Goal: Task Accomplishment & Management: Use online tool/utility

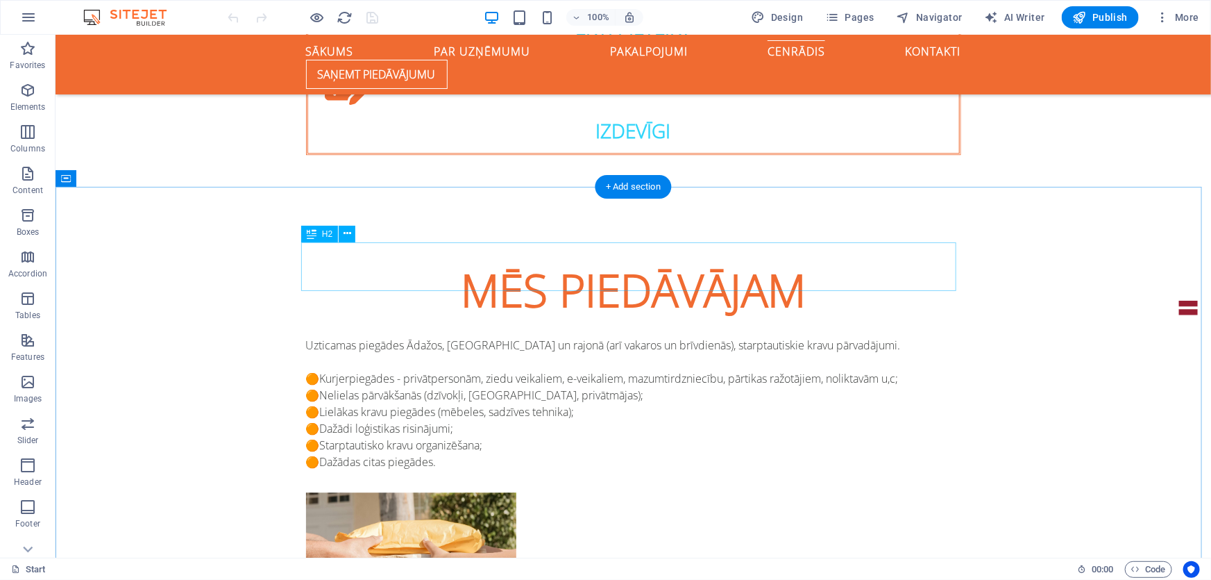
scroll to position [1514, 0]
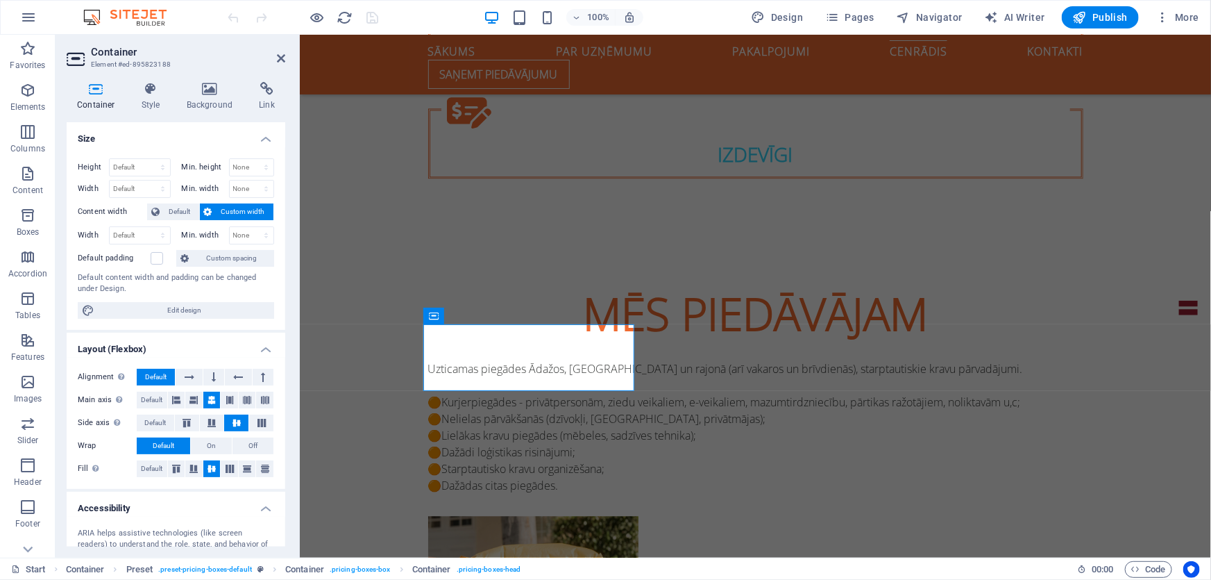
click at [104, 96] on h4 "Container" at bounding box center [99, 96] width 65 height 29
click at [181, 210] on span "Default" at bounding box center [179, 211] width 31 height 17
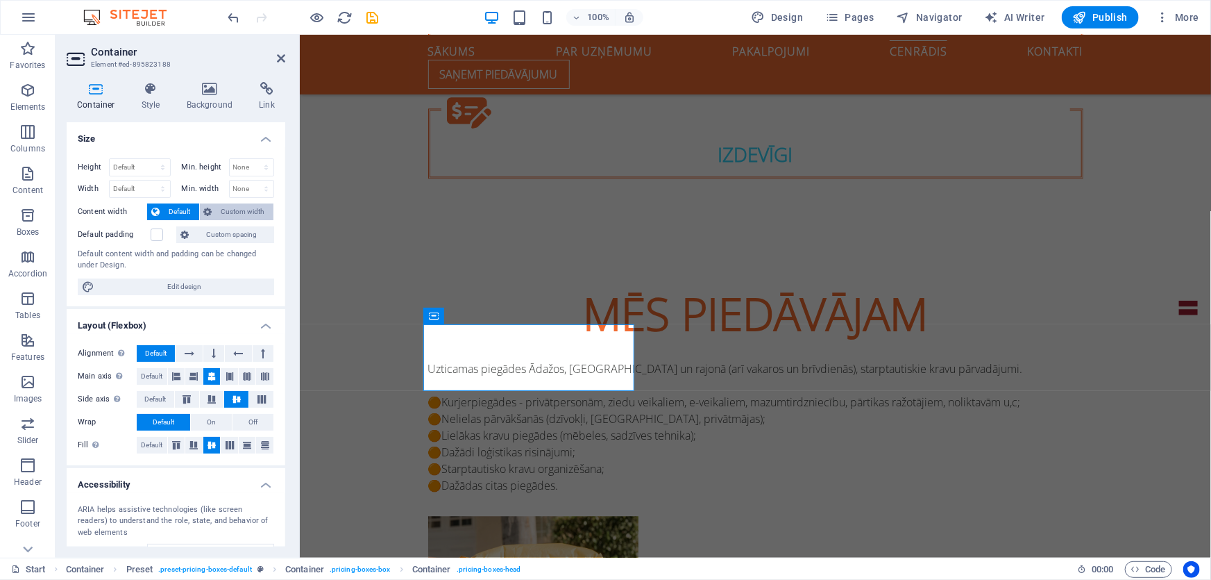
click at [235, 208] on span "Custom width" at bounding box center [243, 211] width 53 height 17
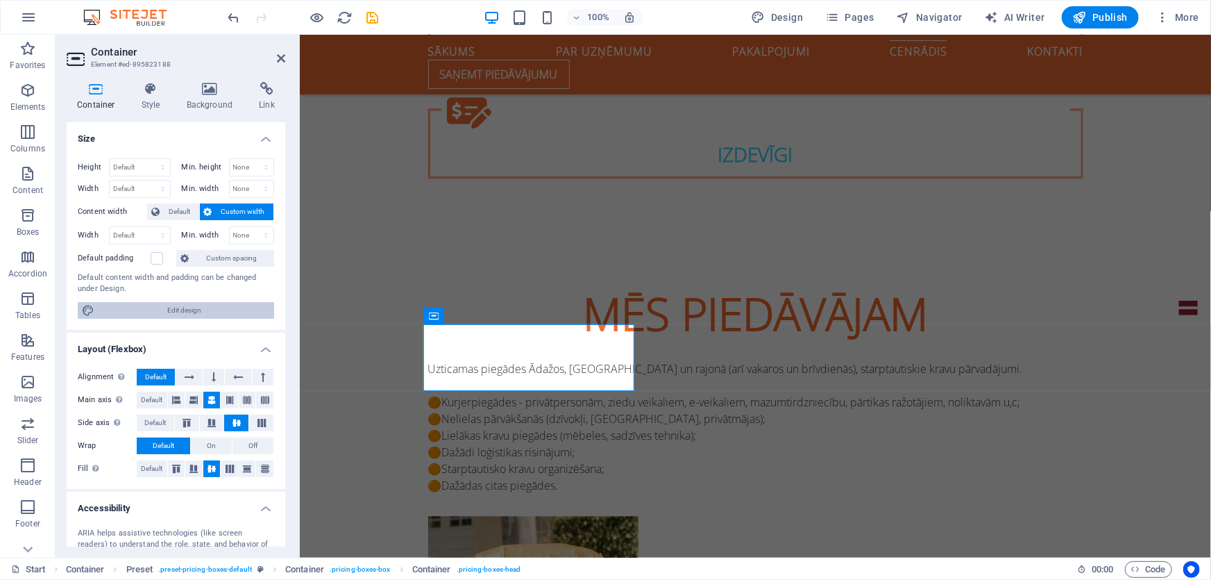
click at [201, 311] on span "Edit design" at bounding box center [184, 310] width 171 height 17
select select "rem"
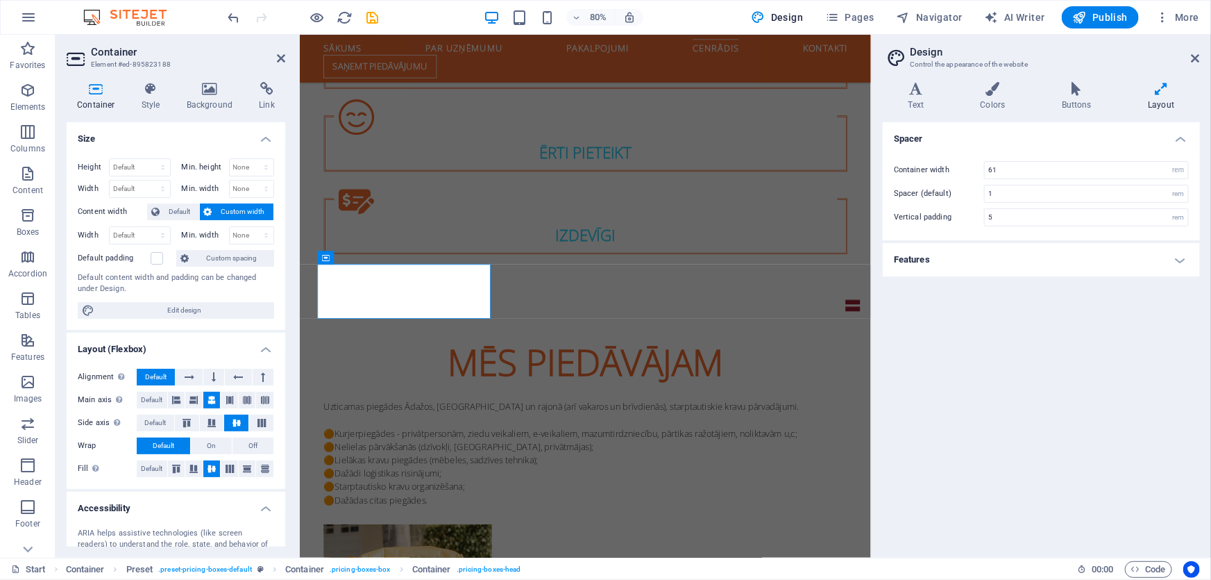
scroll to position [1645, 0]
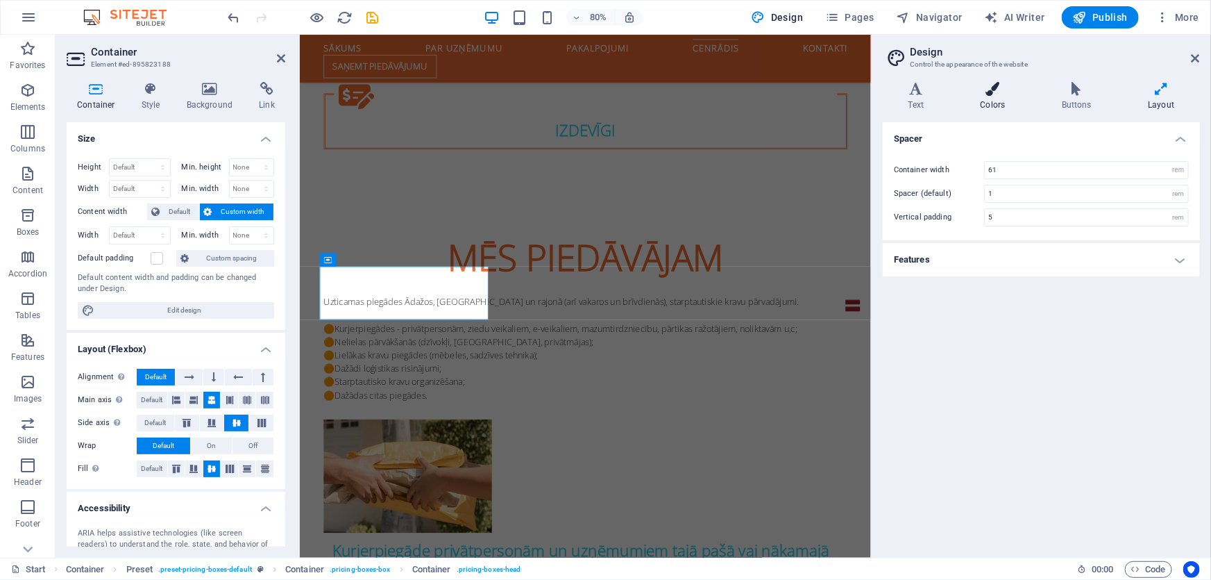
click at [979, 87] on icon at bounding box center [993, 89] width 76 height 14
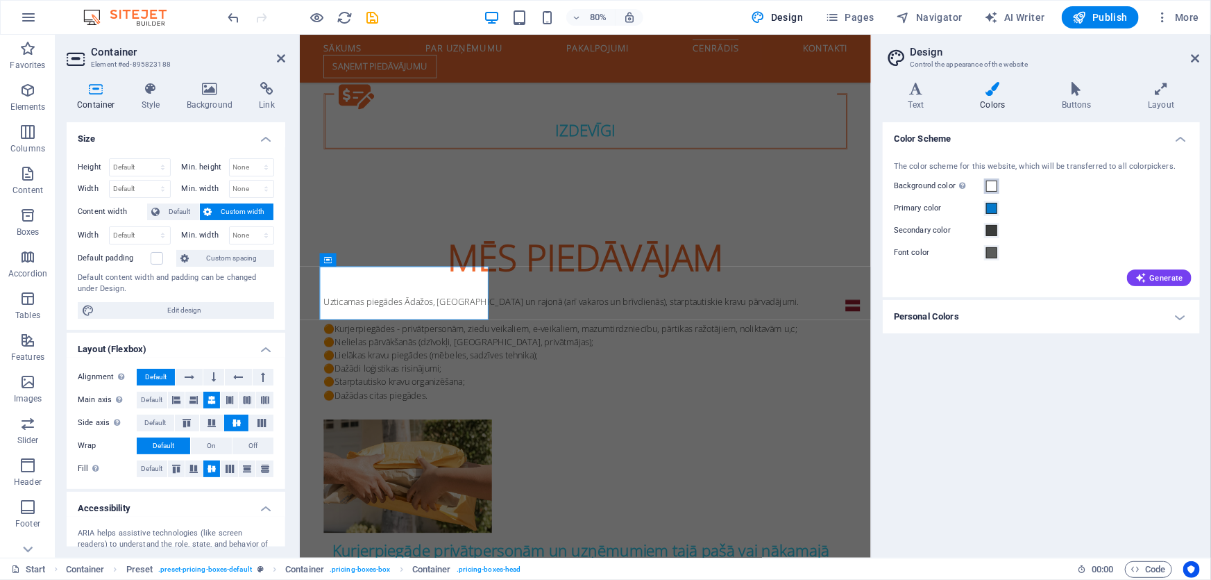
click at [995, 187] on span at bounding box center [991, 185] width 11 height 11
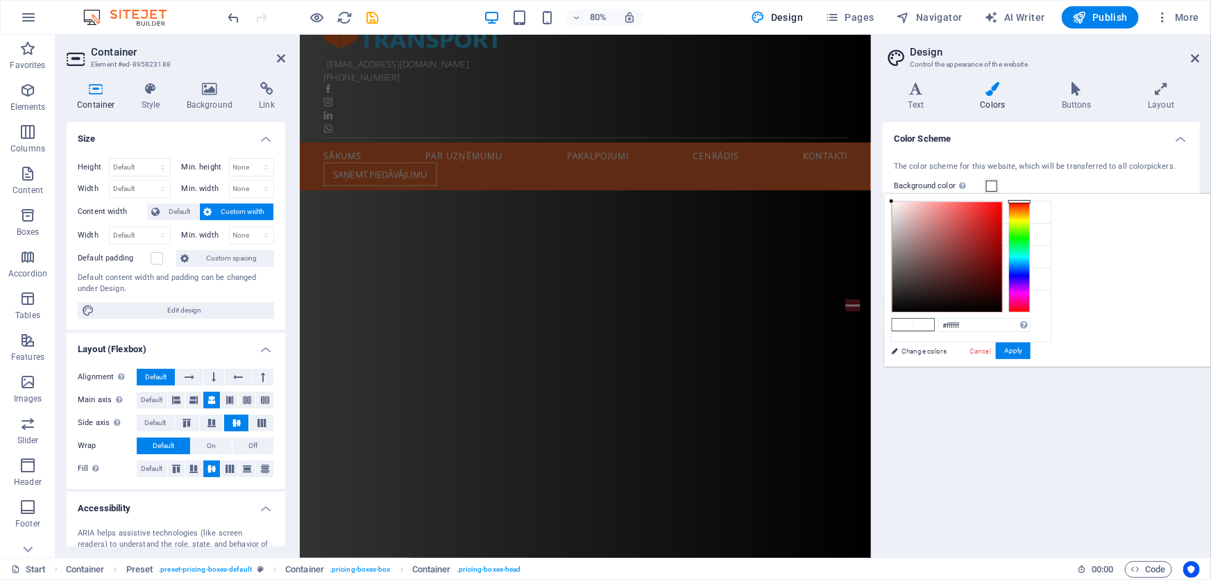
scroll to position [130, 0]
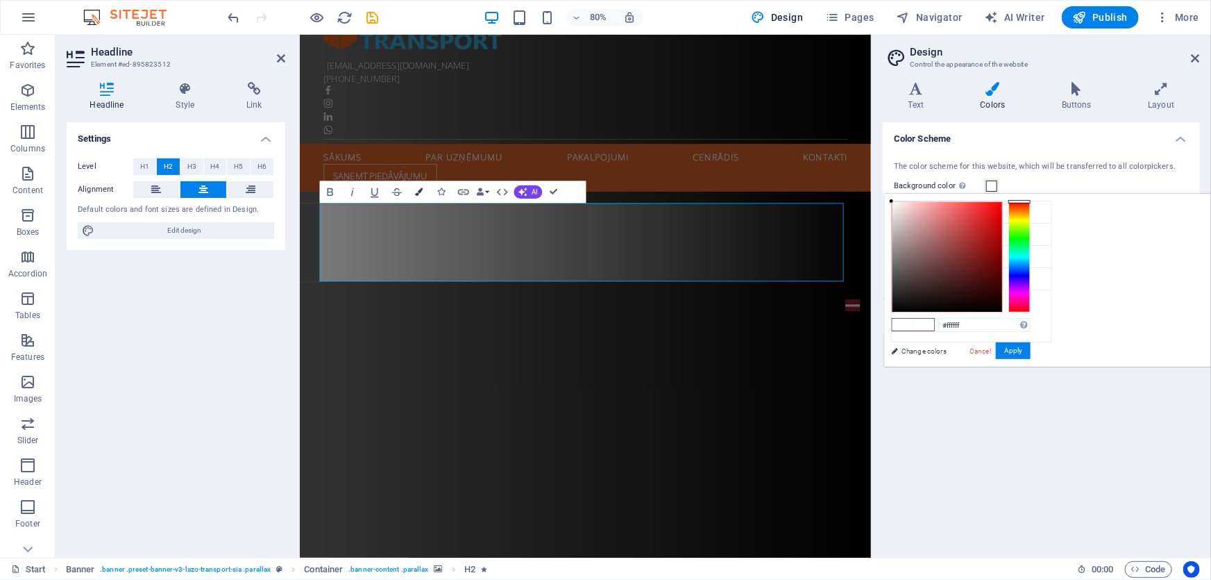
click at [416, 196] on button "Colors" at bounding box center [419, 192] width 21 height 22
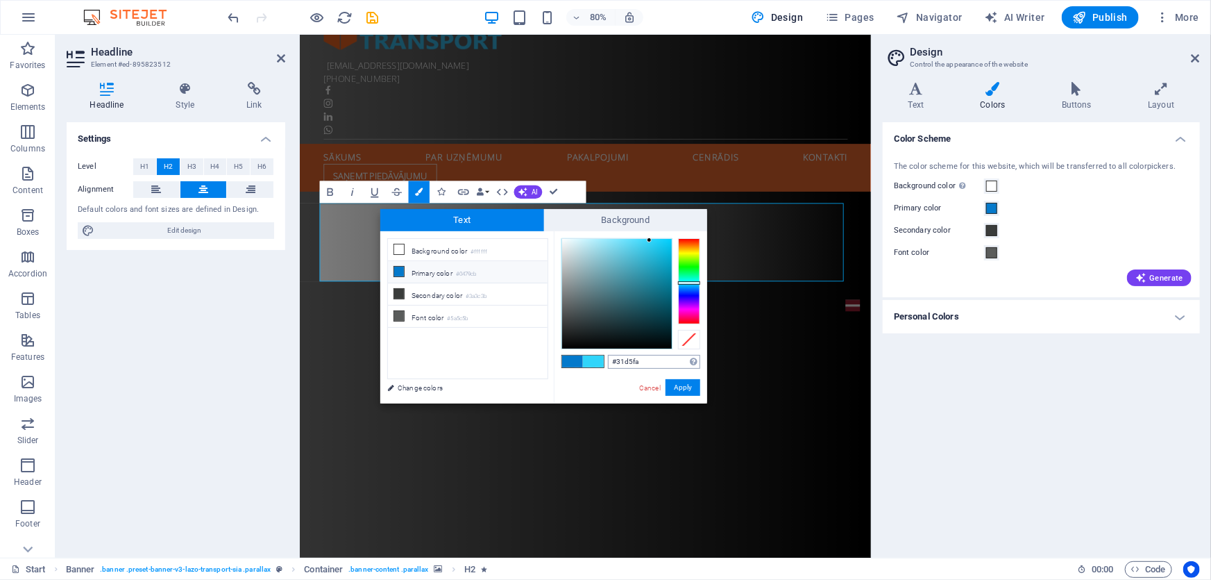
drag, startPoint x: 647, startPoint y: 366, endPoint x: 609, endPoint y: 364, distance: 38.3
click at [609, 364] on input "#31d5fa" at bounding box center [654, 362] width 92 height 14
click at [686, 387] on button "Apply" at bounding box center [683, 387] width 35 height 17
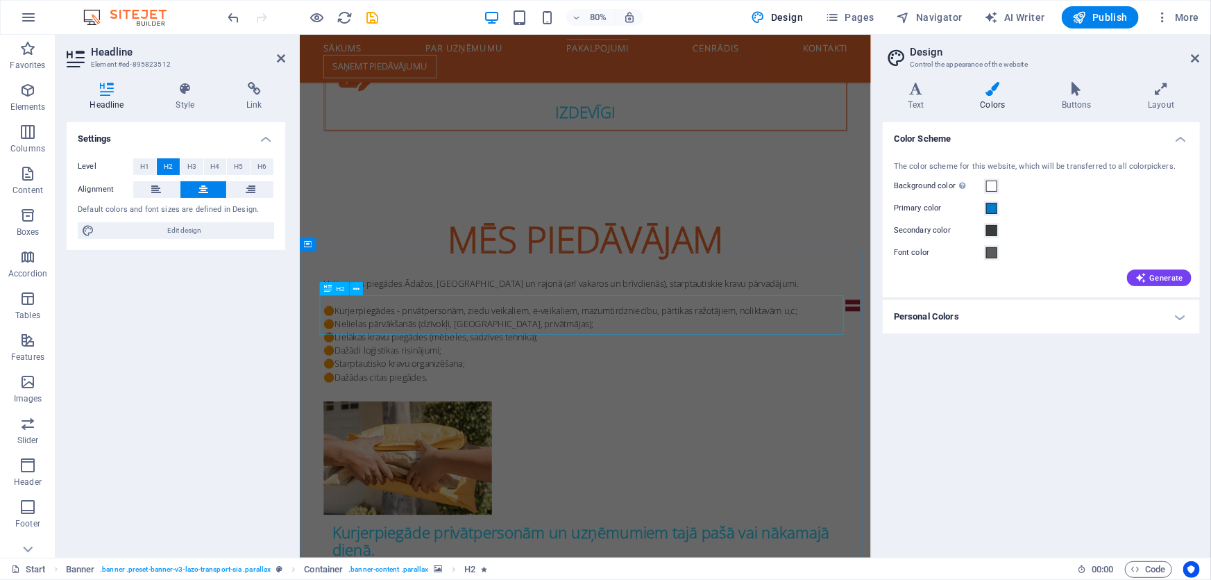
scroll to position [1645, 0]
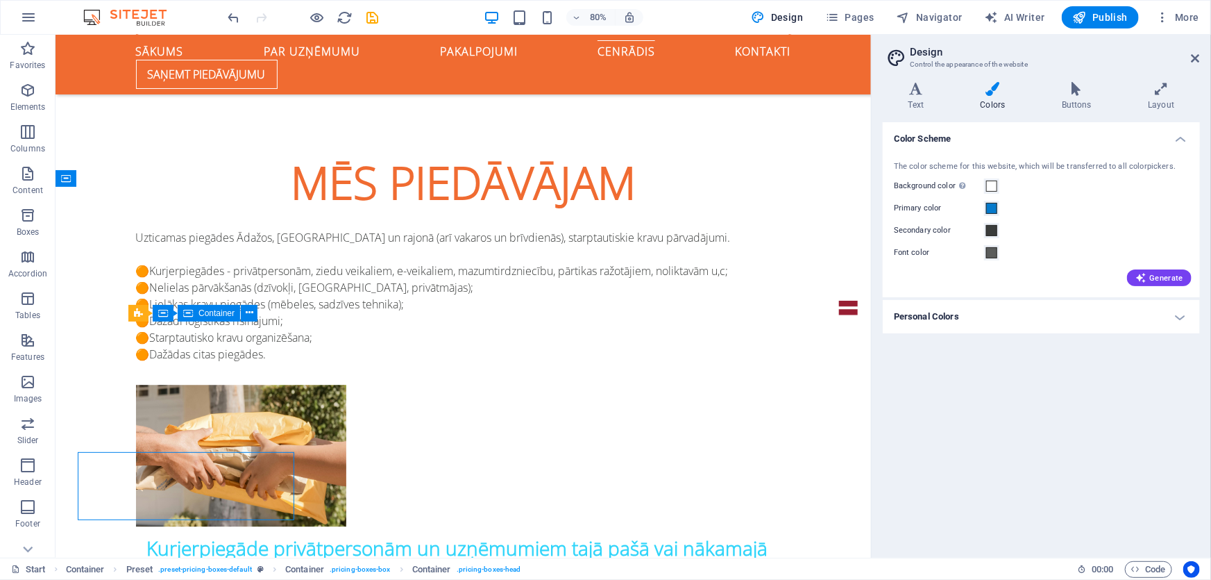
scroll to position [1514, 0]
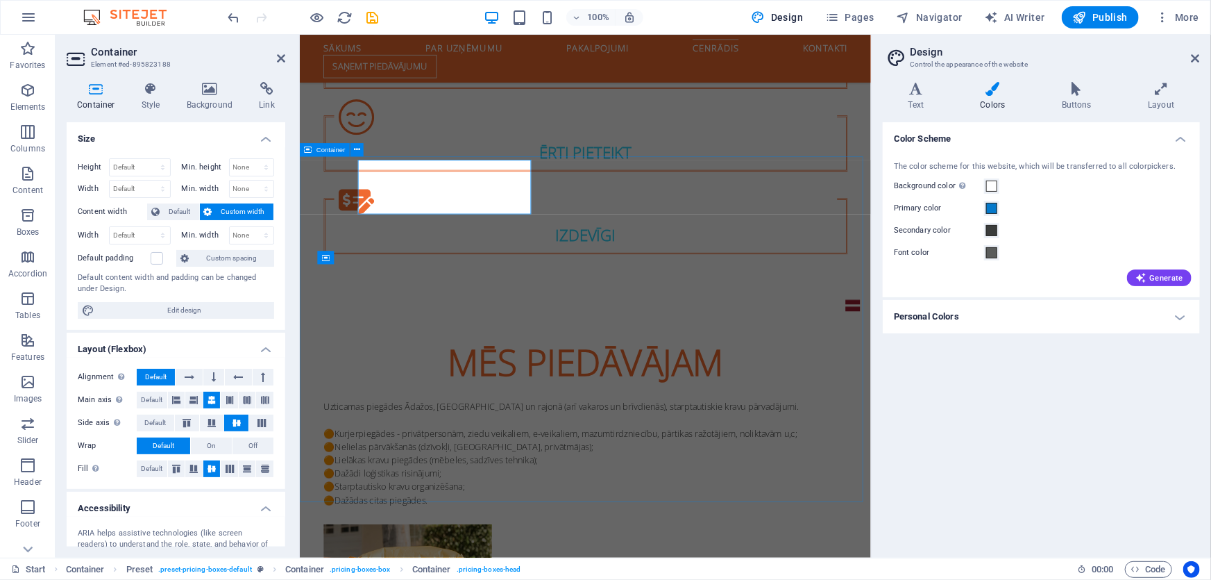
scroll to position [1645, 0]
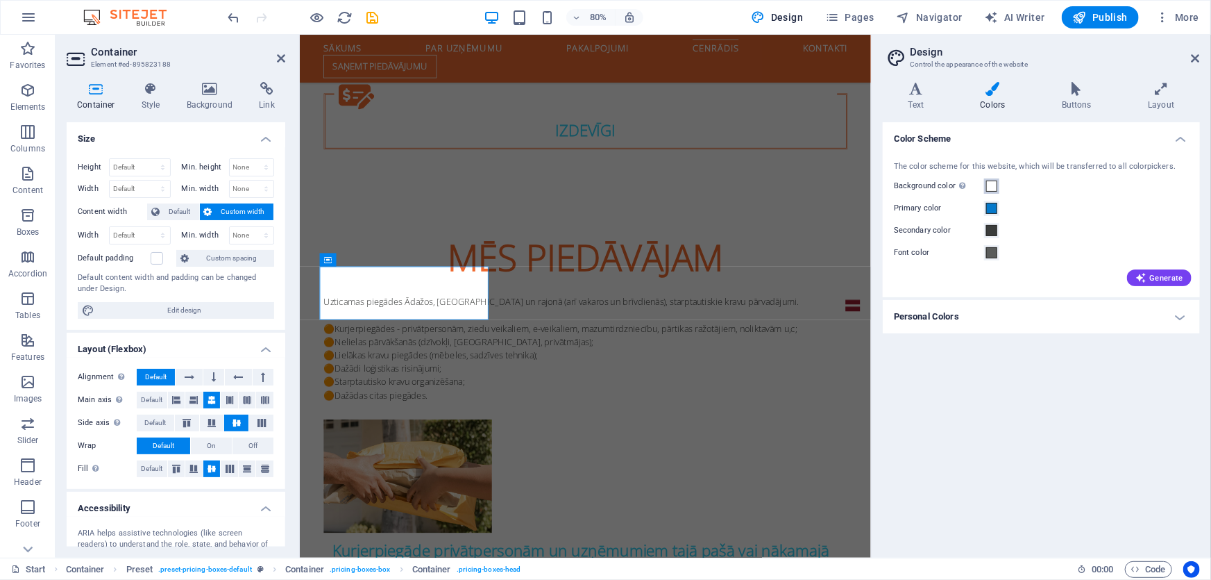
click at [992, 186] on span at bounding box center [991, 185] width 11 height 11
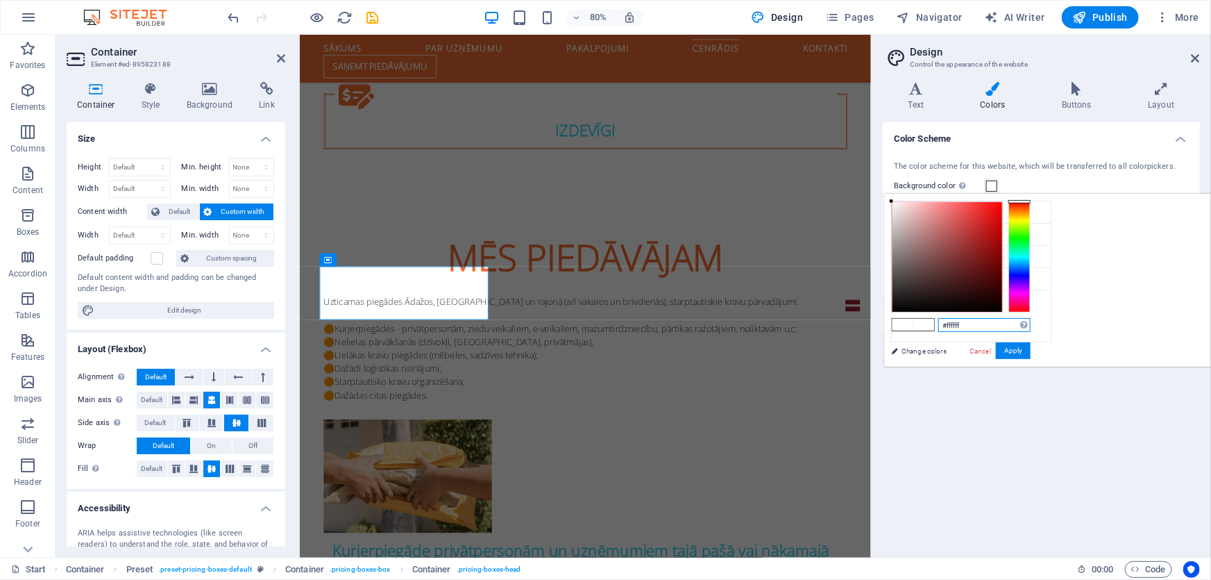
drag, startPoint x: 1152, startPoint y: 325, endPoint x: 1104, endPoint y: 324, distance: 47.9
click at [1038, 324] on div "#ffffff Supported formats #0852ed rgb(8, 82, 237) rgba(8, 82, 237, 90%) hsv(221…" at bounding box center [960, 380] width 153 height 373
paste input "31d5fa"
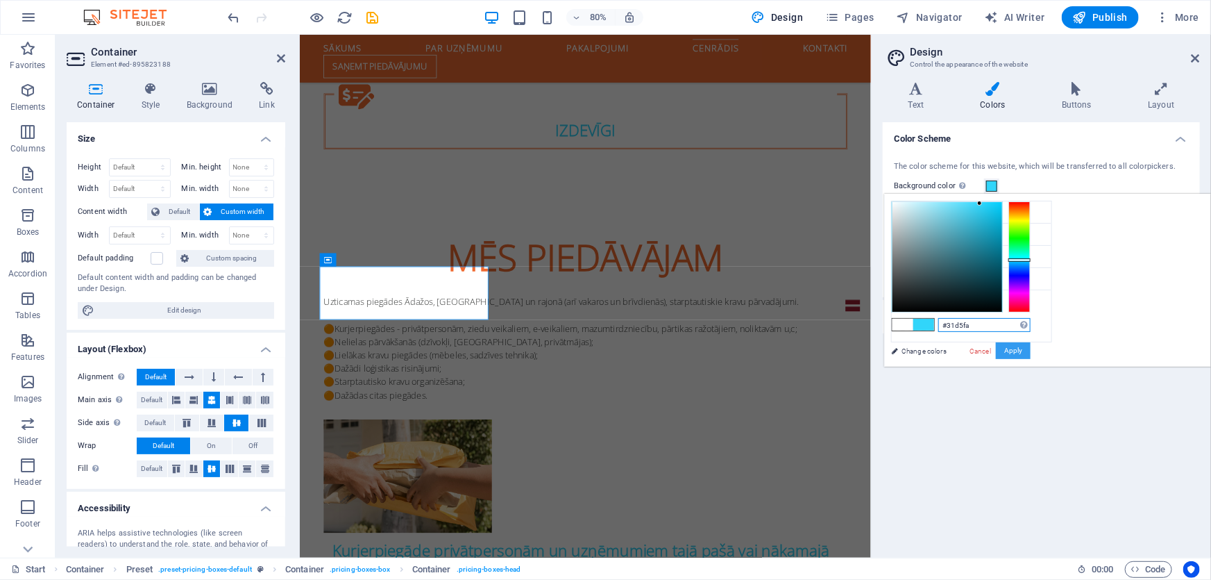
type input "#31d5fa"
click at [1031, 355] on button "Apply" at bounding box center [1013, 350] width 35 height 17
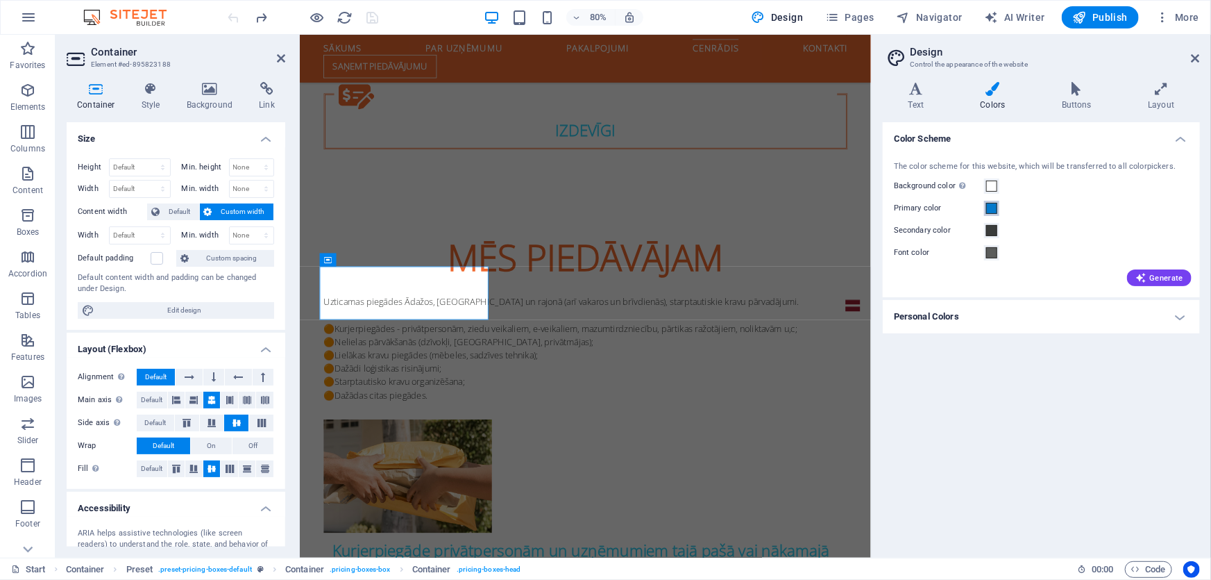
click at [998, 209] on button "Primary color" at bounding box center [991, 208] width 15 height 15
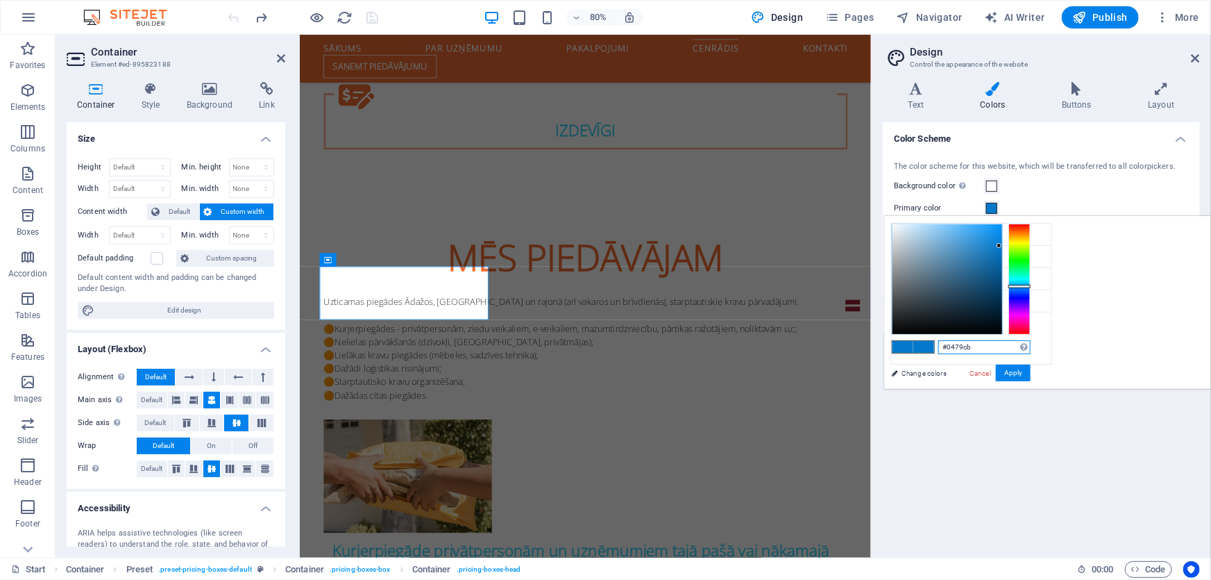
drag, startPoint x: 1124, startPoint y: 347, endPoint x: 1131, endPoint y: 355, distance: 10.3
click at [1031, 349] on input "#0479cb" at bounding box center [984, 347] width 92 height 14
paste input "31d5fa"
type input "#31d5fa"
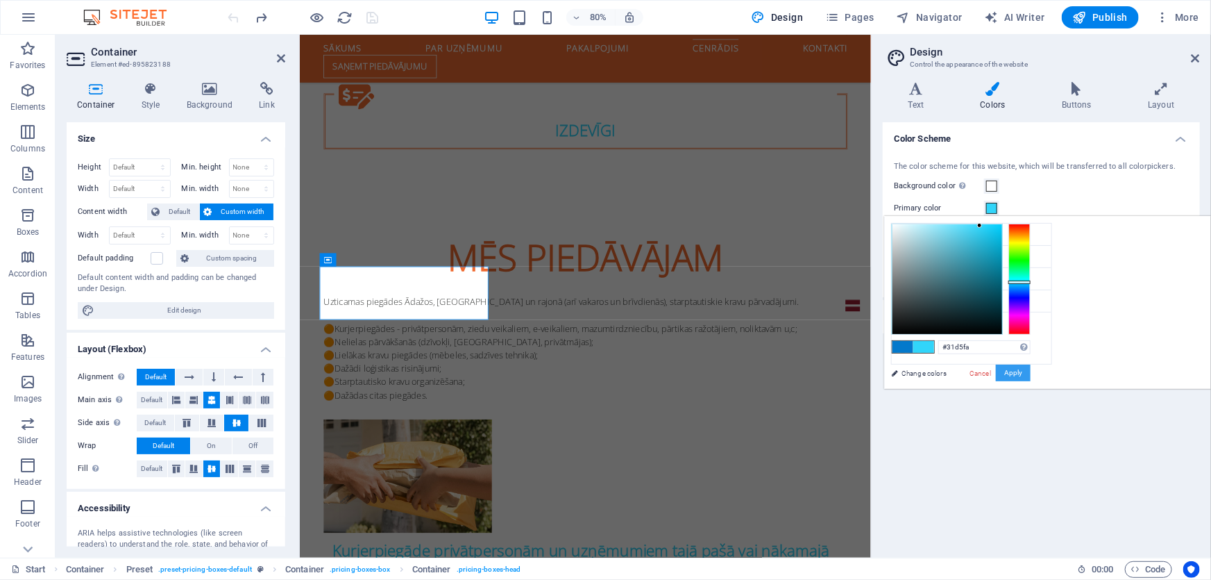
click at [1031, 369] on button "Apply" at bounding box center [1013, 372] width 35 height 17
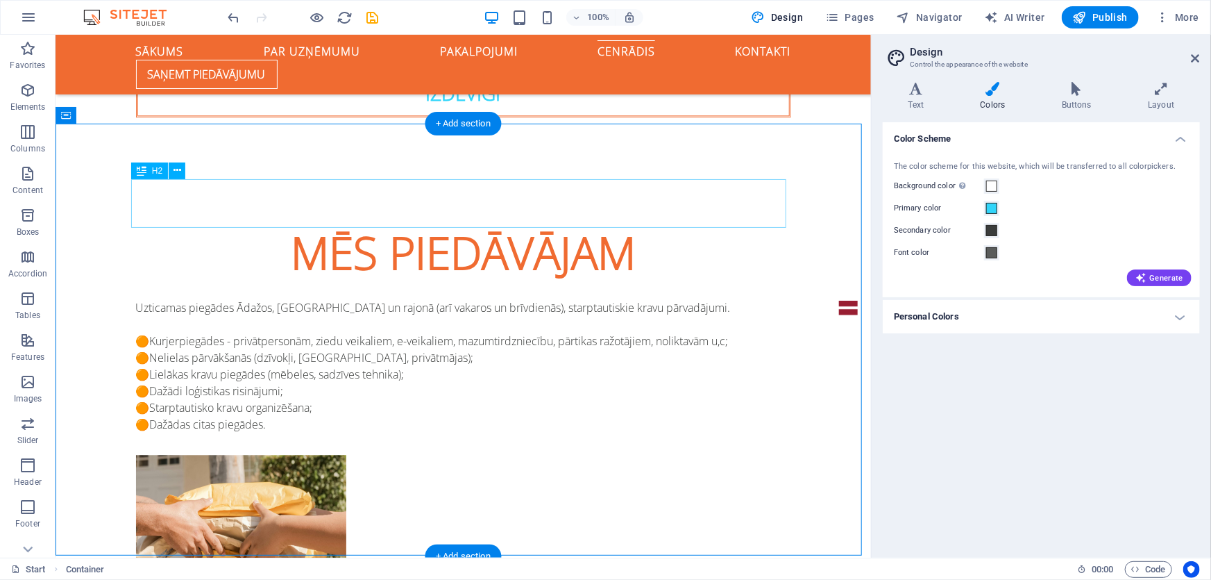
scroll to position [1577, 0]
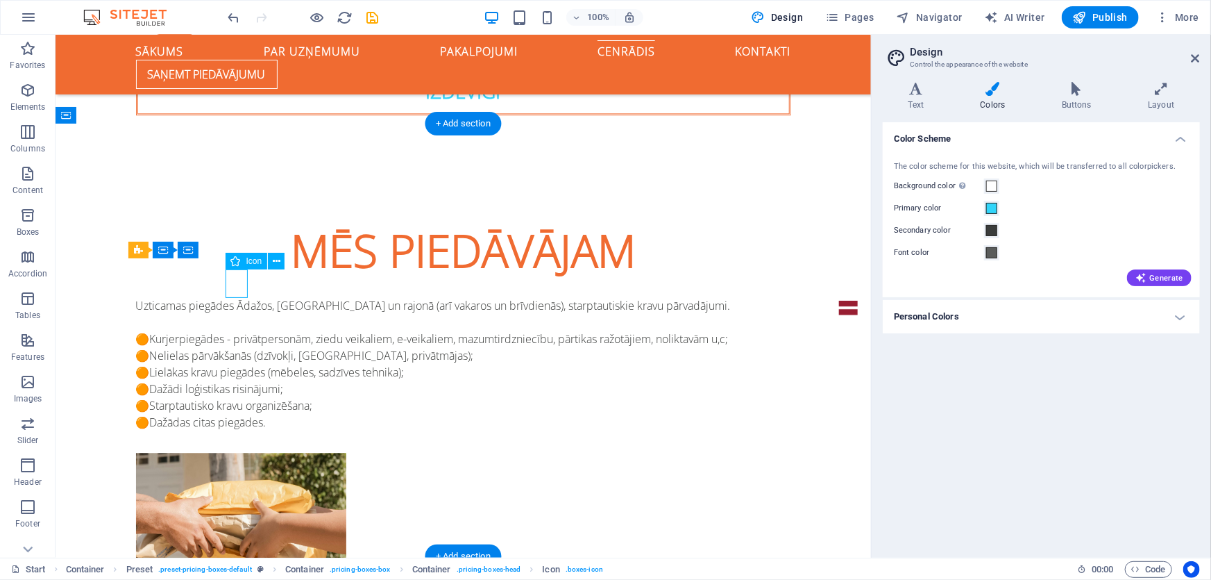
select select "xMidYMid"
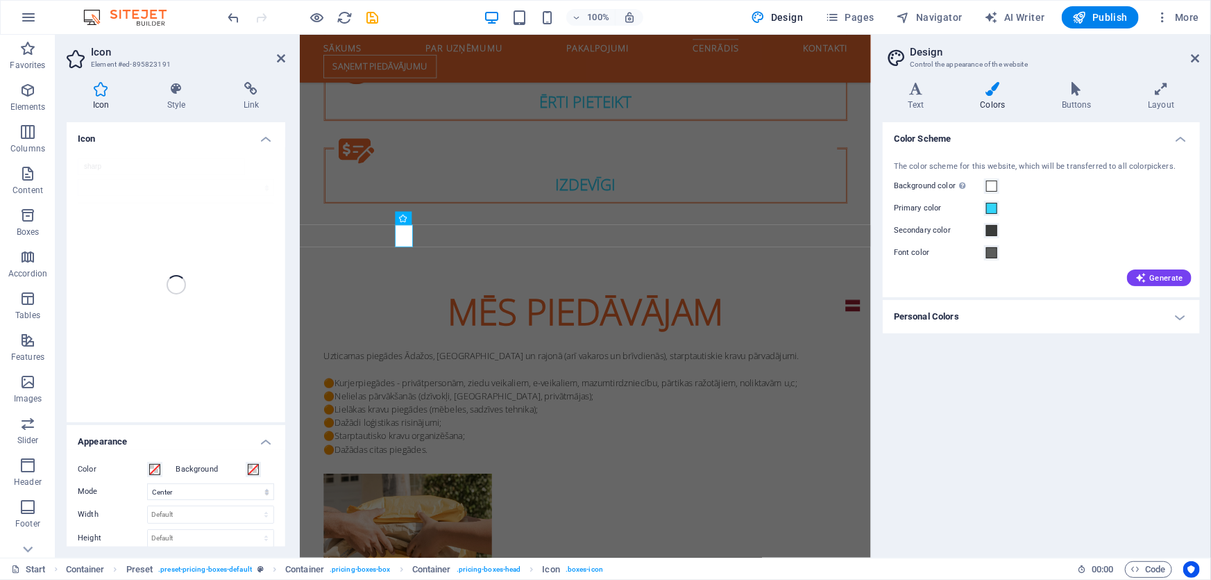
scroll to position [1707, 0]
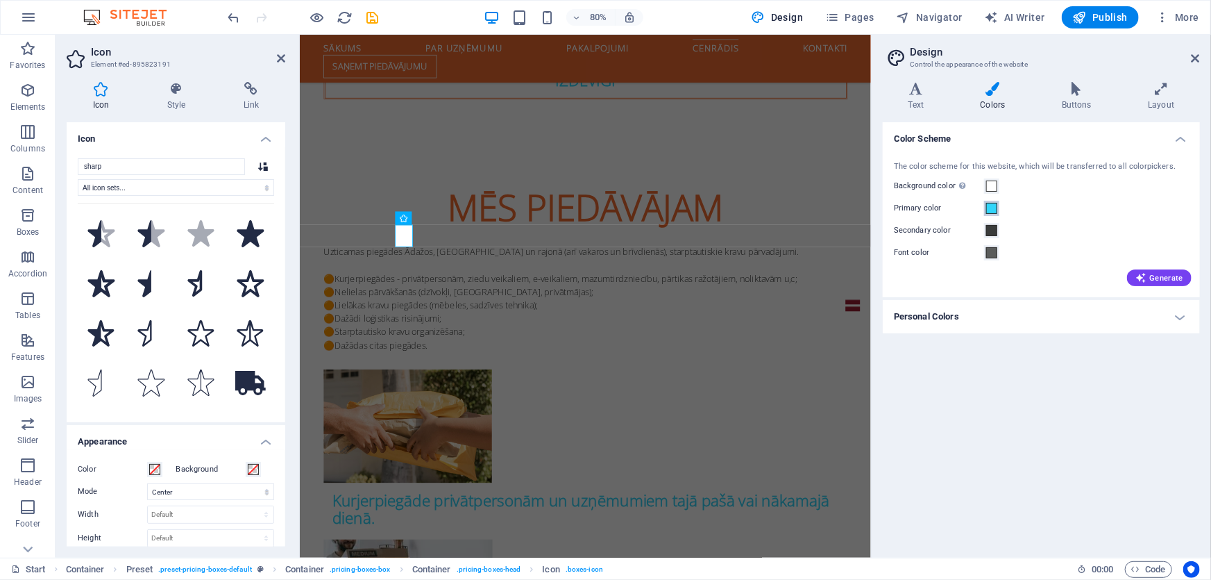
click at [992, 212] on span at bounding box center [991, 208] width 11 height 11
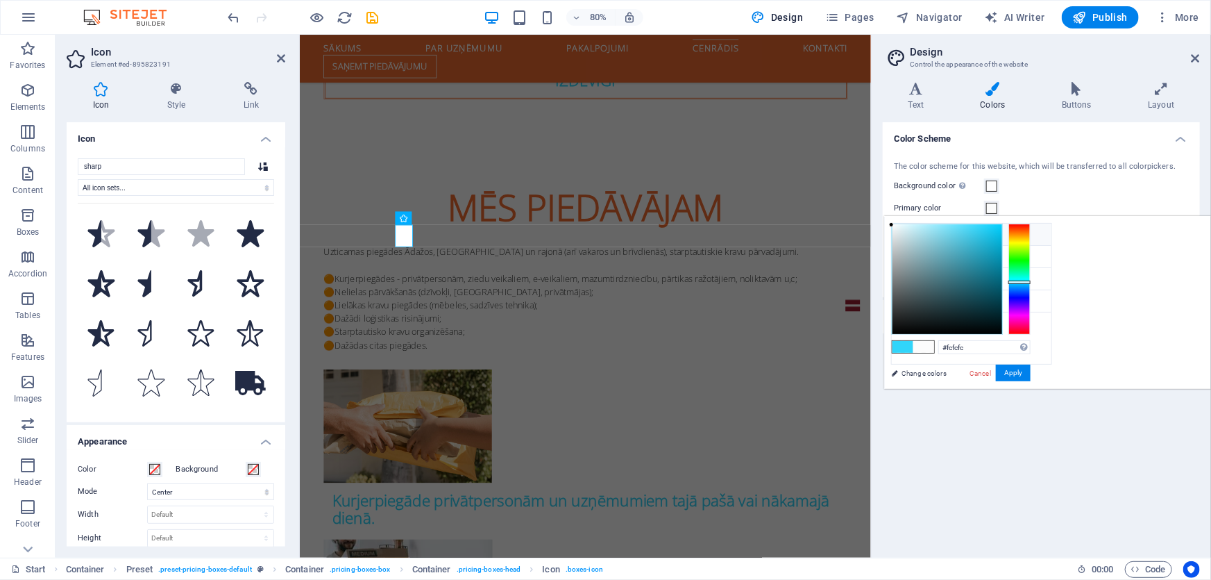
drag, startPoint x: 1152, startPoint y: 225, endPoint x: 1043, endPoint y: 227, distance: 109.0
click at [1056, 225] on div "less Background color #ffffff Primary color #0479cb Secondary color #3a3c3b Fon…" at bounding box center [1047, 302] width 327 height 173
type input "#fafafa"
click at [1031, 374] on button "Apply" at bounding box center [1013, 372] width 35 height 17
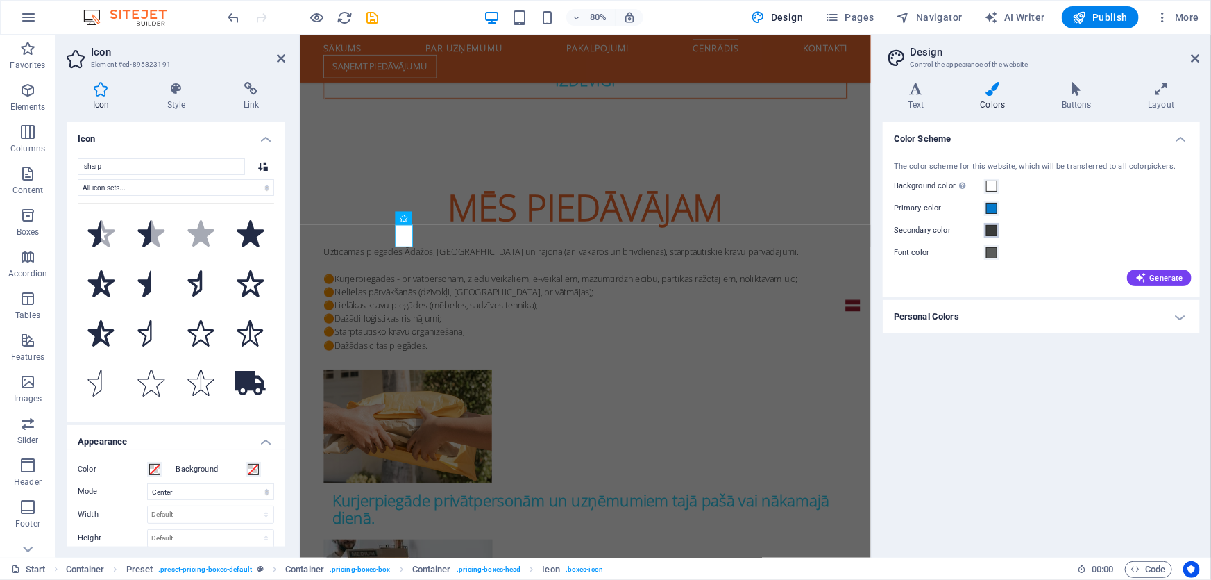
click at [993, 230] on span at bounding box center [991, 230] width 11 height 11
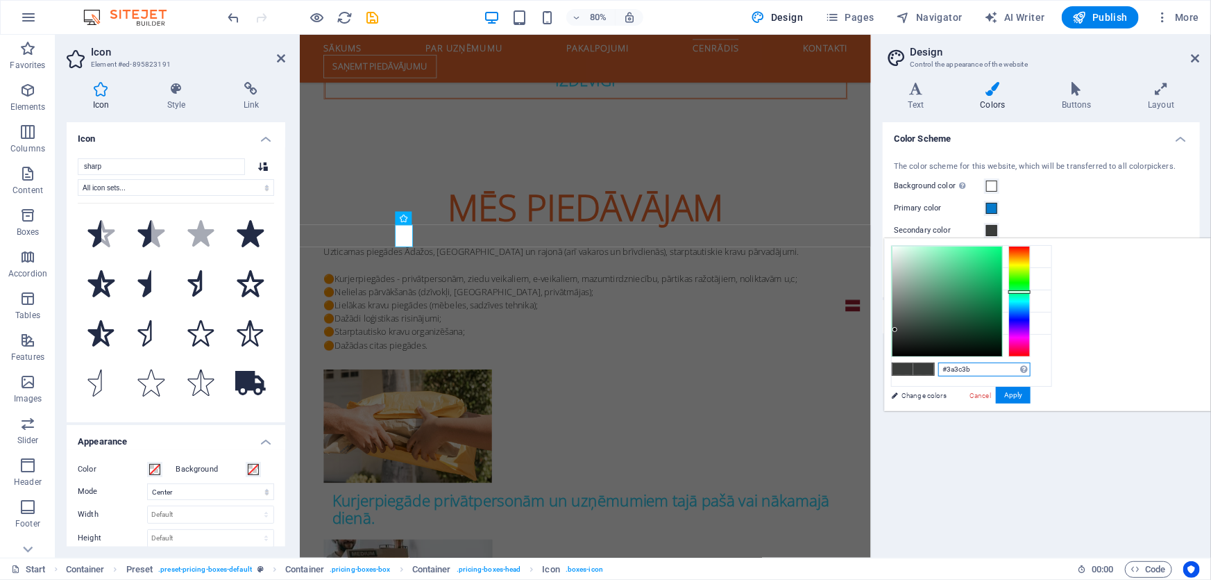
drag, startPoint x: 1155, startPoint y: 369, endPoint x: 1110, endPoint y: 381, distance: 46.0
click at [1038, 373] on div "#3a3c3b Supported formats #0852ed rgb(8, 82, 237) rgba(8, 82, 237, 90%) hsv(221…" at bounding box center [960, 425] width 153 height 373
type input "#ffffff"
drag, startPoint x: 1067, startPoint y: 246, endPoint x: 1054, endPoint y: 242, distance: 13.4
click at [1038, 241] on div "#ffffff Supported formats #0852ed rgb(8, 82, 237) rgba(8, 82, 237, 90%) hsv(221…" at bounding box center [960, 425] width 153 height 373
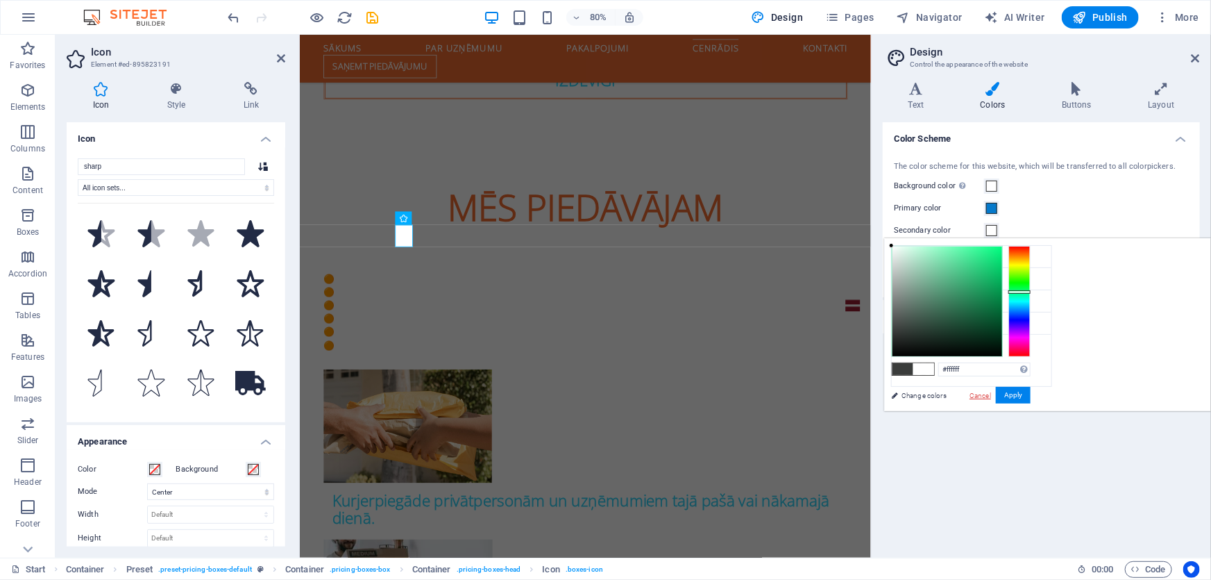
click at [992, 394] on link "Cancel" at bounding box center [980, 395] width 24 height 10
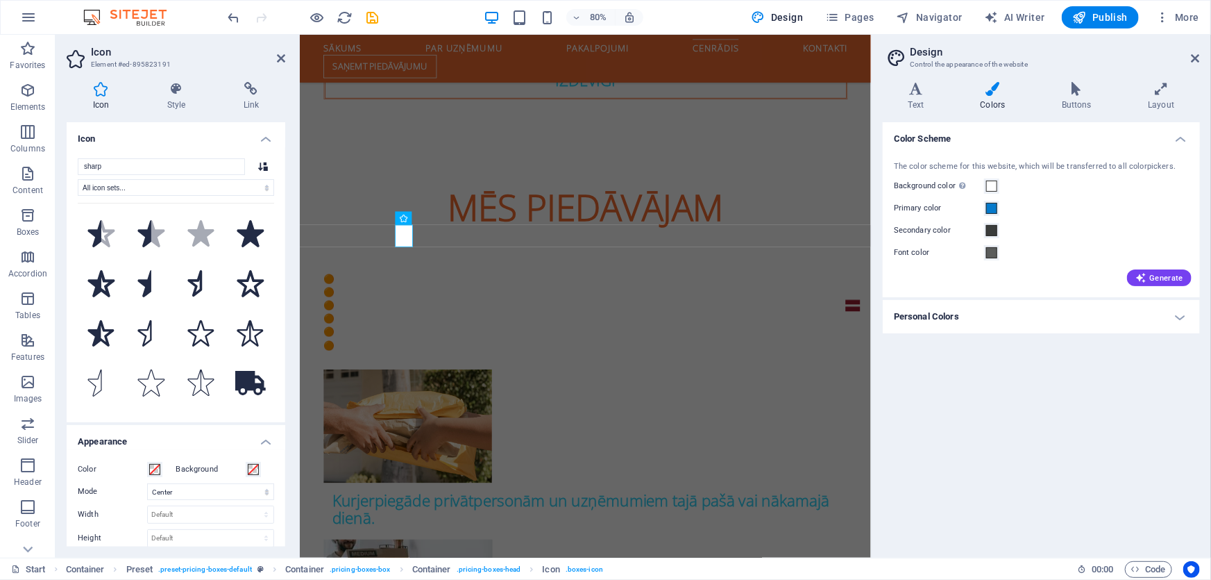
click at [1126, 409] on div "Color Scheme The color scheme for this website, which will be transferred to al…" at bounding box center [1041, 334] width 317 height 424
click at [1106, 427] on div "Color Scheme The color scheme for this website, which will be transferred to al…" at bounding box center [1041, 334] width 317 height 424
click at [990, 208] on span at bounding box center [991, 208] width 11 height 11
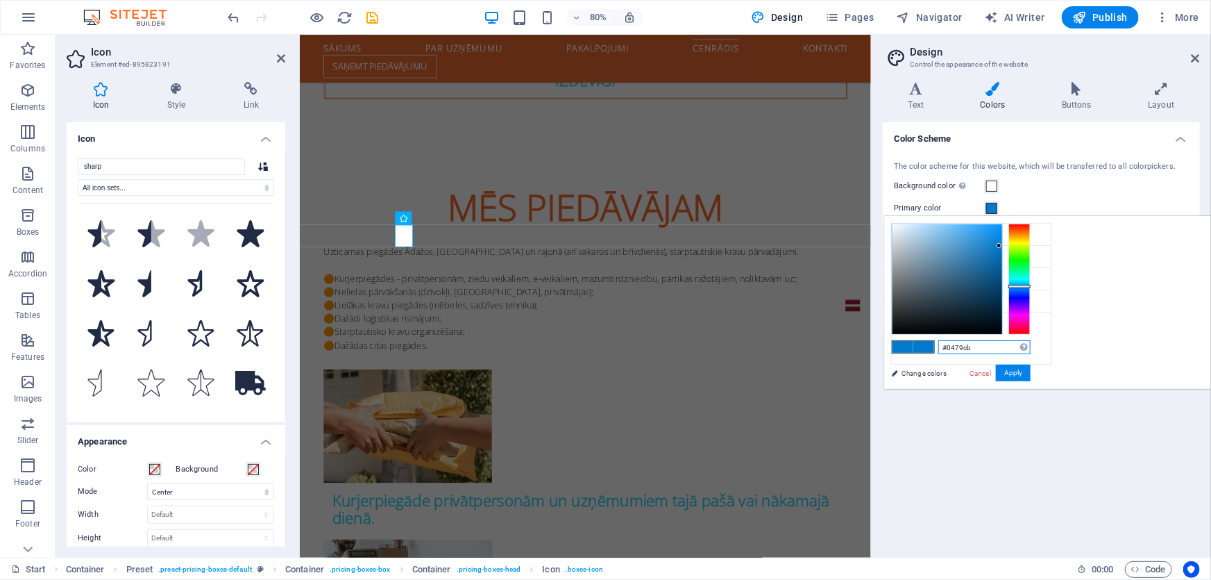
drag, startPoint x: 1156, startPoint y: 346, endPoint x: 1110, endPoint y: 348, distance: 45.8
click at [1038, 348] on div "#0479cb Supported formats #0852ed rgb(8, 82, 237) rgba(8, 82, 237, 90%) hsv(221…" at bounding box center [960, 403] width 153 height 373
paste input "31d5fa"
type input "#31d5fa"
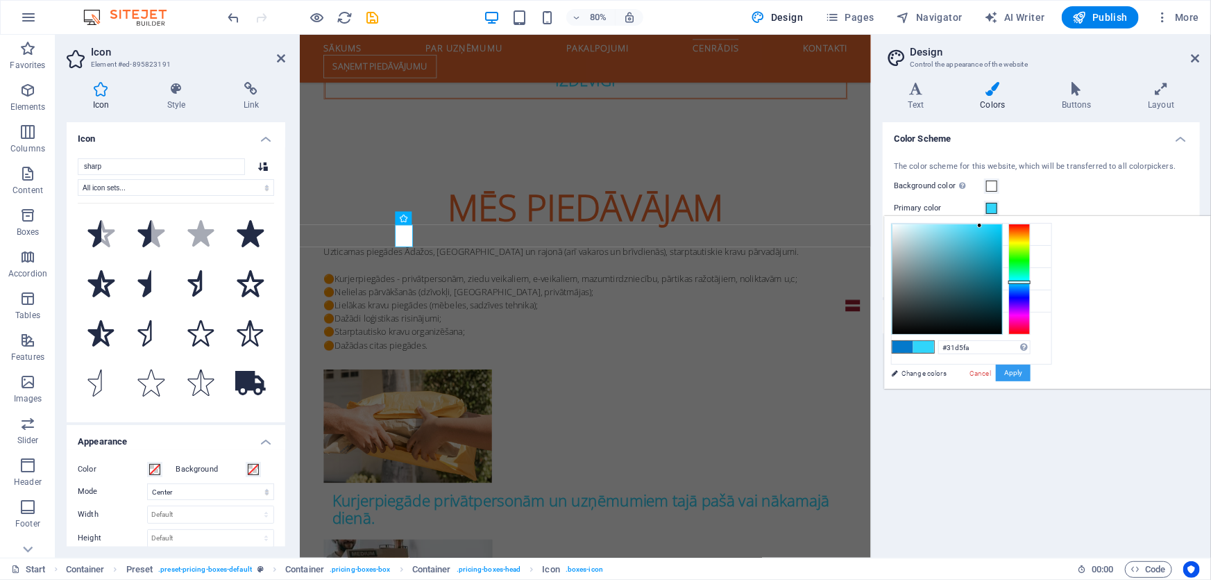
click at [1031, 371] on button "Apply" at bounding box center [1013, 372] width 35 height 17
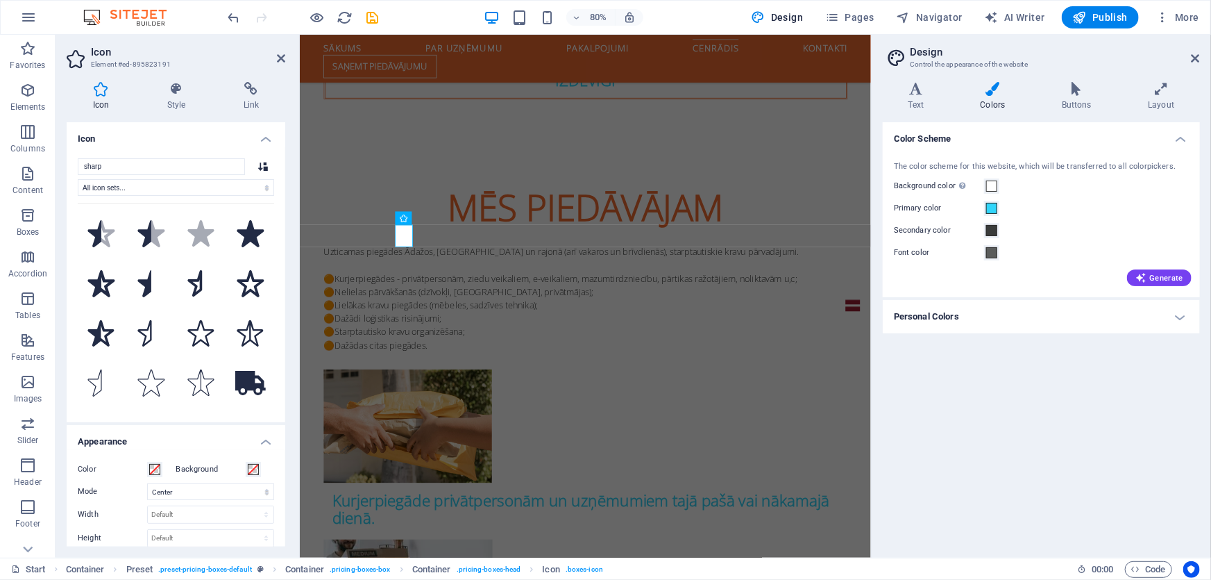
click at [972, 417] on div "Color Scheme The color scheme for this website, which will be transferred to al…" at bounding box center [1041, 334] width 317 height 424
click at [284, 57] on icon at bounding box center [281, 58] width 8 height 11
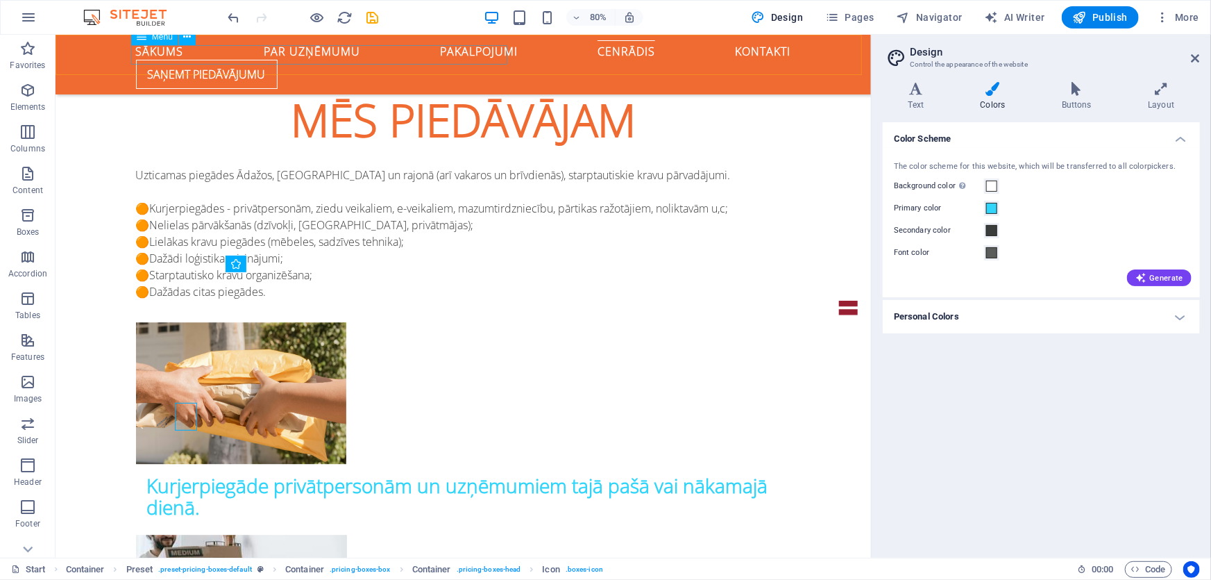
scroll to position [1577, 0]
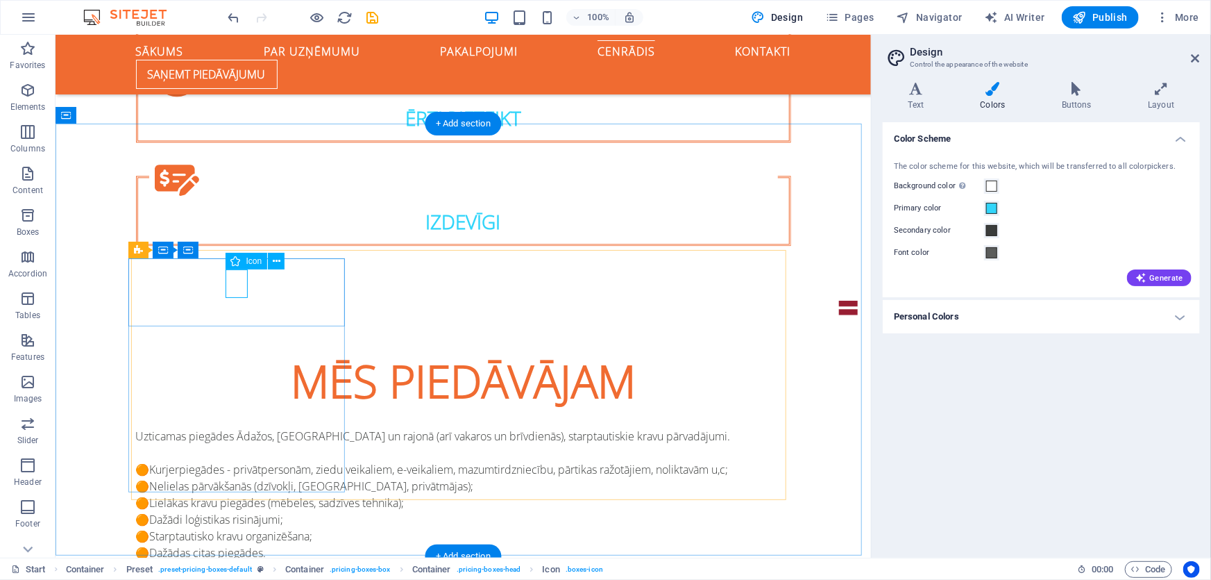
scroll to position [1707, 0]
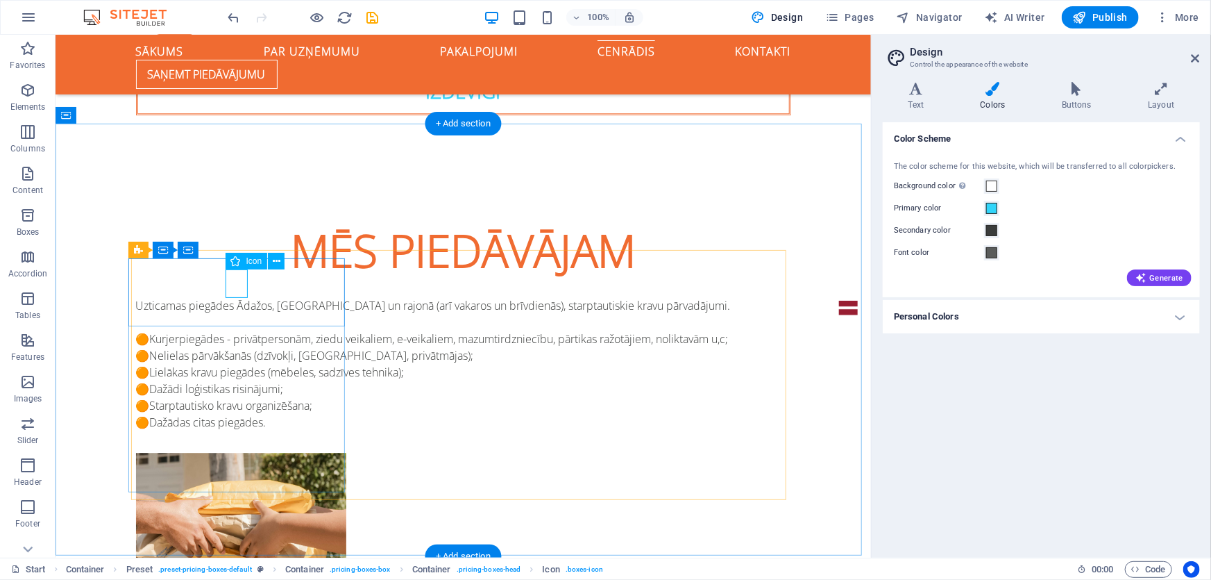
select select "xMidYMid"
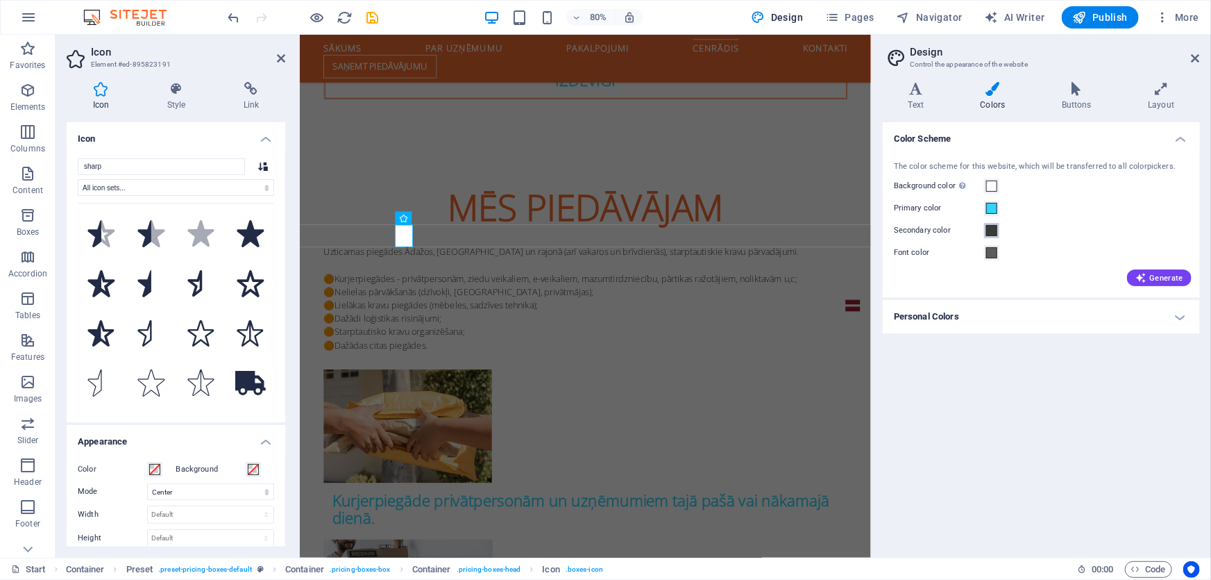
click at [992, 229] on span at bounding box center [991, 230] width 11 height 11
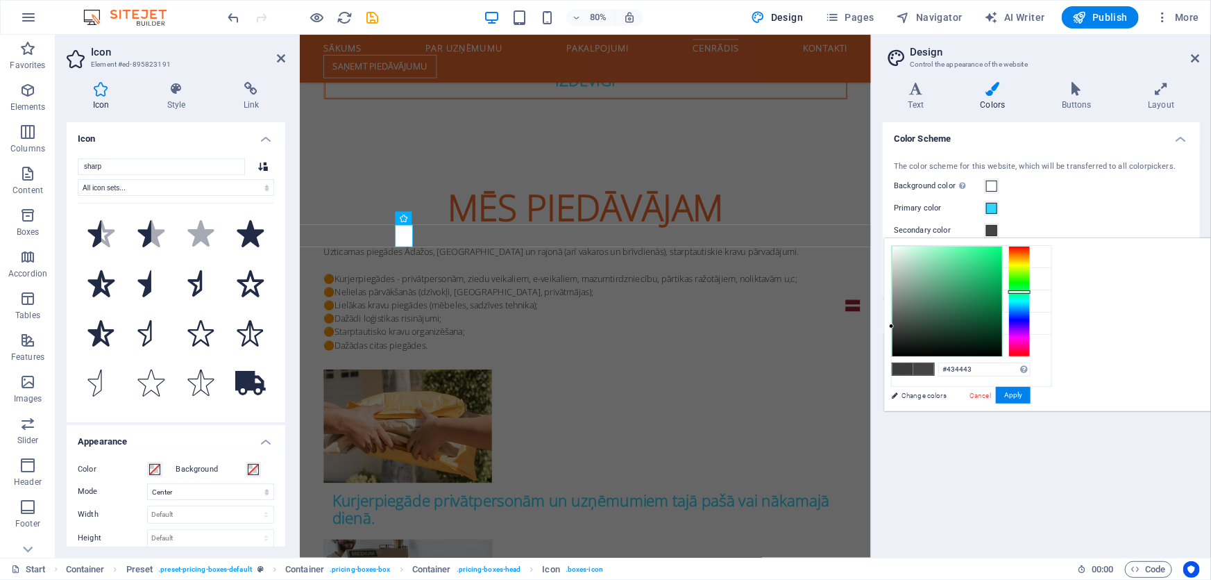
click at [1002, 326] on div at bounding box center [948, 301] width 110 height 110
type input "#ffffff"
drag, startPoint x: 1069, startPoint y: 323, endPoint x: 1063, endPoint y: 235, distance: 89.0
click at [1063, 235] on body "[DOMAIN_NAME] Start (lv) Favorites Elements Columns Content Boxes Accordion Tab…" at bounding box center [605, 290] width 1211 height 580
click at [149, 466] on span at bounding box center [154, 469] width 11 height 11
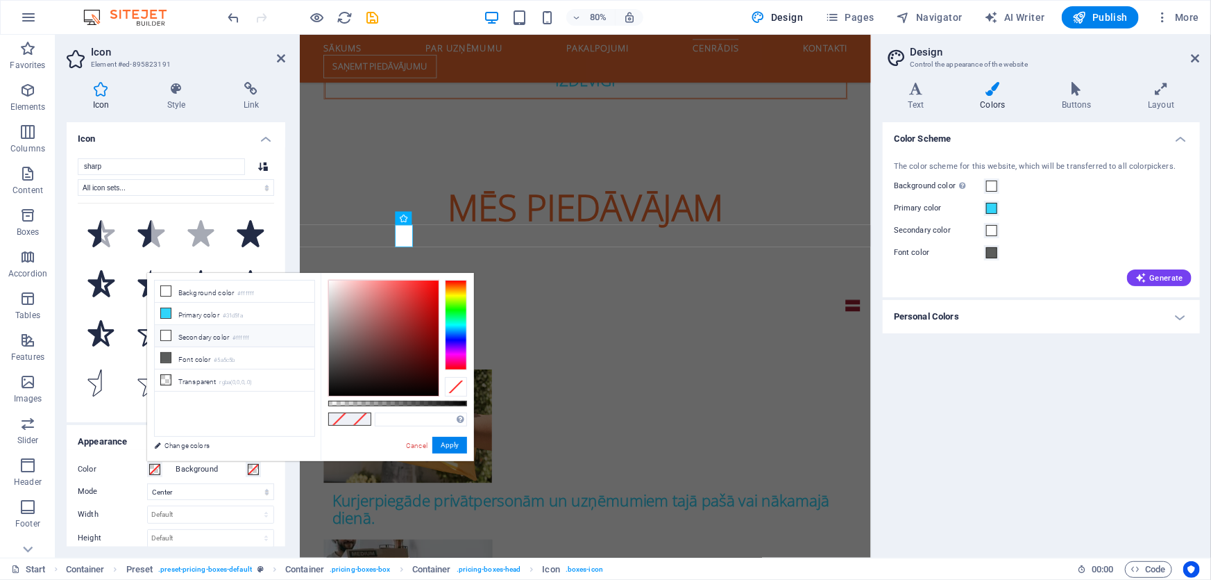
click at [223, 338] on li "Secondary color #ffffff" at bounding box center [235, 336] width 160 height 22
type input "#ffffff"
drag, startPoint x: 459, startPoint y: 448, endPoint x: 193, endPoint y: 516, distance: 274.6
click at [459, 448] on button "Apply" at bounding box center [449, 445] width 35 height 17
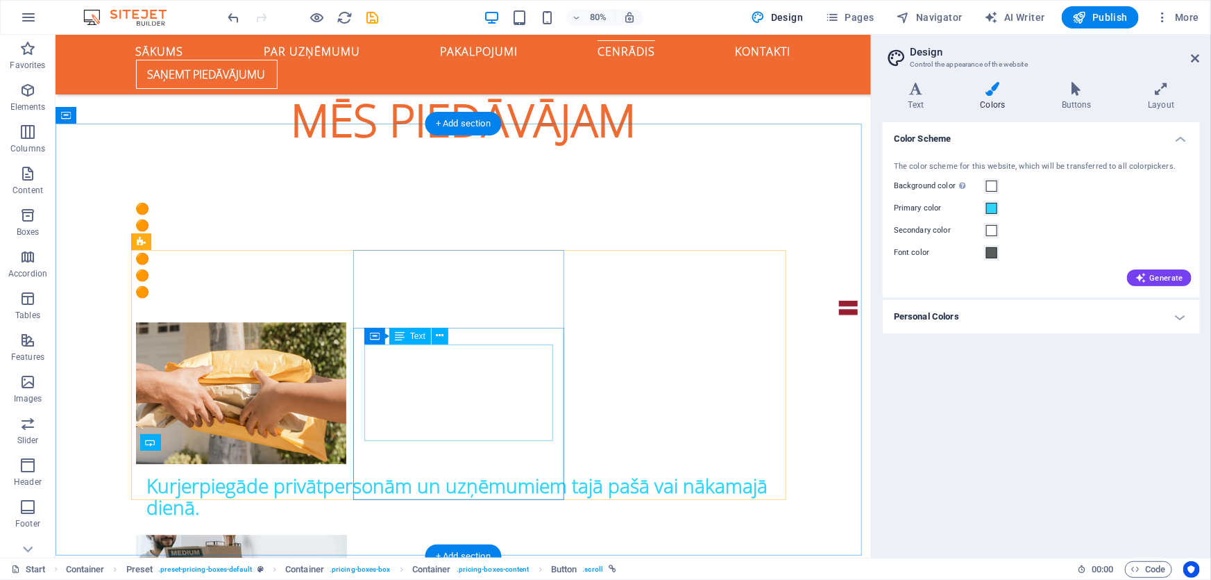
scroll to position [1577, 0]
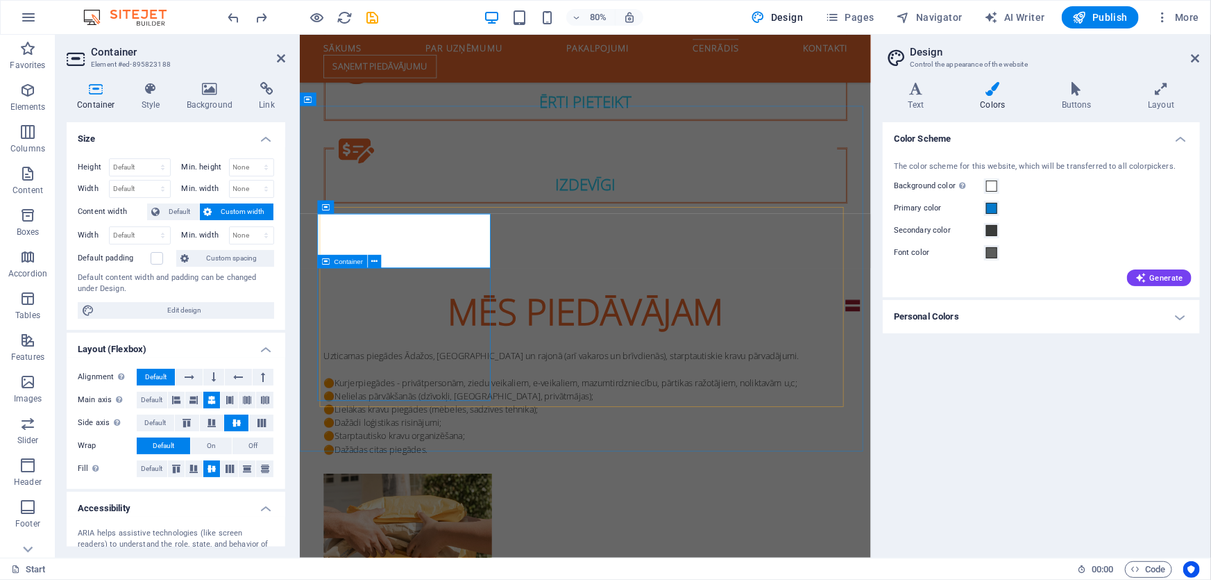
scroll to position [1707, 0]
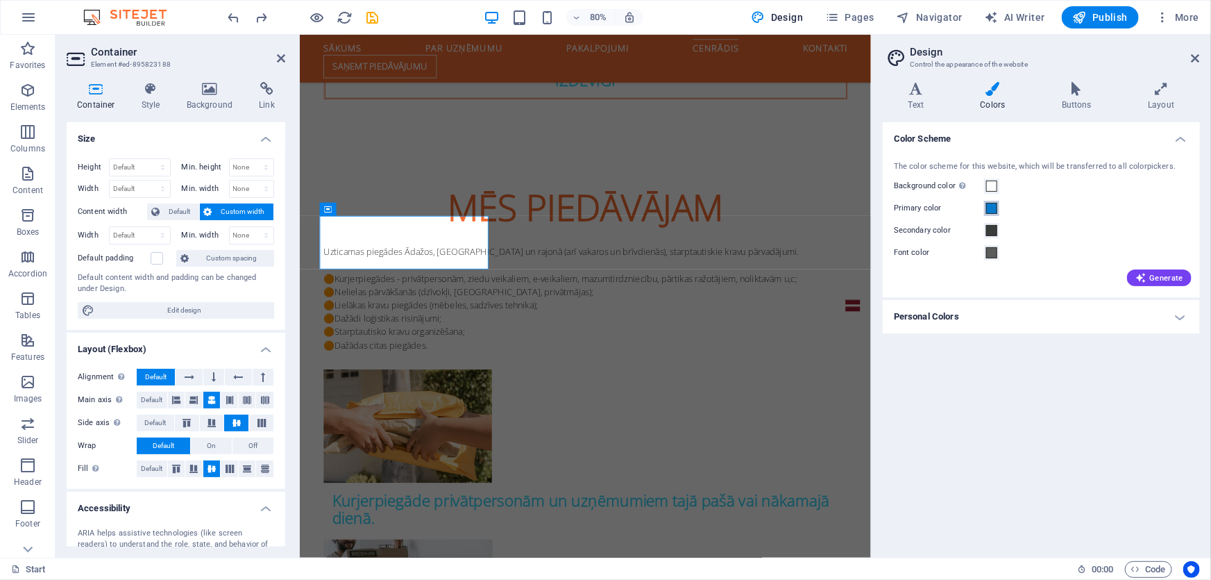
click at [992, 211] on span at bounding box center [991, 208] width 11 height 11
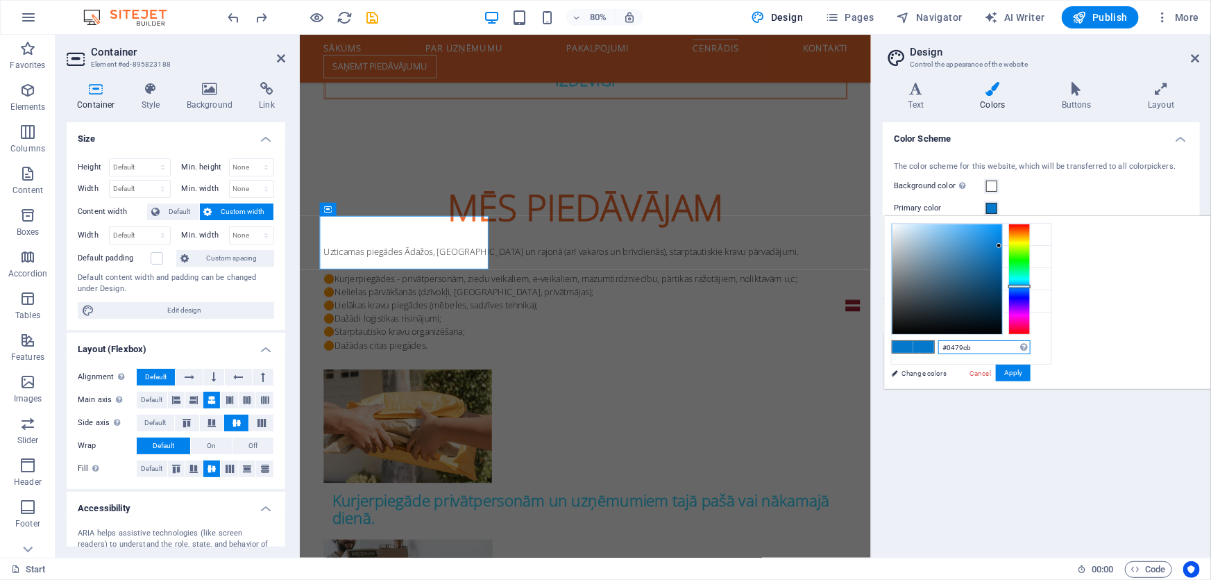
drag, startPoint x: 1166, startPoint y: 347, endPoint x: 1115, endPoint y: 356, distance: 52.1
click at [1038, 356] on div "#0479cb Supported formats #0852ed rgb(8, 82, 237) rgba(8, 82, 237, 90%) hsv(221…" at bounding box center [960, 403] width 153 height 373
paste input "31d5fa"
type input "#31d5fa"
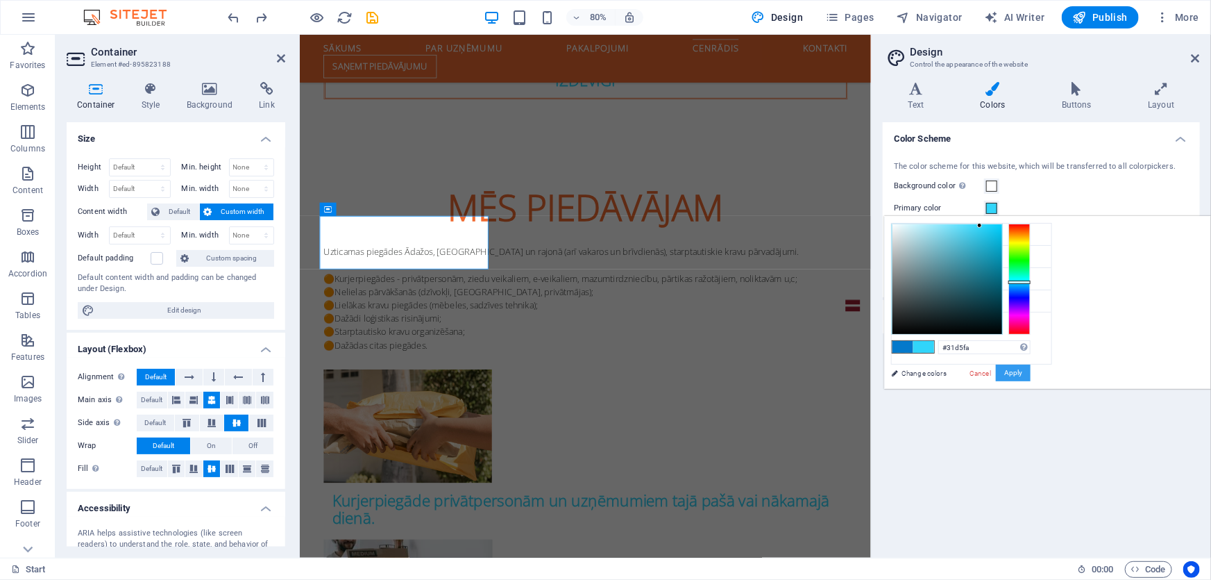
drag, startPoint x: 1193, startPoint y: 374, endPoint x: 1113, endPoint y: 378, distance: 80.6
click at [1031, 374] on button "Apply" at bounding box center [1013, 372] width 35 height 17
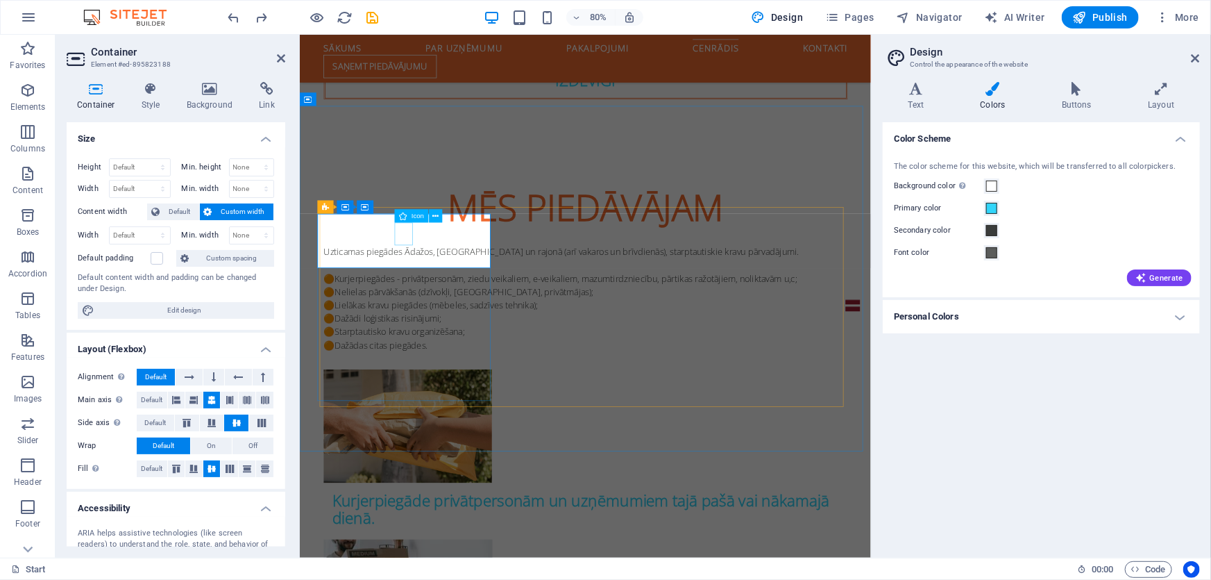
drag, startPoint x: 434, startPoint y: 289, endPoint x: 654, endPoint y: 237, distance: 225.3
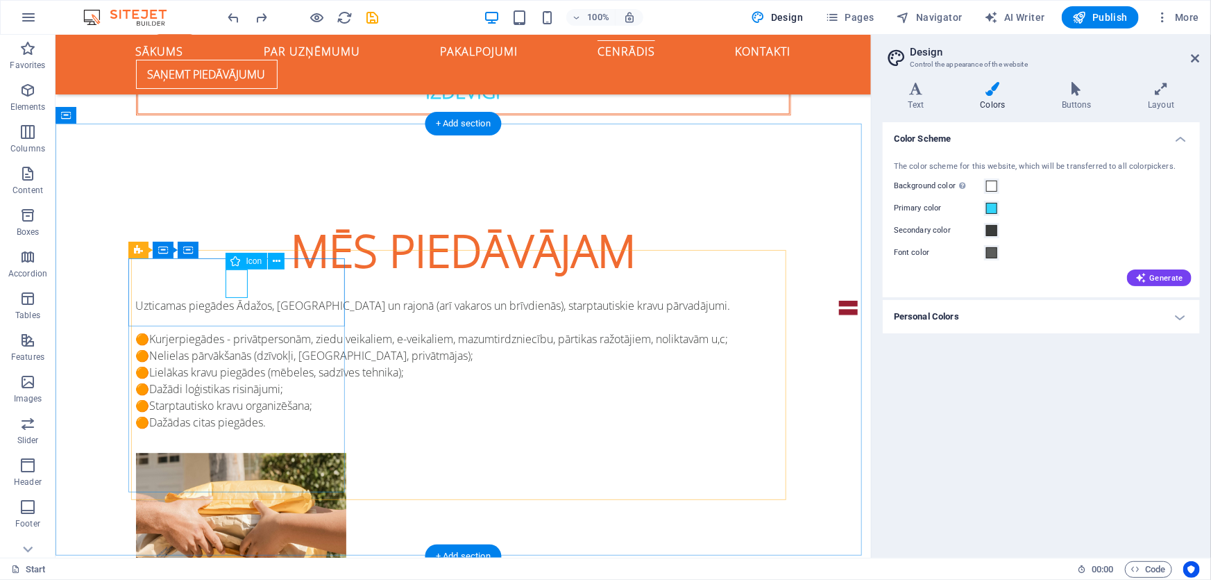
select select "xMidYMid"
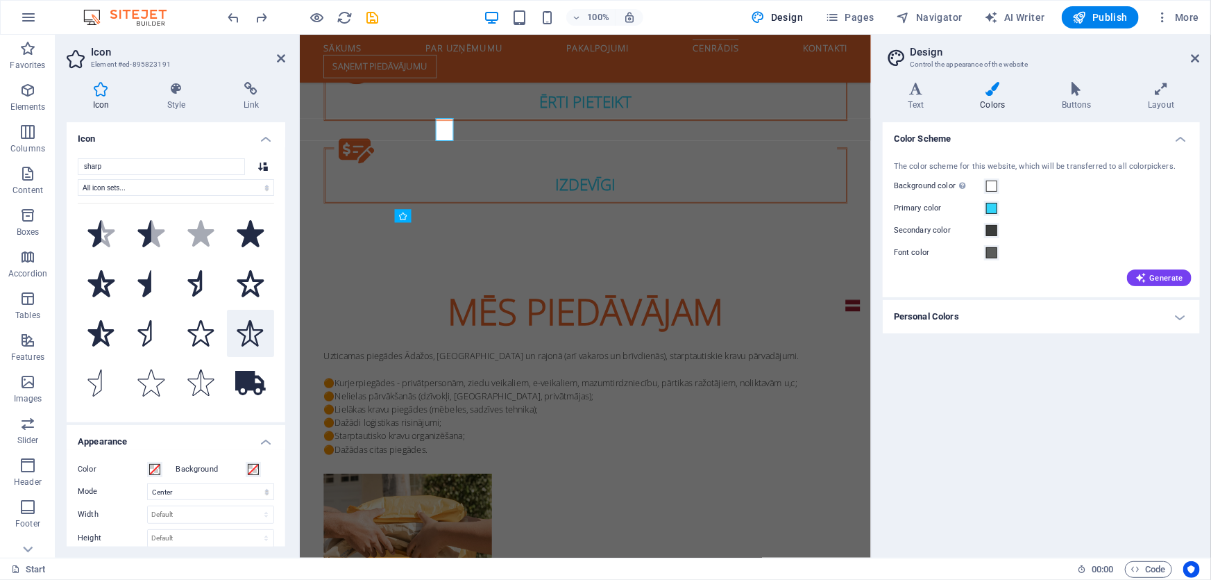
scroll to position [1707, 0]
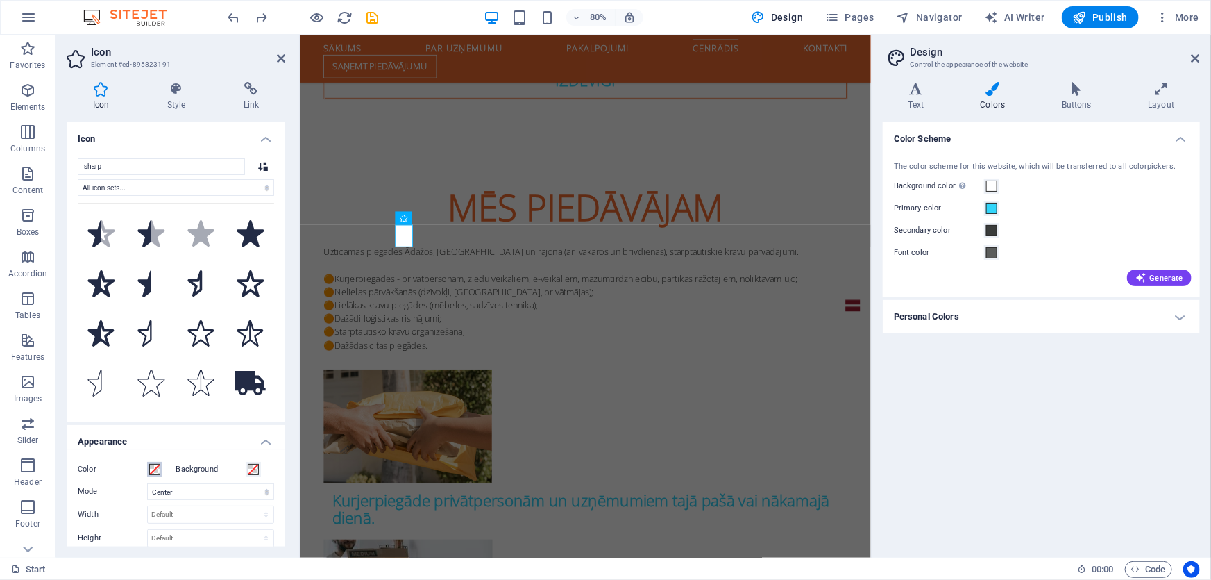
click at [159, 464] on span at bounding box center [154, 469] width 11 height 11
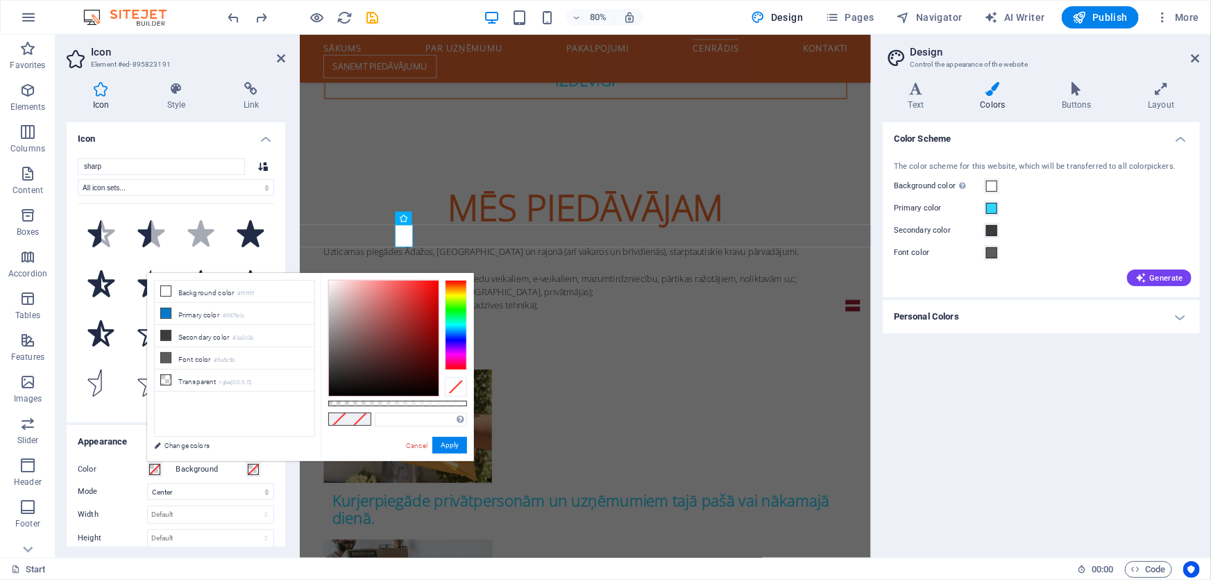
click at [326, 281] on div "Supported formats #0852ed rgb(8, 82, 237) rgba(8, 82, 237, 90%) hsv(221,97,93) …" at bounding box center [397, 467] width 153 height 389
type input "#fcfbfb"
drag, startPoint x: 332, startPoint y: 288, endPoint x: 329, endPoint y: 281, distance: 7.5
click at [329, 281] on div at bounding box center [384, 337] width 110 height 115
drag, startPoint x: 449, startPoint y: 448, endPoint x: 179, endPoint y: 531, distance: 282.5
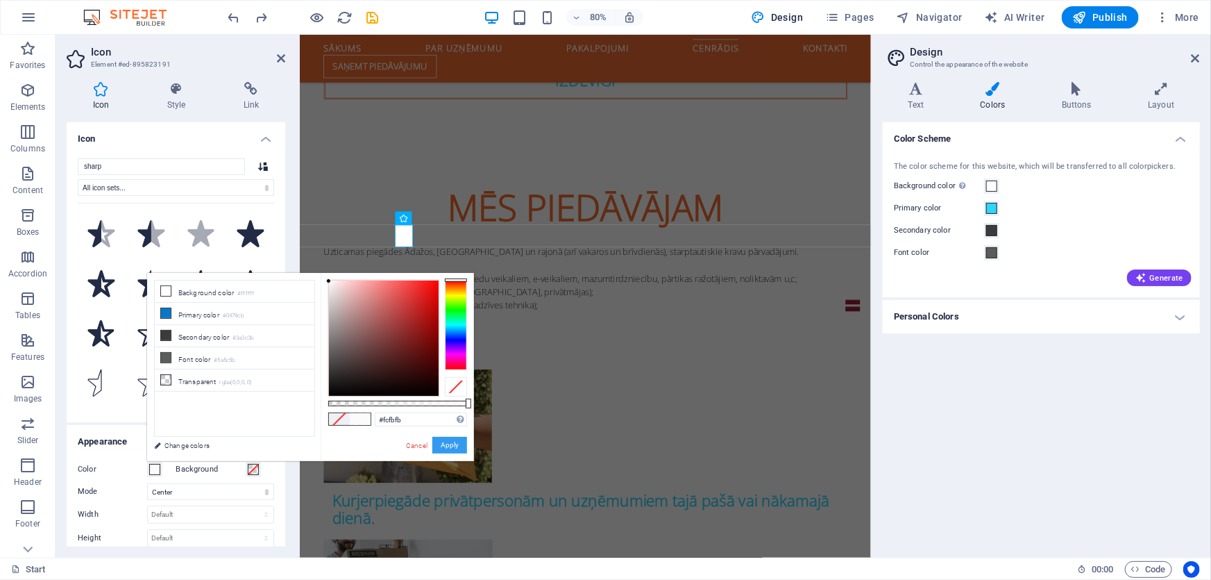
click at [449, 448] on button "Apply" at bounding box center [449, 445] width 35 height 17
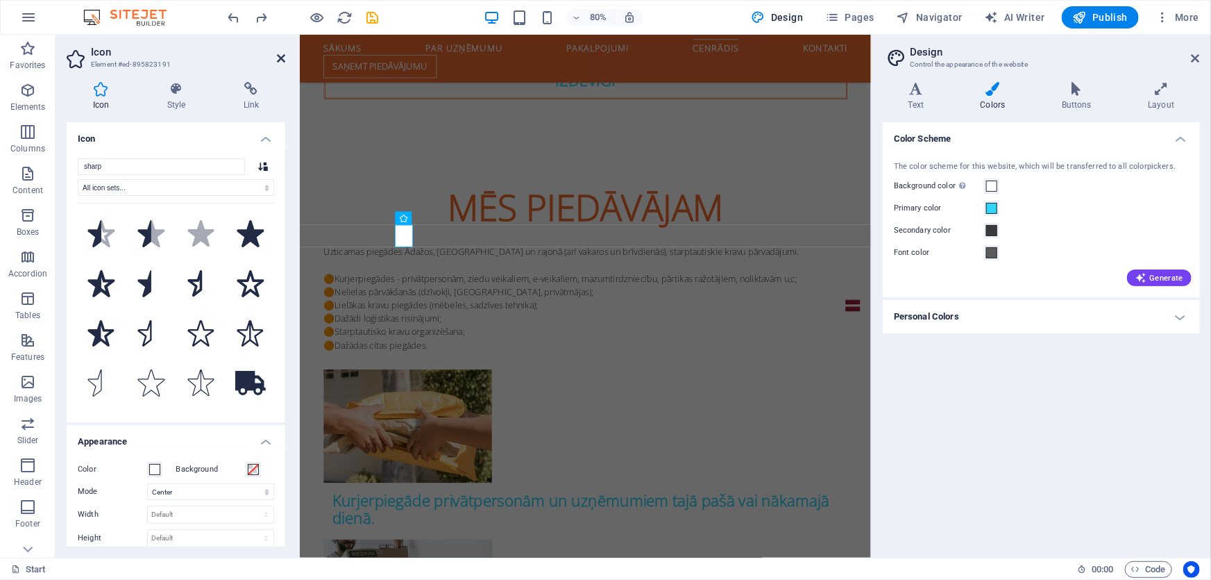
drag, startPoint x: 282, startPoint y: 62, endPoint x: 224, endPoint y: 51, distance: 59.2
click at [282, 62] on icon at bounding box center [281, 58] width 8 height 11
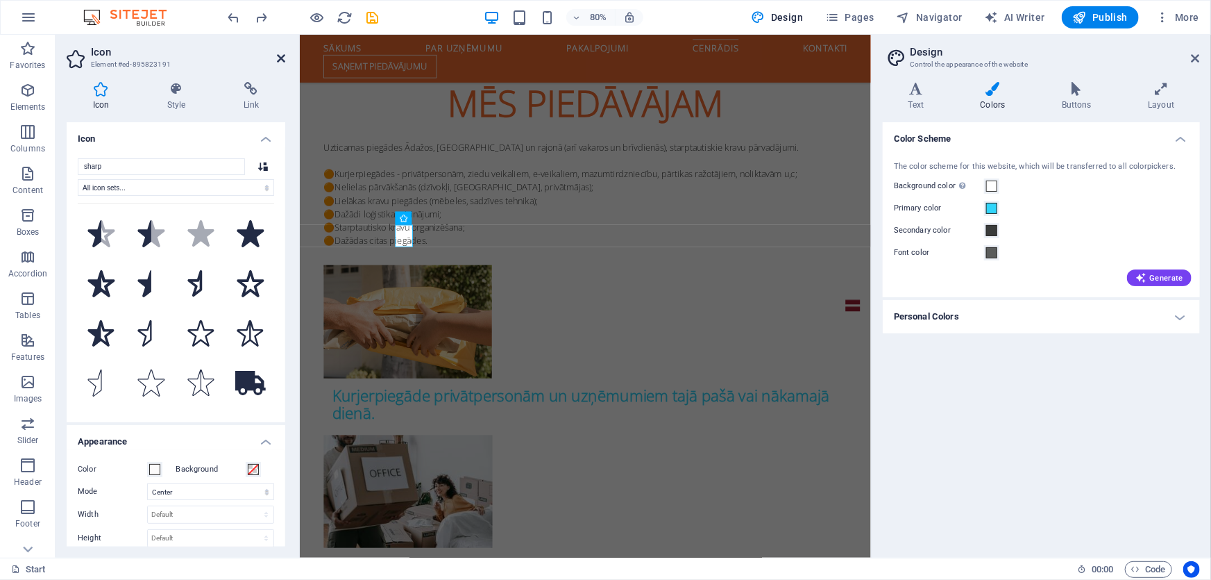
scroll to position [1577, 0]
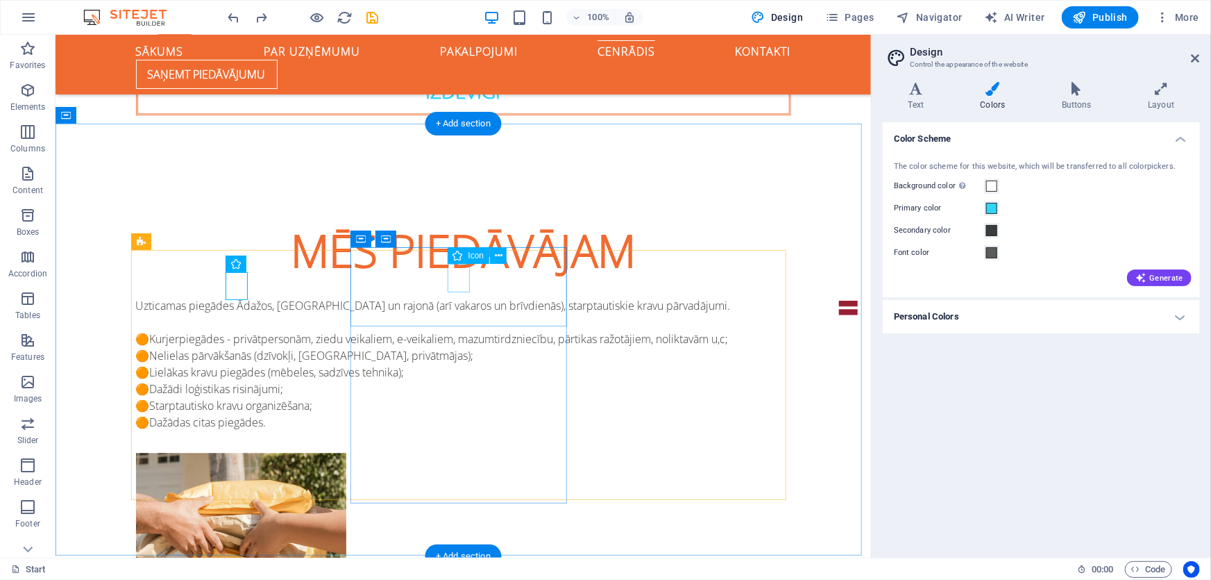
select select "xMidYMid"
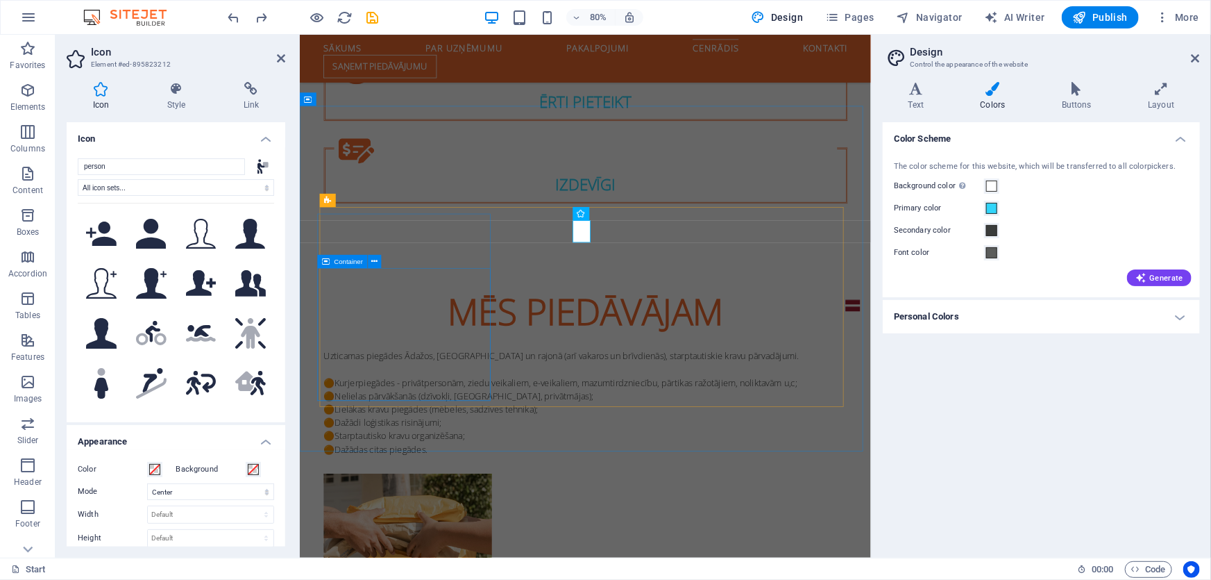
scroll to position [1707, 0]
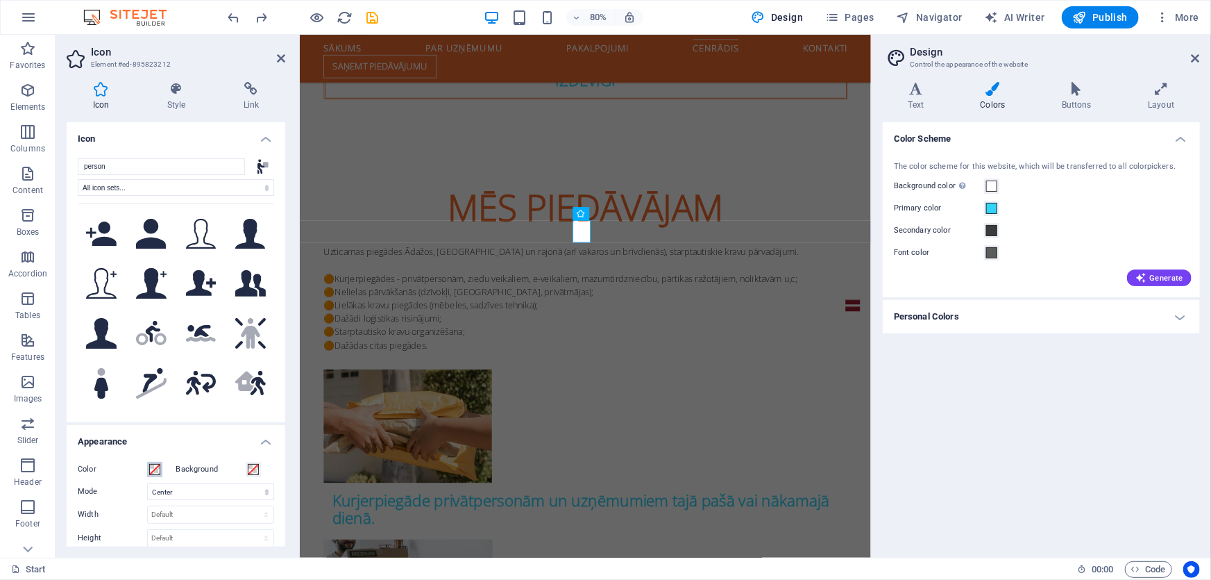
click at [159, 465] on span at bounding box center [154, 469] width 11 height 11
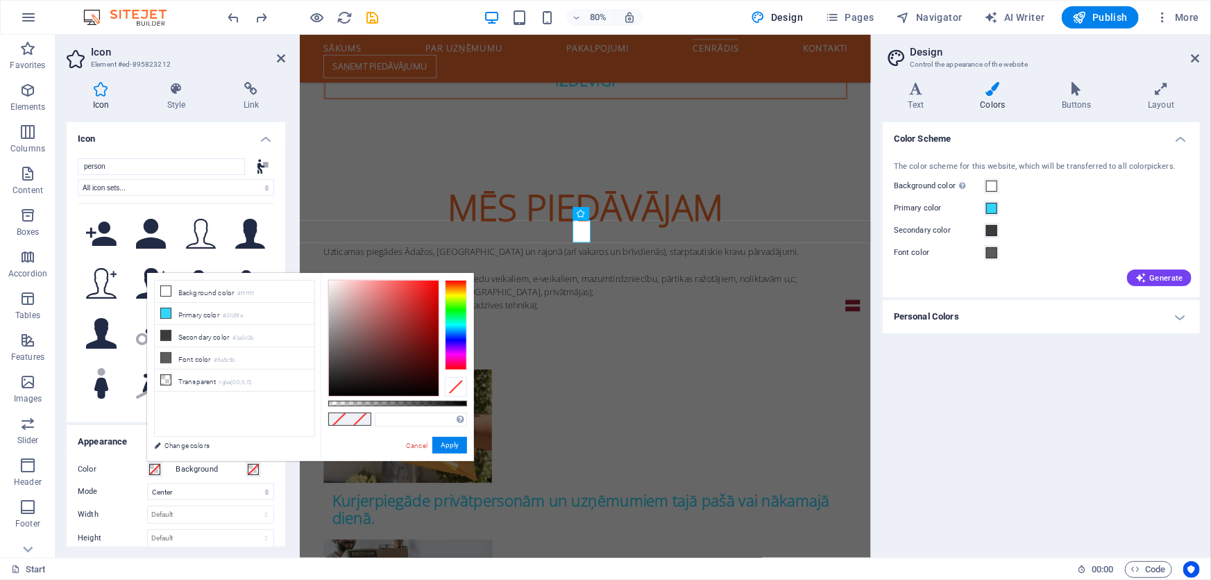
click at [327, 285] on div "Supported formats #0852ed rgb(8, 82, 237) rgba(8, 82, 237, 90%) hsv(221,97,93) …" at bounding box center [397, 467] width 153 height 389
type input "#ffffff"
drag, startPoint x: 331, startPoint y: 282, endPoint x: 321, endPoint y: 273, distance: 13.3
click at [321, 273] on div "#ffffff Supported formats #0852ed rgb(8, 82, 237) rgba(8, 82, 237, 90%) hsv(221…" at bounding box center [397, 467] width 153 height 389
drag, startPoint x: 414, startPoint y: 422, endPoint x: 373, endPoint y: 426, distance: 40.5
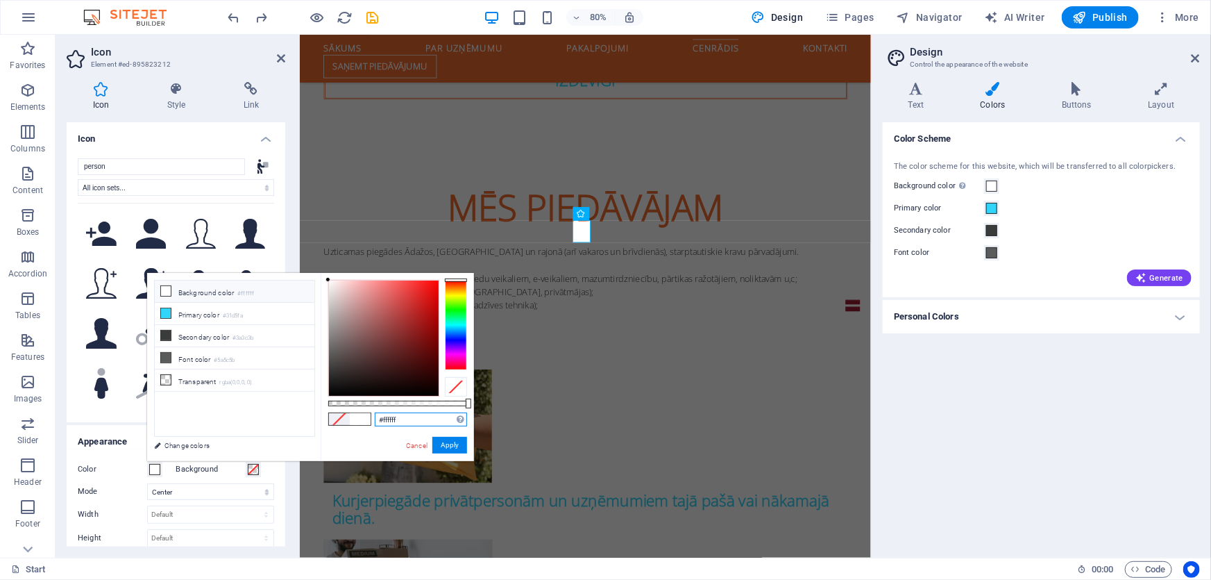
click at [373, 426] on div "#ffffff Supported formats #0852ed rgb(8, 82, 237) rgba(8, 82, 237, 90%) hsv(221…" at bounding box center [397, 467] width 153 height 389
click at [442, 444] on button "Apply" at bounding box center [449, 445] width 35 height 17
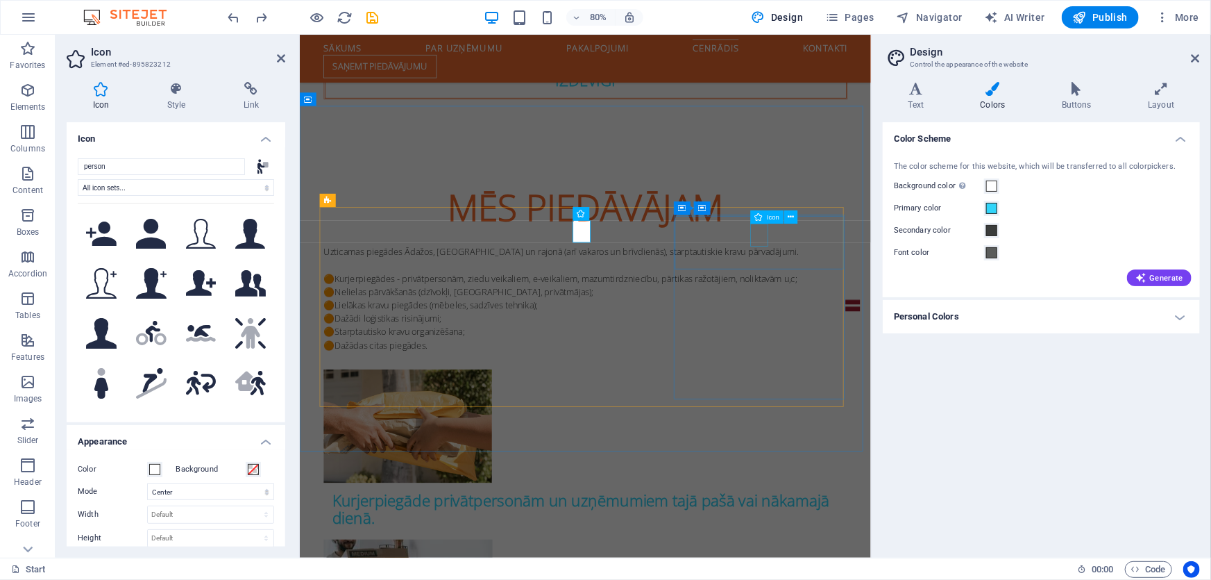
select select "xMidYMid"
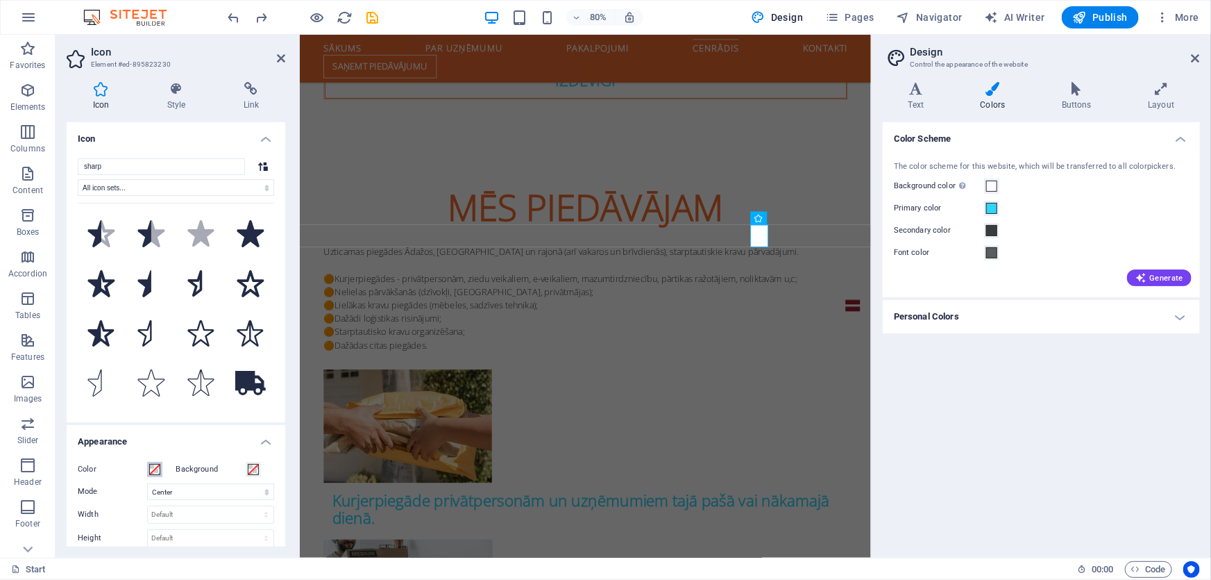
click at [156, 467] on span at bounding box center [154, 469] width 11 height 11
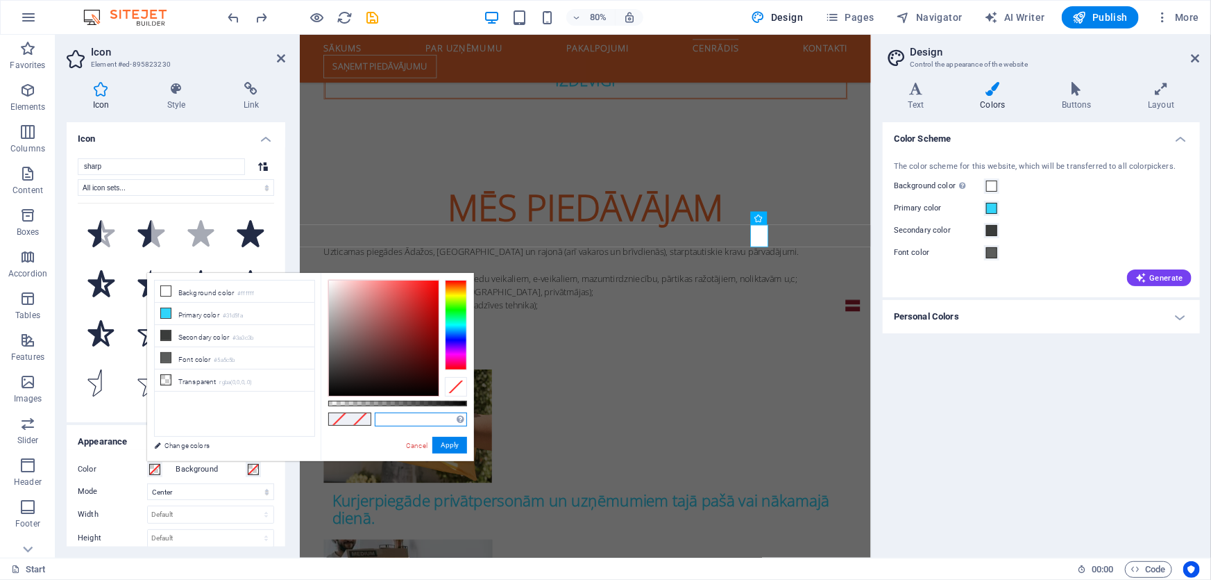
click at [396, 421] on input "text" at bounding box center [421, 419] width 92 height 14
paste input "#ffffff"
type input "#ffffff"
click at [451, 447] on button "Apply" at bounding box center [449, 445] width 35 height 17
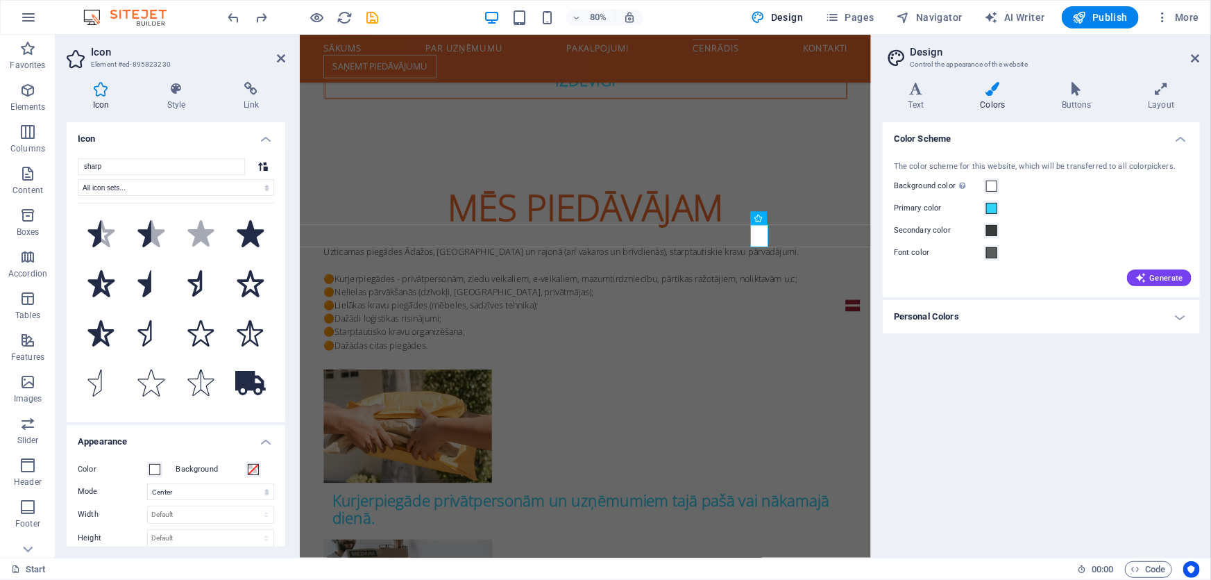
click at [1067, 440] on div "Color Scheme The color scheme for this website, which will be transferred to al…" at bounding box center [1041, 334] width 317 height 424
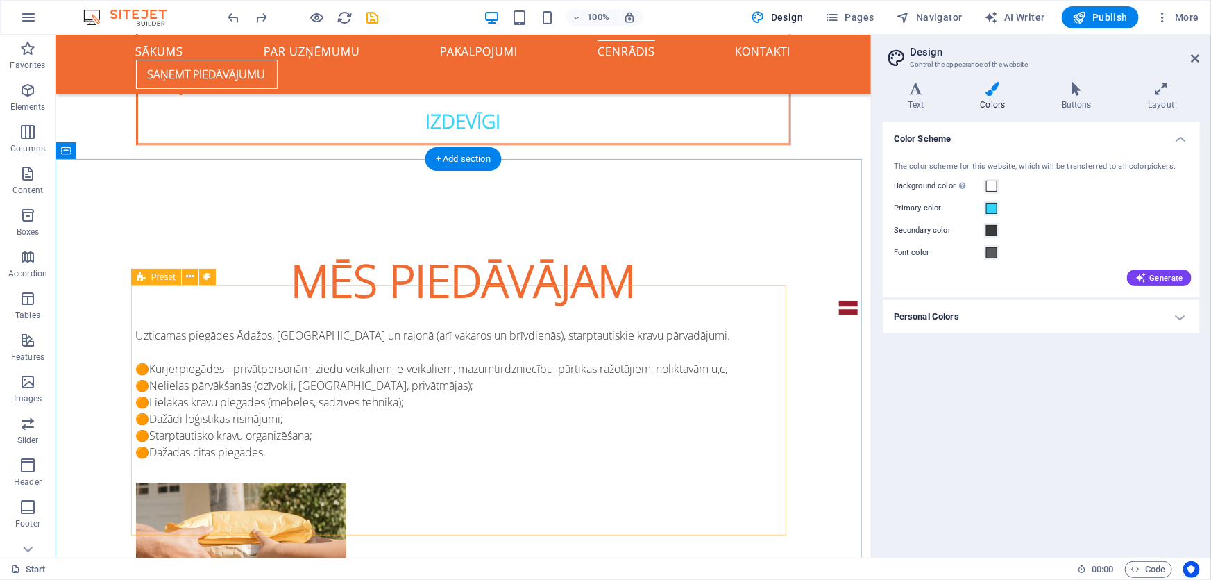
scroll to position [1541, 0]
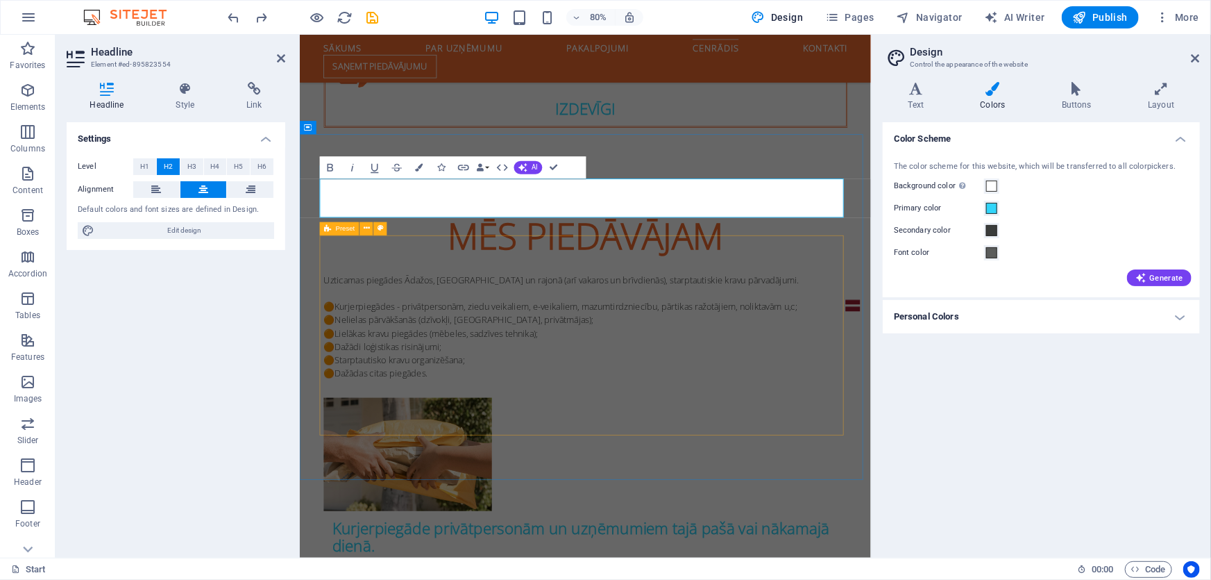
scroll to position [1673, 0]
click at [418, 167] on icon "button" at bounding box center [419, 167] width 8 height 8
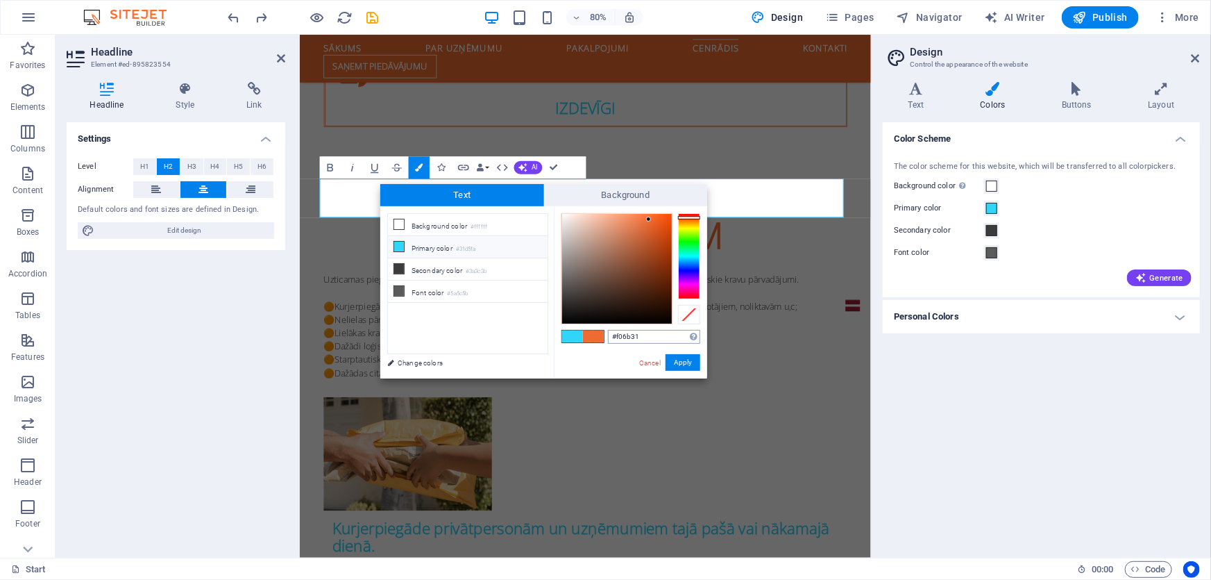
drag, startPoint x: 640, startPoint y: 335, endPoint x: 614, endPoint y: 340, distance: 26.8
click at [607, 337] on div "#f06b31 Supported formats #0852ed rgb(8, 82, 237) rgba(8, 82, 237, 90%) hsv(221…" at bounding box center [630, 392] width 153 height 373
click at [672, 359] on button "Apply" at bounding box center [683, 362] width 35 height 17
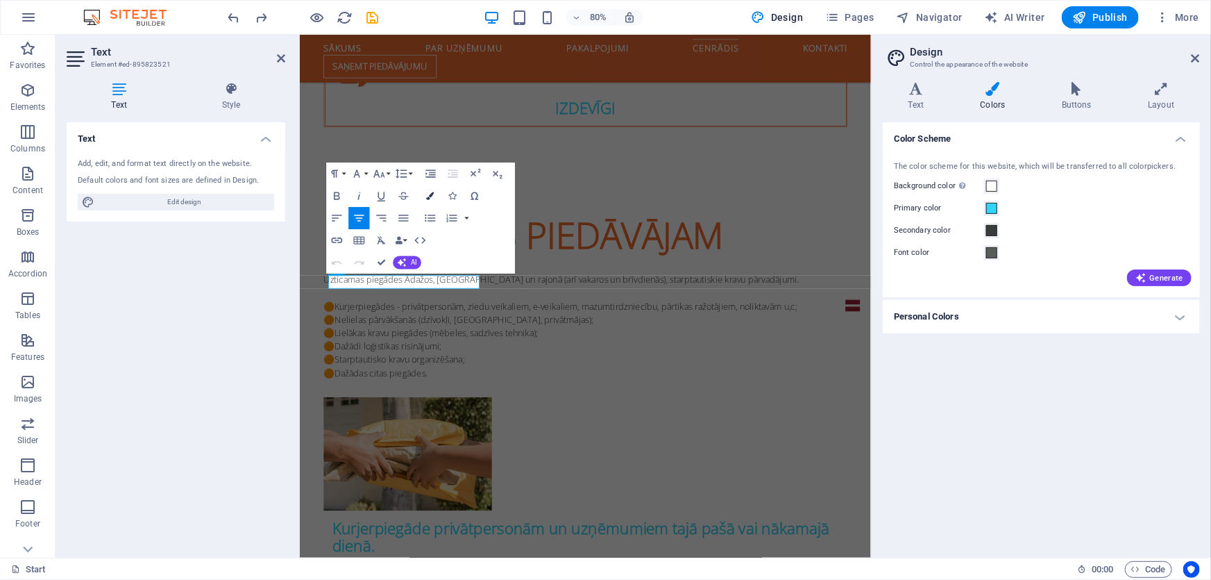
click at [427, 193] on icon "button" at bounding box center [431, 196] width 8 height 8
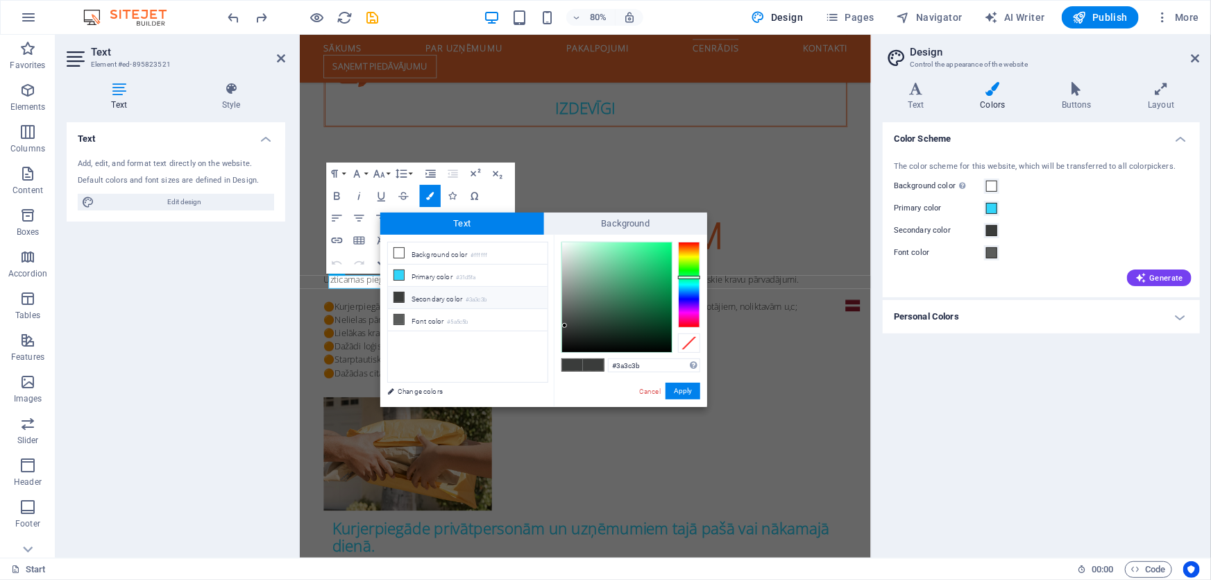
drag, startPoint x: 658, startPoint y: 361, endPoint x: 607, endPoint y: 363, distance: 51.4
click at [607, 363] on div "#3a3c3b Supported formats #0852ed rgb(8, 82, 237) rgba(8, 82, 237, 90%) hsv(221…" at bounding box center [630, 421] width 153 height 373
type input "#f06b31"
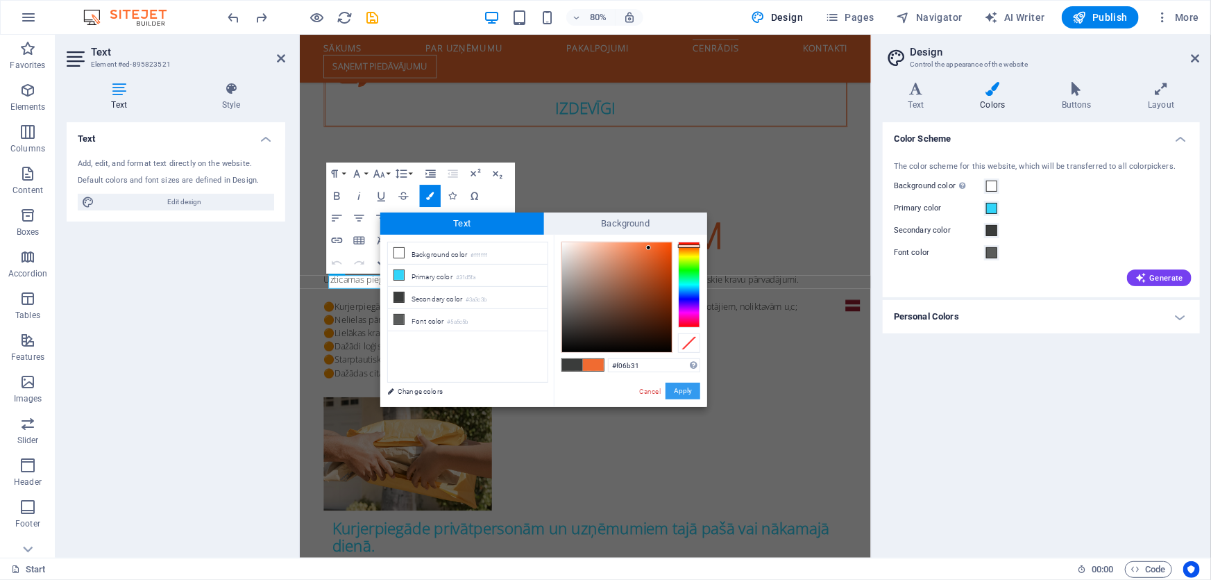
click at [692, 389] on button "Apply" at bounding box center [683, 390] width 35 height 17
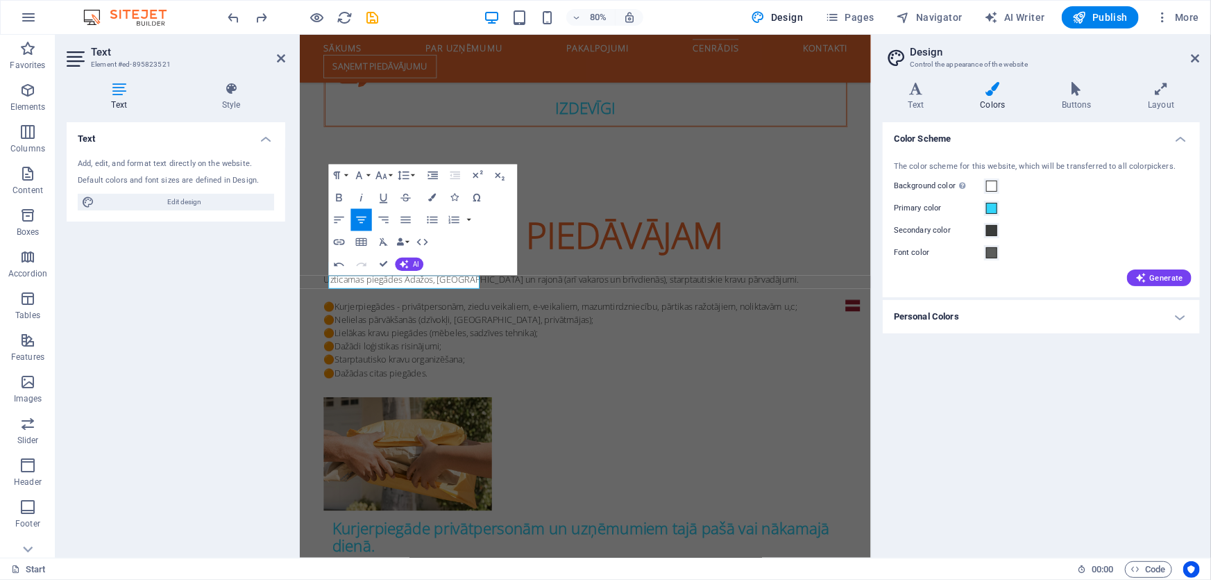
click at [990, 418] on div "Color Scheme The color scheme for this website, which will be transferred to al…" at bounding box center [1041, 334] width 317 height 424
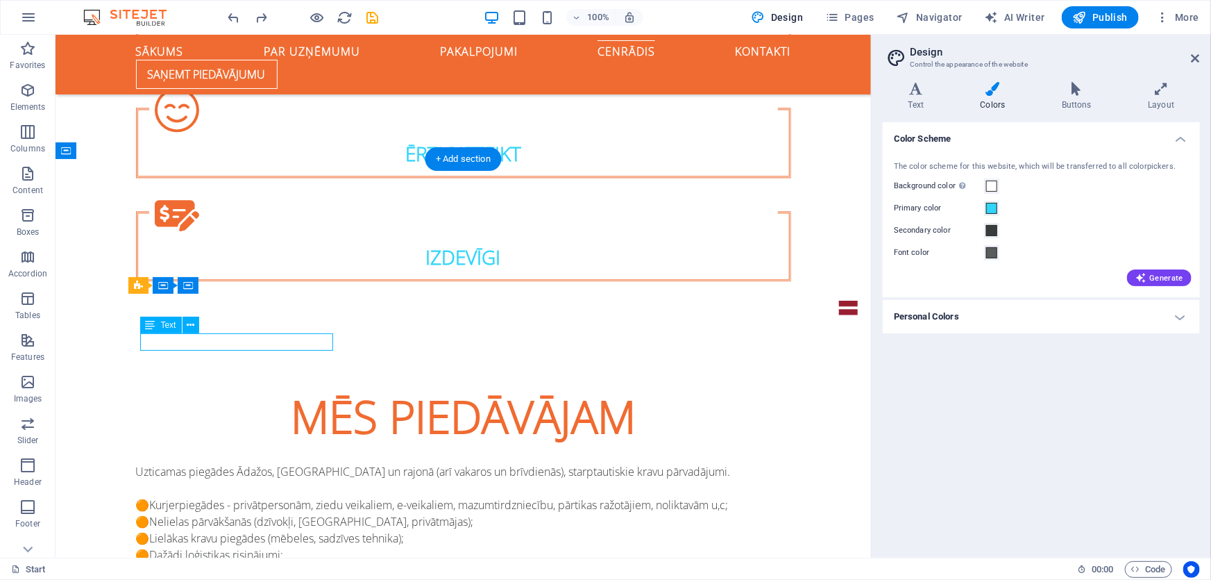
scroll to position [1673, 0]
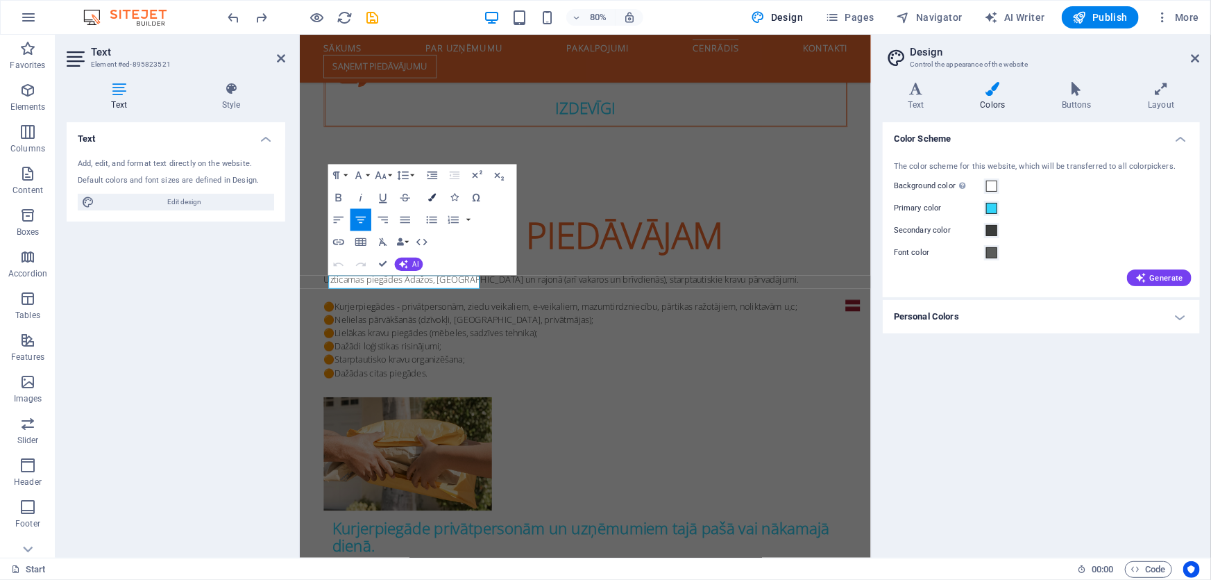
click at [434, 199] on icon "button" at bounding box center [432, 197] width 8 height 8
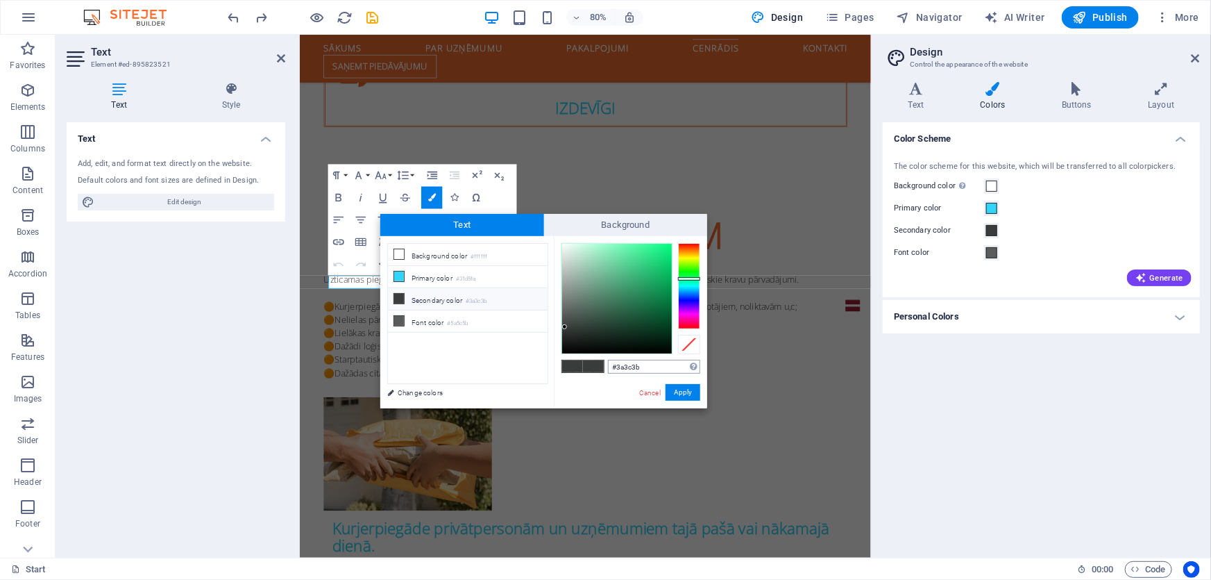
drag, startPoint x: 650, startPoint y: 368, endPoint x: 610, endPoint y: 372, distance: 40.5
click at [610, 372] on input "#3a3c3b" at bounding box center [654, 367] width 92 height 14
type input "#f06b31"
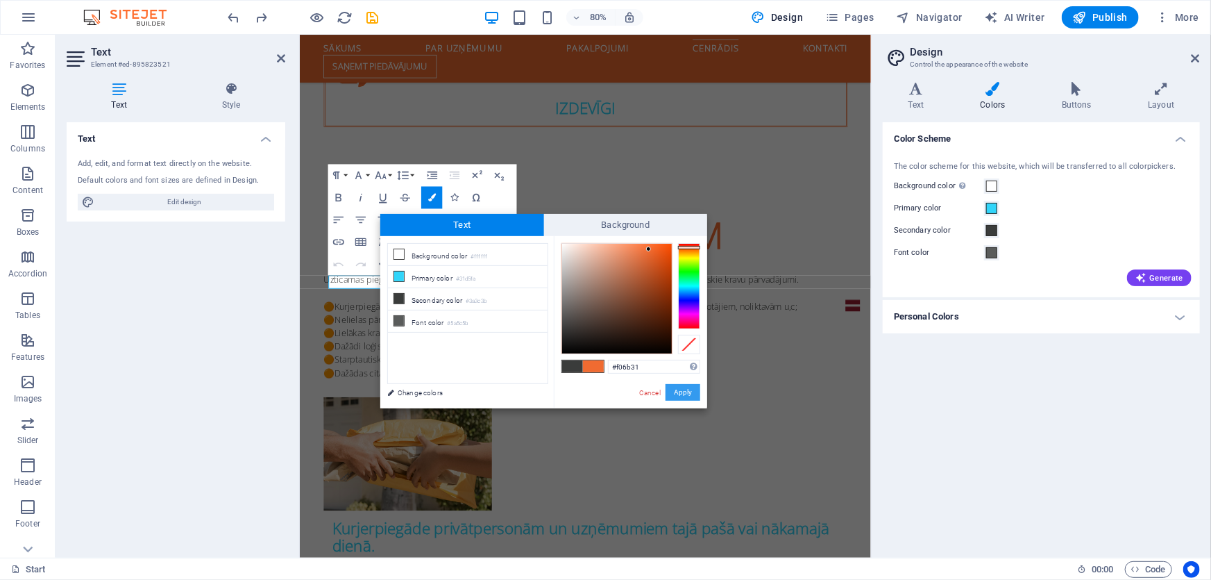
drag, startPoint x: 682, startPoint y: 396, endPoint x: 482, endPoint y: 458, distance: 210.1
click at [682, 396] on button "Apply" at bounding box center [683, 392] width 35 height 17
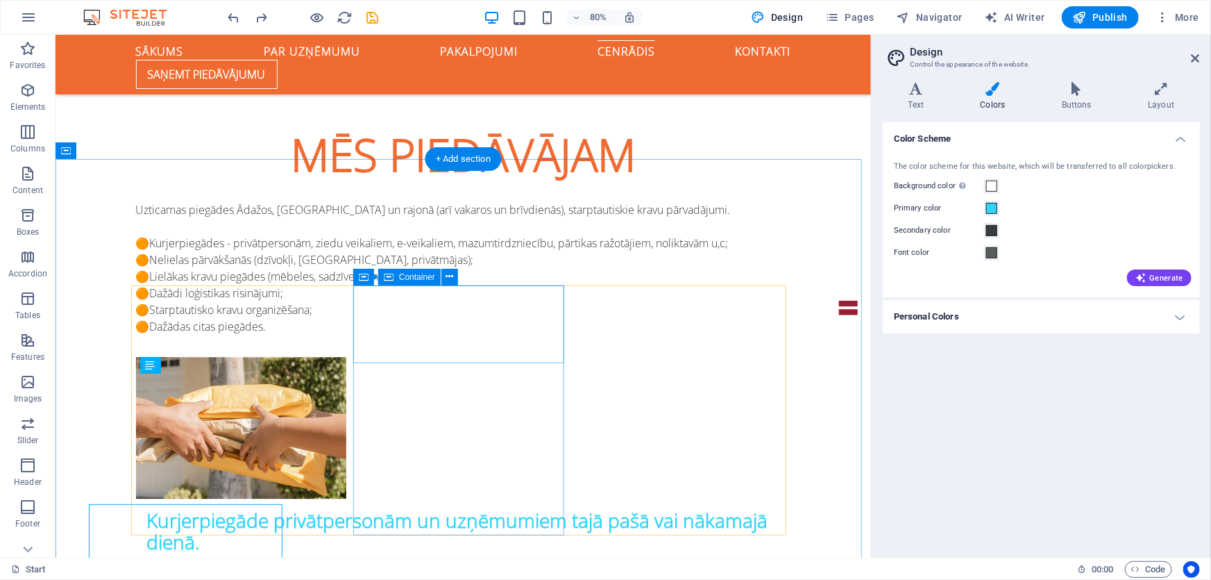
scroll to position [1541, 0]
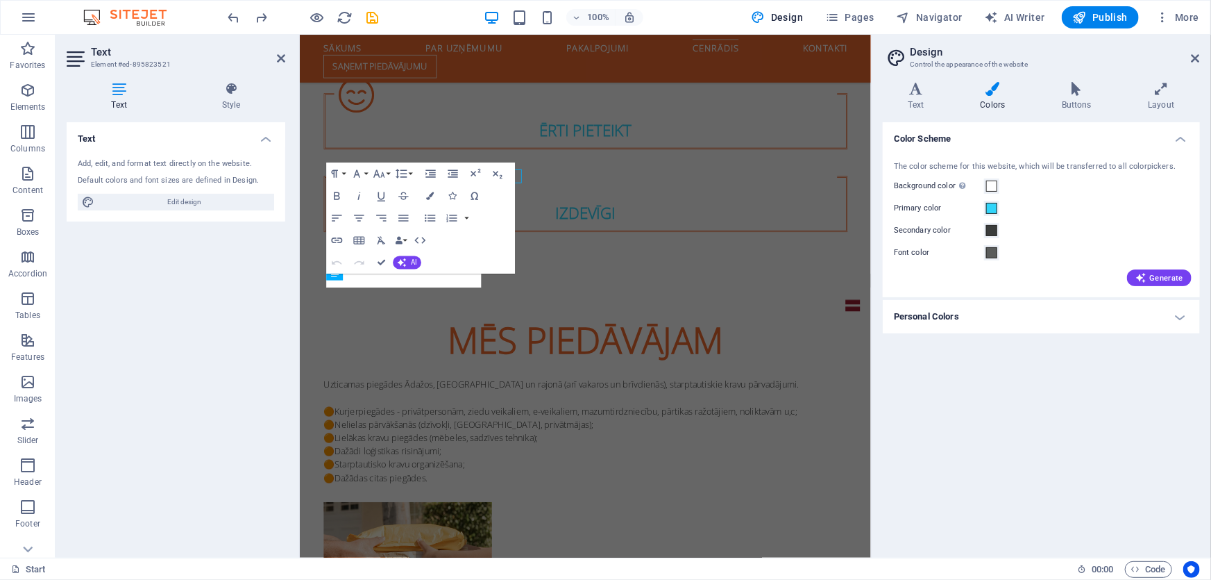
scroll to position [1673, 0]
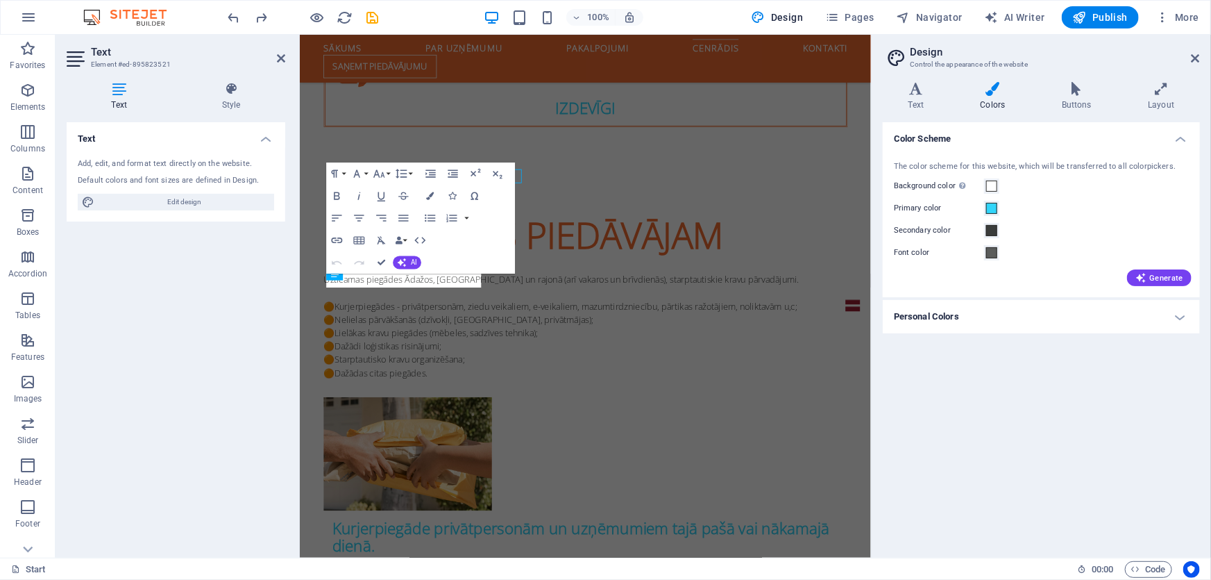
click at [289, 342] on div "Text Style Text Add, edit, and format text directly on the website. Default col…" at bounding box center [176, 314] width 241 height 487
click at [1046, 503] on div "Color Scheme The color scheme for this website, which will be transferred to al…" at bounding box center [1041, 334] width 317 height 424
click at [992, 230] on span at bounding box center [991, 230] width 11 height 11
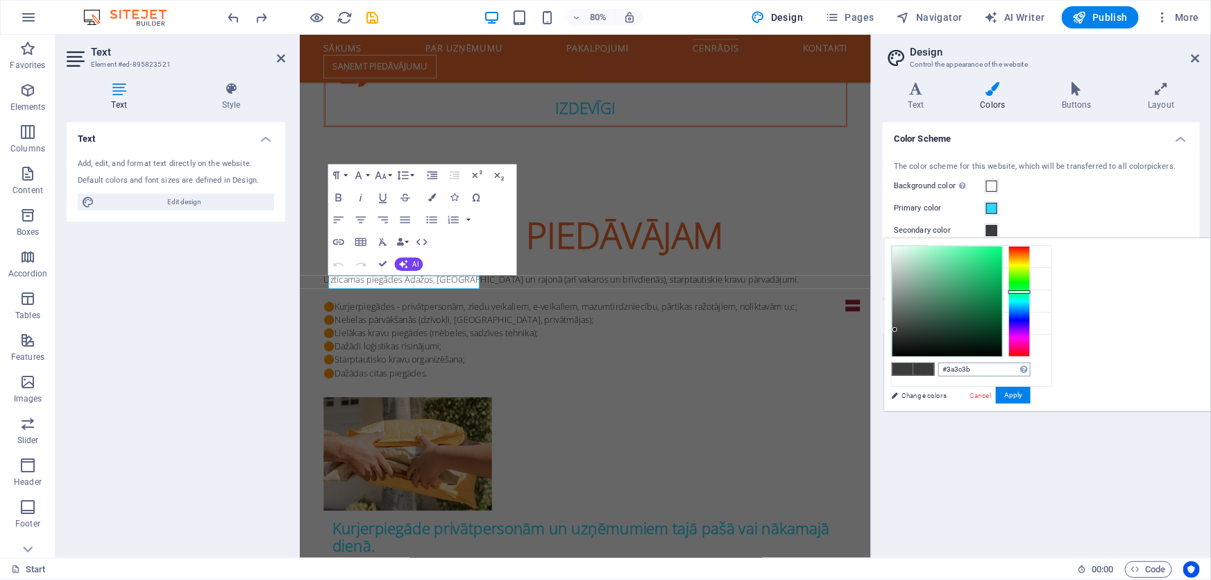
drag, startPoint x: 1163, startPoint y: 376, endPoint x: 1141, endPoint y: 365, distance: 24.8
click at [1038, 368] on div "#3a3c3b Supported formats #0852ed rgb(8, 82, 237) rgba(8, 82, 237, 90%) hsv(221…" at bounding box center [960, 425] width 153 height 373
drag, startPoint x: 1149, startPoint y: 362, endPoint x: 1114, endPoint y: 366, distance: 35.6
click at [1031, 366] on input "#3a3c3b" at bounding box center [984, 369] width 92 height 14
paste input "f06b31"
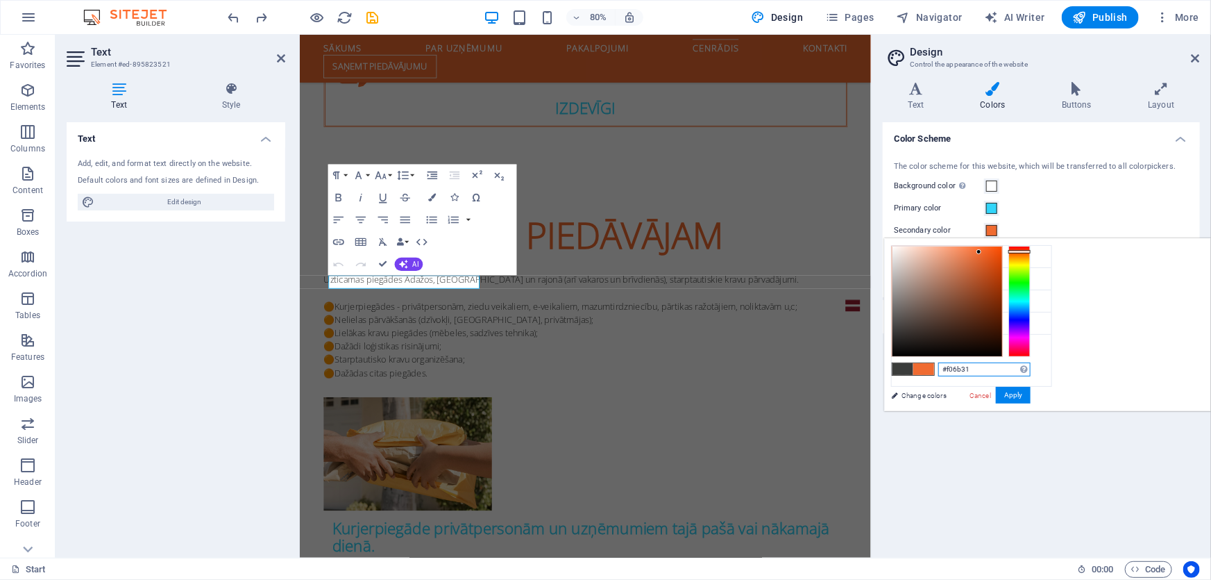
type input "#f06b31"
click at [1031, 393] on button "Apply" at bounding box center [1013, 395] width 35 height 17
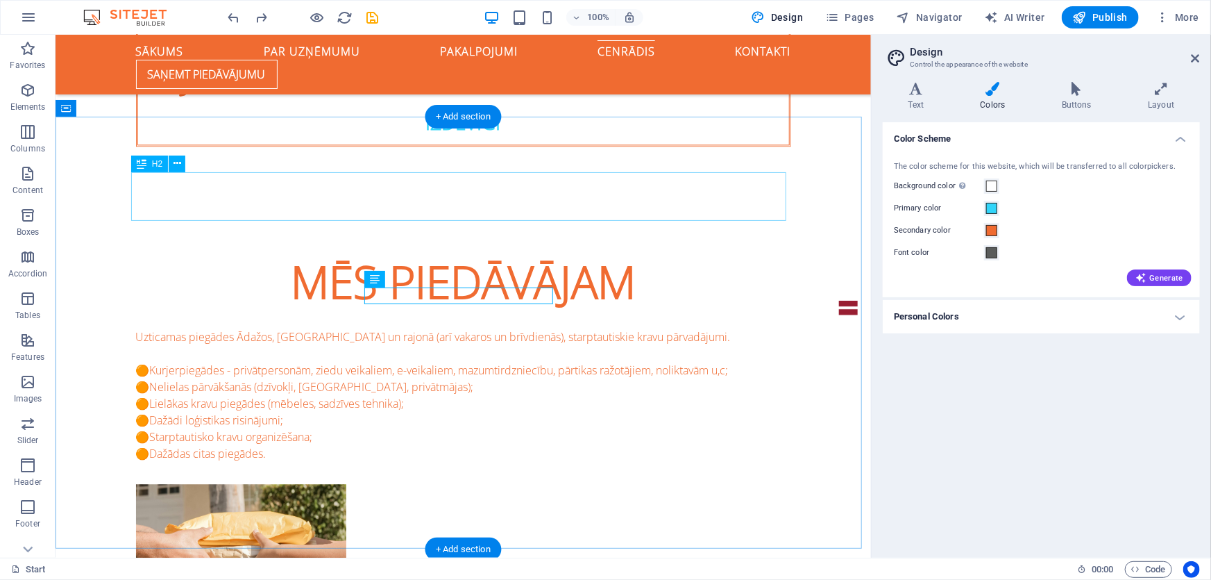
scroll to position [1541, 0]
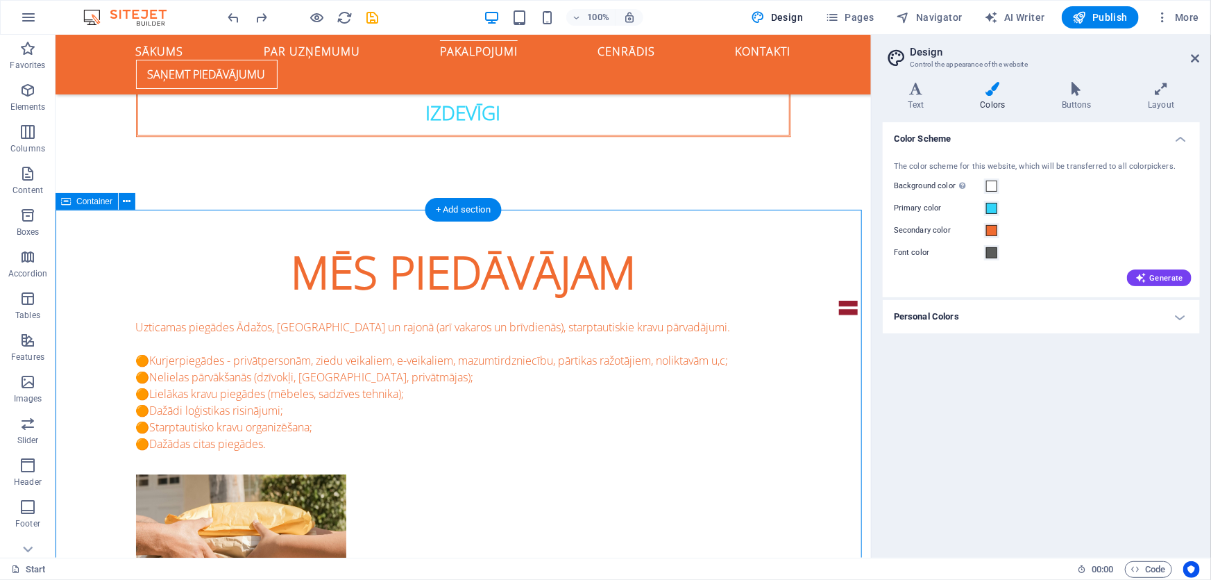
scroll to position [1478, 0]
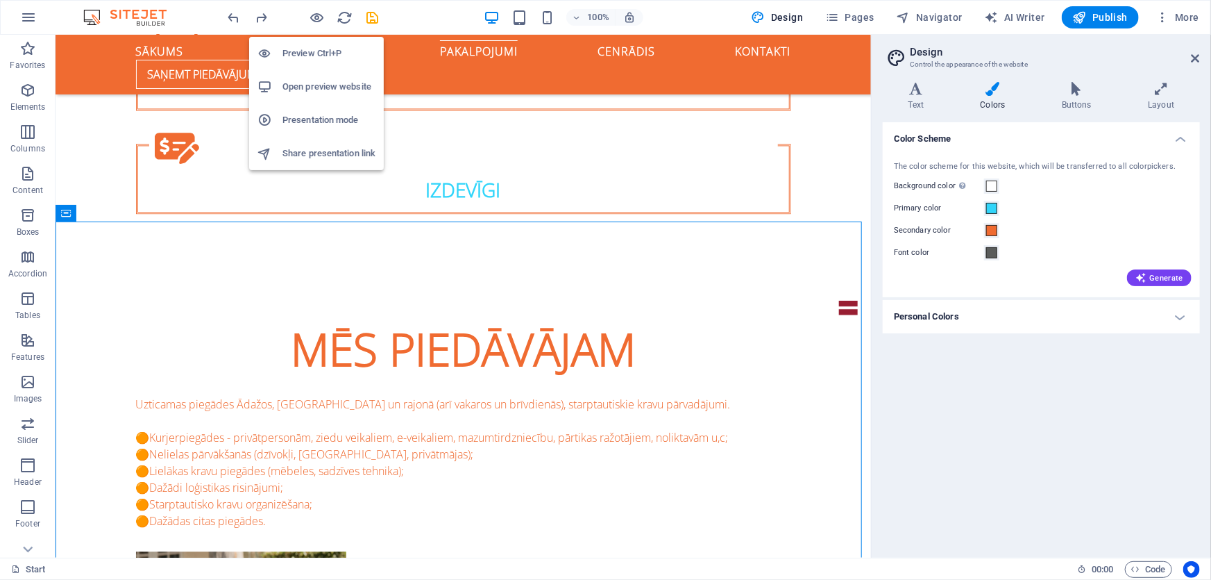
drag, startPoint x: 316, startPoint y: 13, endPoint x: 326, endPoint y: 38, distance: 26.8
click at [317, 13] on icon "button" at bounding box center [318, 18] width 16 height 16
click at [312, 60] on h6 "Preview Ctrl+P" at bounding box center [328, 53] width 93 height 17
drag, startPoint x: 334, startPoint y: 47, endPoint x: 333, endPoint y: 58, distance: 11.1
click at [332, 51] on h6 "Preview Ctrl+P" at bounding box center [328, 53] width 93 height 17
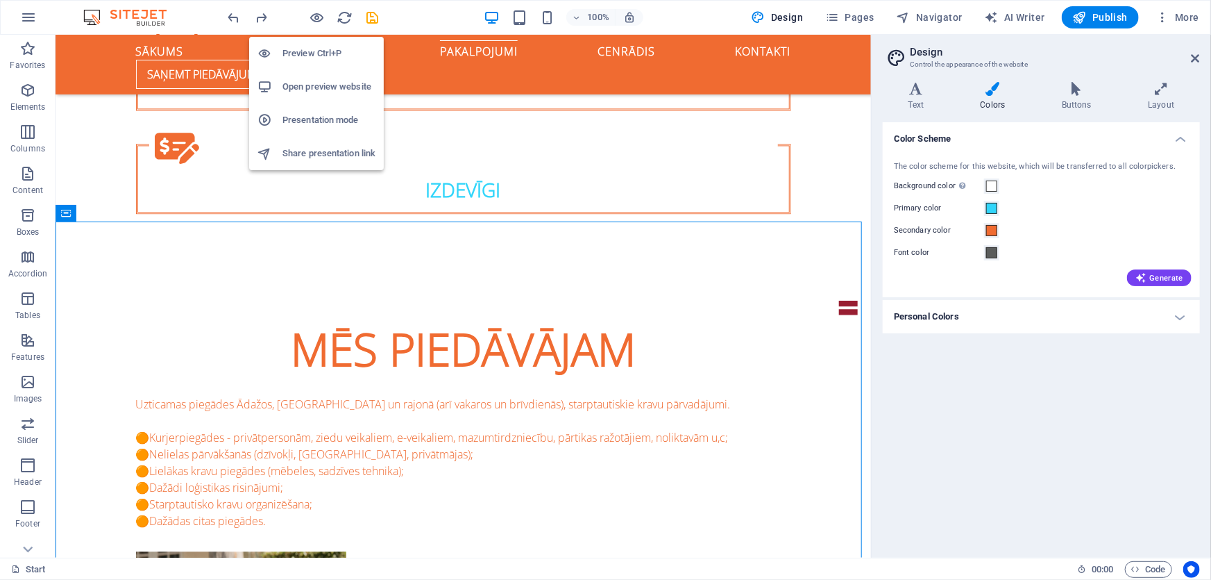
click at [346, 51] on h6 "Preview Ctrl+P" at bounding box center [328, 53] width 93 height 17
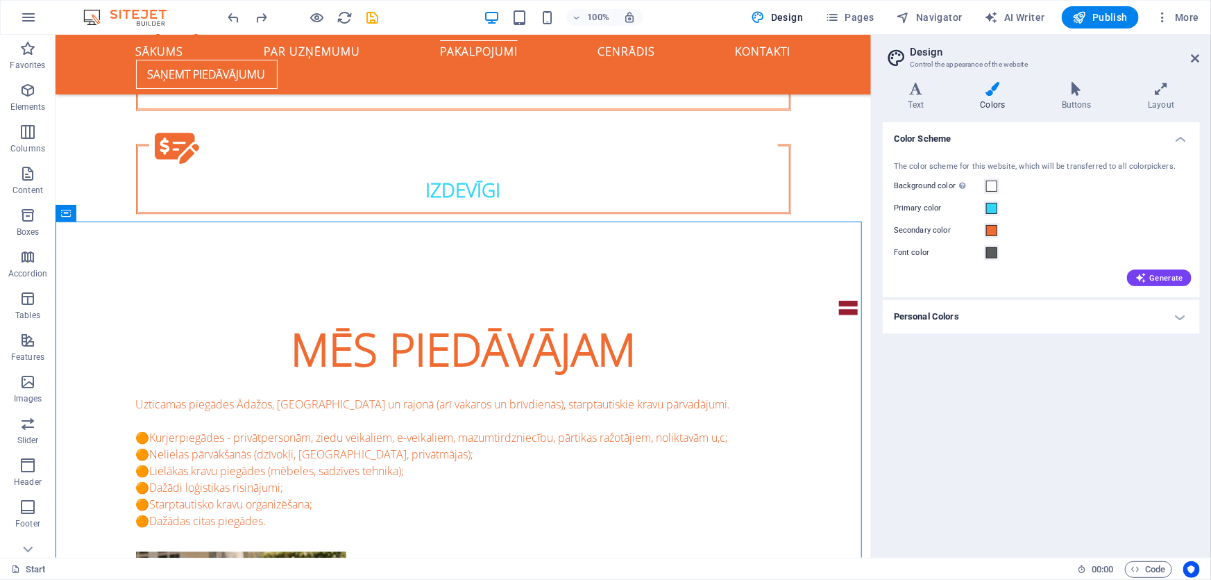
click at [432, 8] on div "100% Design Pages Navigator AI Writer Publish More" at bounding box center [715, 17] width 979 height 22
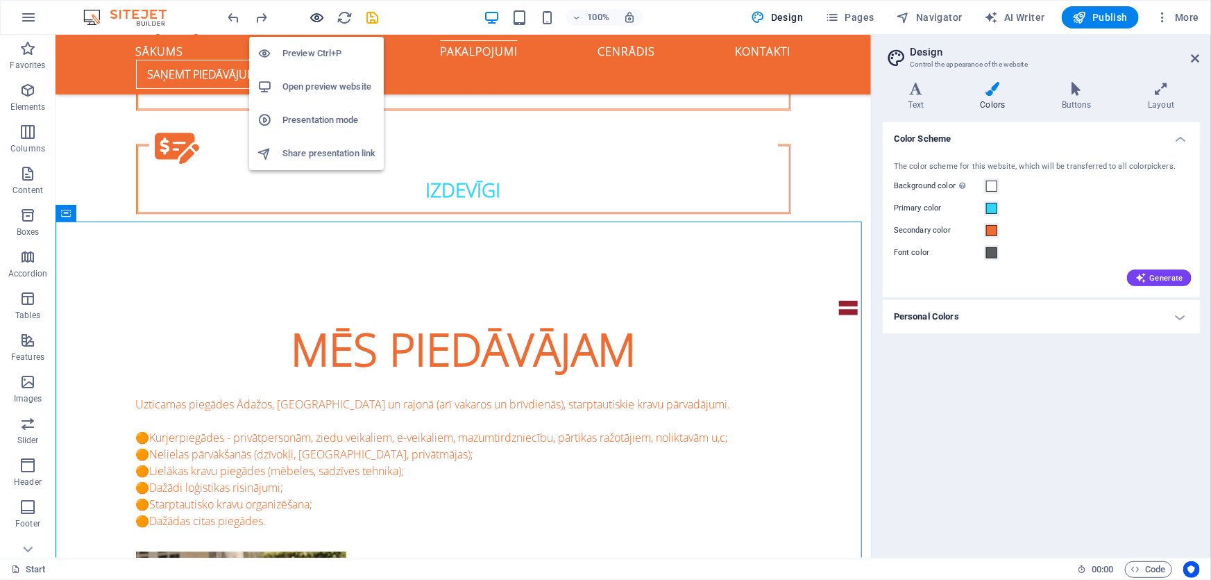
click at [310, 17] on icon "button" at bounding box center [318, 18] width 16 height 16
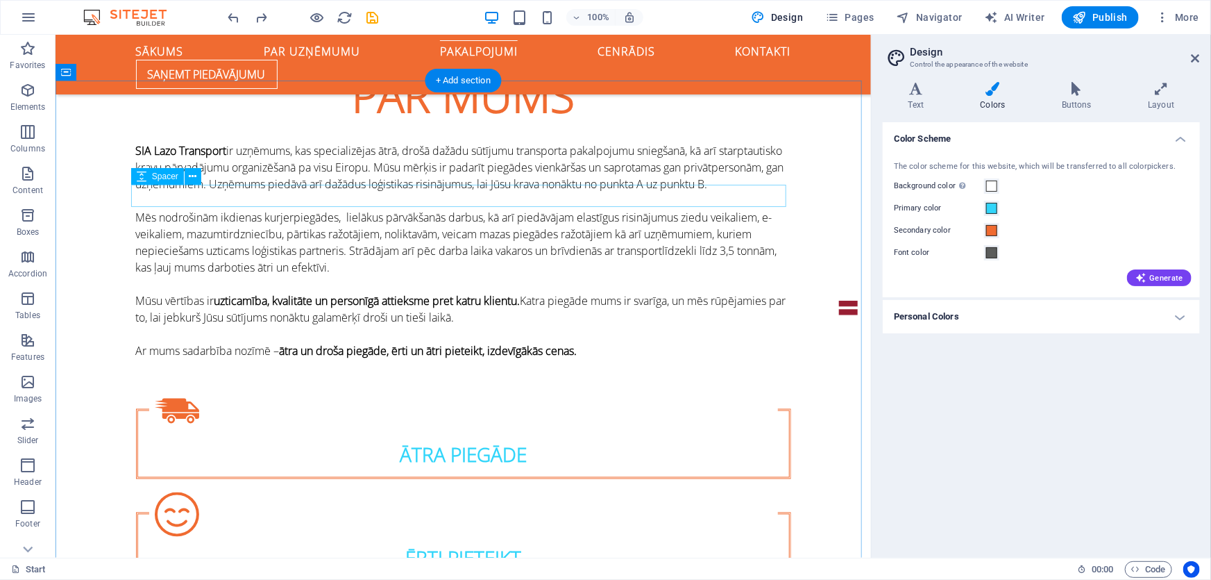
scroll to position [759, 0]
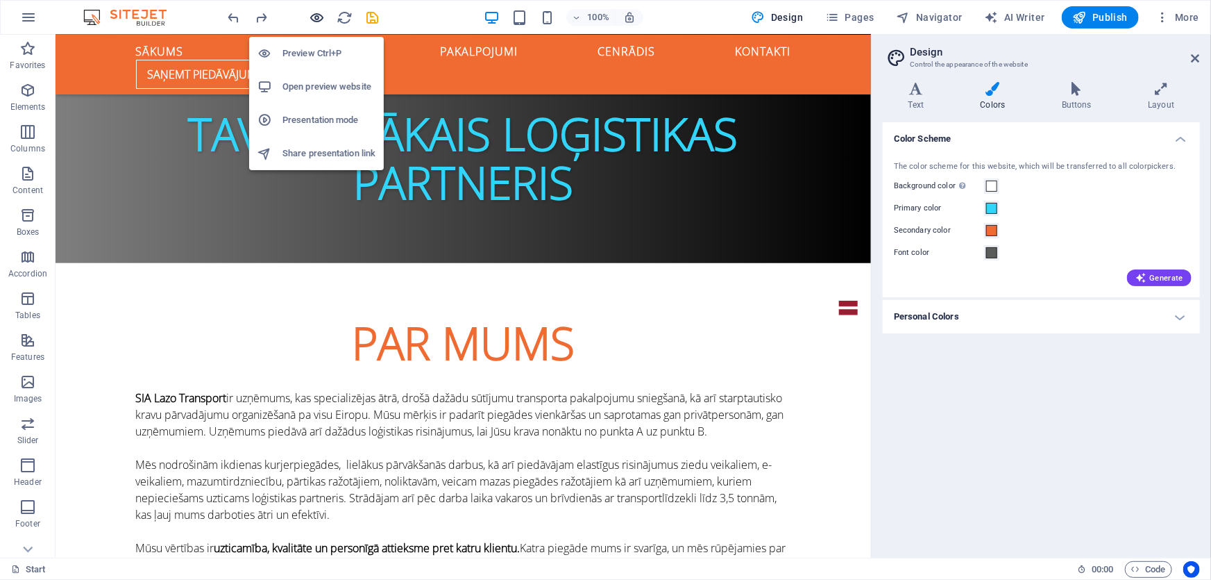
click at [317, 17] on icon "button" at bounding box center [318, 18] width 16 height 16
click at [316, 17] on icon "button" at bounding box center [318, 18] width 16 height 16
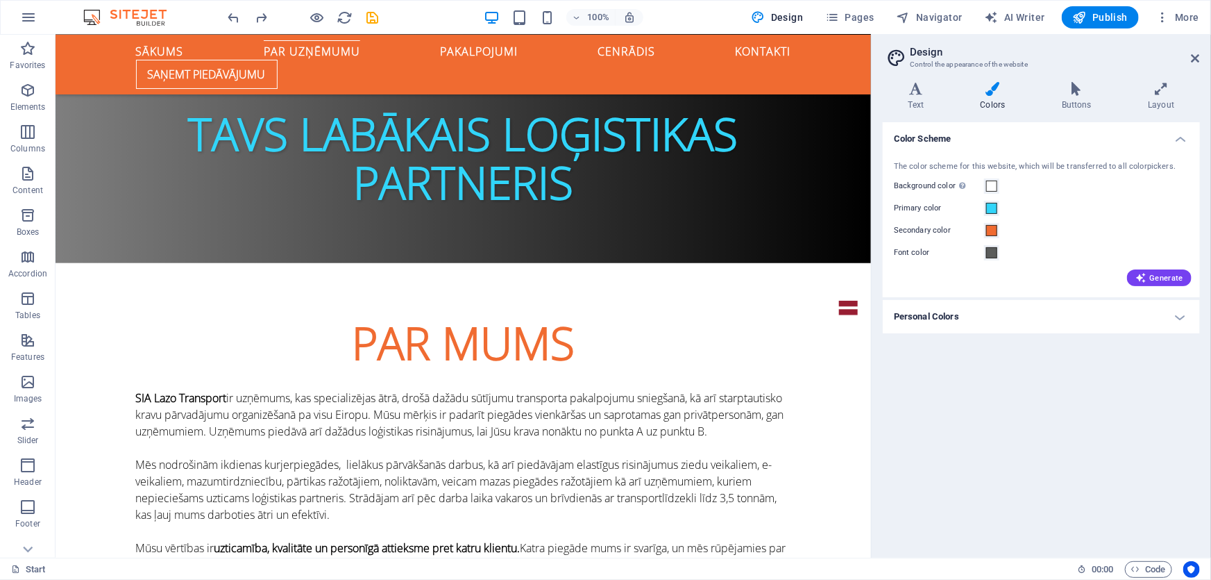
click at [1201, 56] on aside "Design Control the appearance of the website Variants Text Colors Buttons Layou…" at bounding box center [1041, 296] width 340 height 523
click at [1200, 56] on aside "Design Control the appearance of the website Variants Text Colors Buttons Layou…" at bounding box center [1041, 296] width 340 height 523
drag, startPoint x: 1193, startPoint y: 59, endPoint x: 1138, endPoint y: 24, distance: 64.9
click at [1193, 59] on icon at bounding box center [1196, 58] width 8 height 11
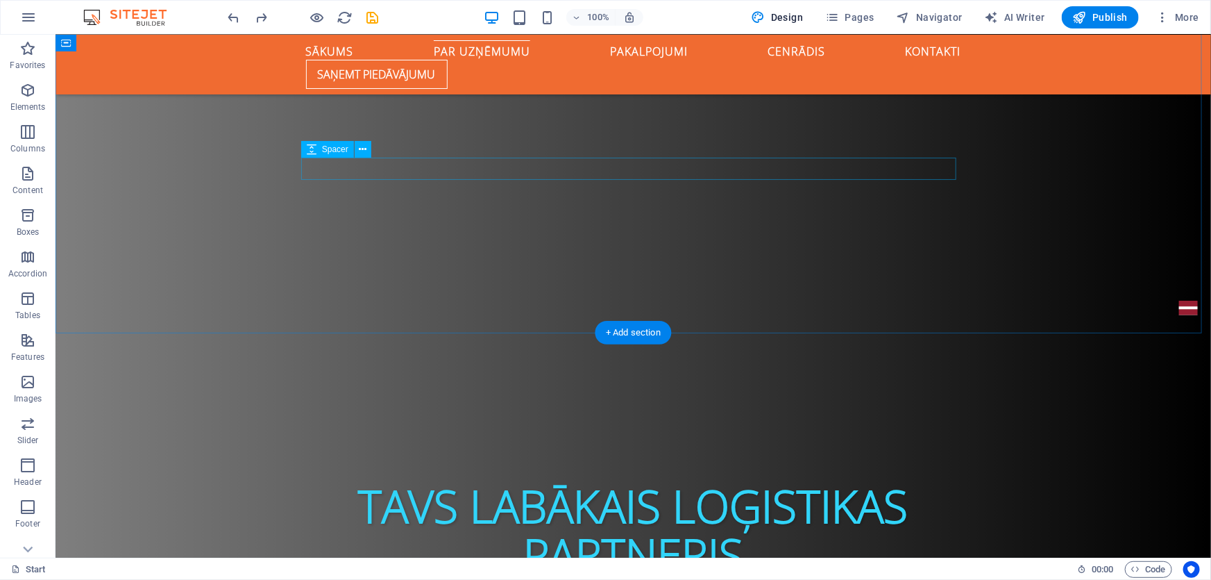
scroll to position [381, 0]
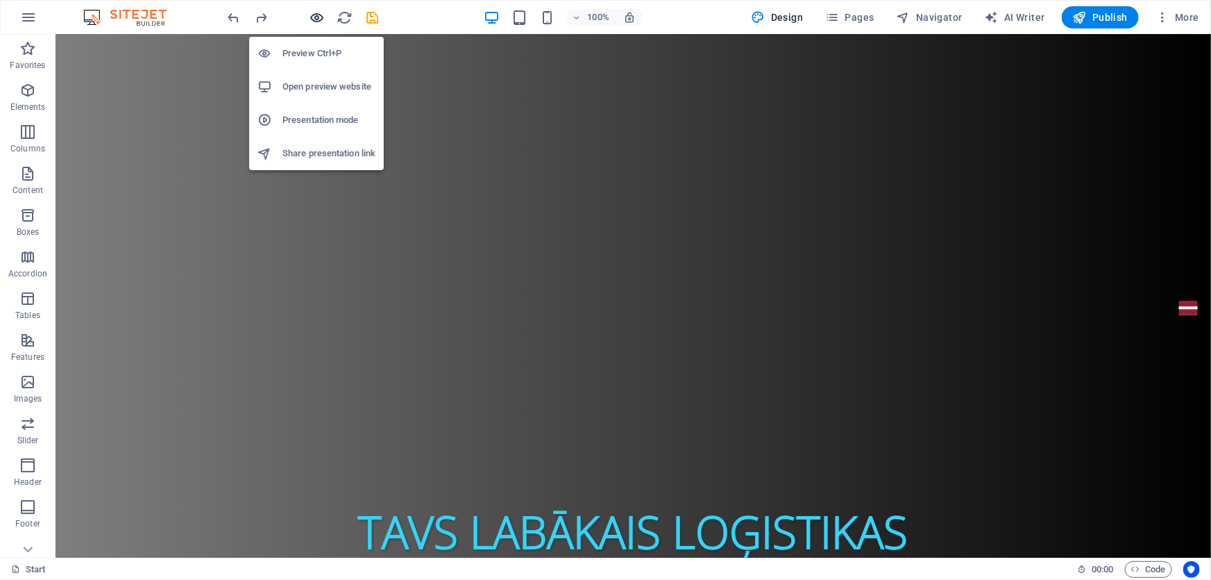
click at [321, 20] on icon "button" at bounding box center [318, 18] width 16 height 16
click at [316, 49] on h6 "Preview Ctrl+P" at bounding box center [328, 53] width 93 height 17
click at [323, 94] on h6 "Open preview website" at bounding box center [328, 86] width 93 height 17
click at [323, 85] on h6 "Open preview website" at bounding box center [328, 86] width 93 height 17
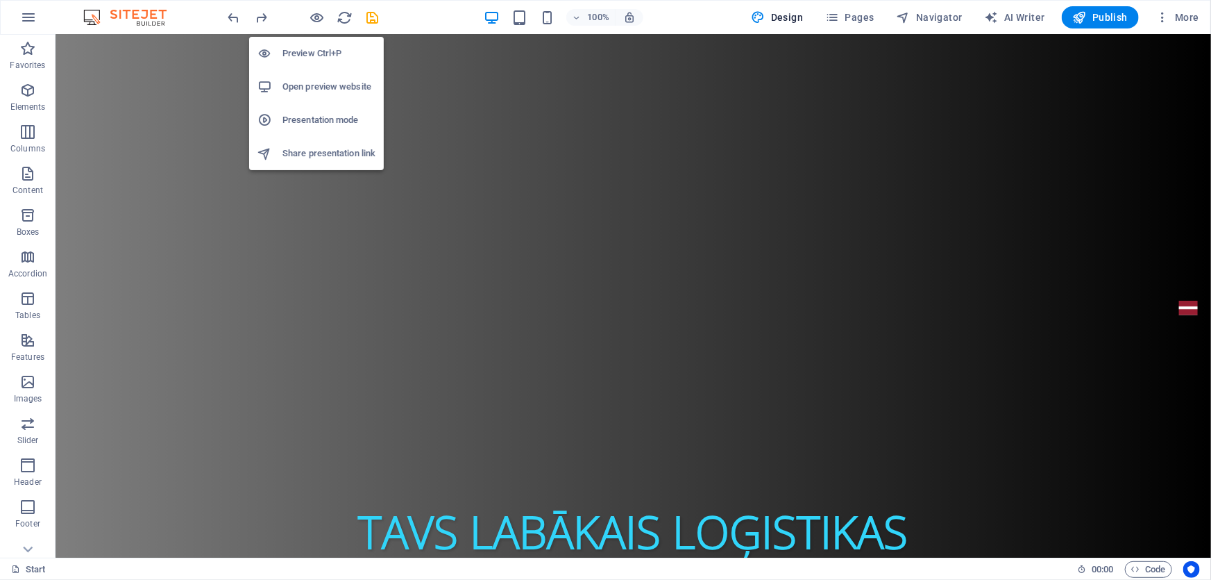
click at [323, 85] on h6 "Open preview website" at bounding box center [328, 86] width 93 height 17
click at [322, 85] on h6 "Open preview website" at bounding box center [328, 86] width 93 height 17
click at [319, 86] on h6 "Open preview website" at bounding box center [328, 86] width 93 height 17
click at [317, 84] on h6 "Open preview website" at bounding box center [328, 86] width 93 height 17
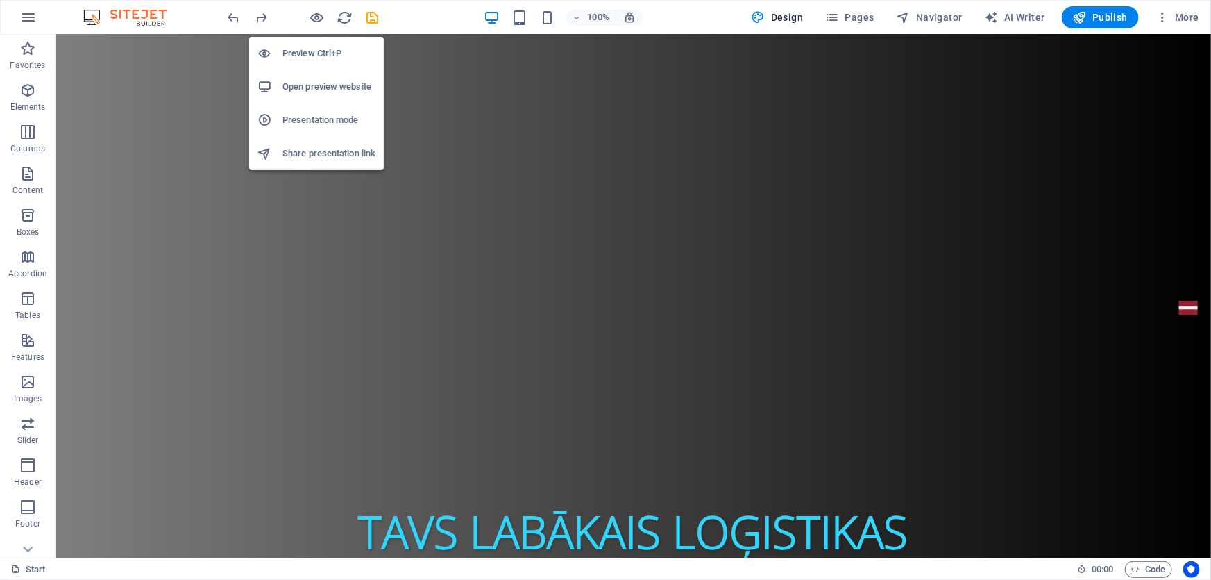
click at [305, 56] on h6 "Preview Ctrl+P" at bounding box center [328, 53] width 93 height 17
click at [305, 69] on li "Preview Ctrl+P" at bounding box center [316, 53] width 135 height 33
drag, startPoint x: 298, startPoint y: 87, endPoint x: 286, endPoint y: 66, distance: 23.9
click at [297, 87] on h6 "Open preview website" at bounding box center [328, 86] width 93 height 17
drag, startPoint x: 286, startPoint y: 66, endPoint x: 282, endPoint y: 51, distance: 15.8
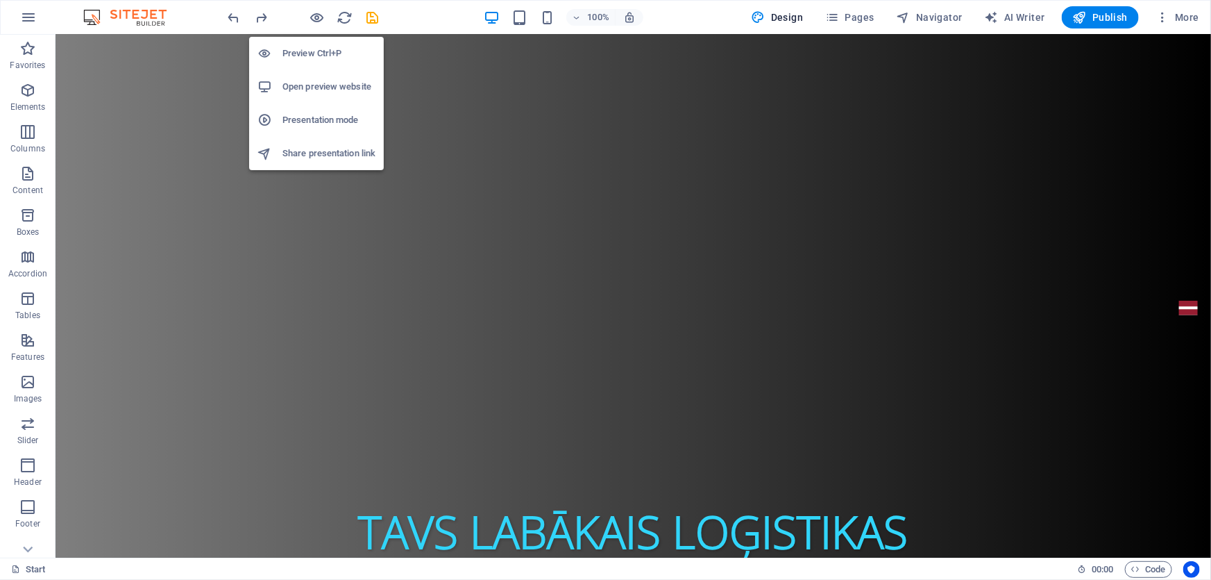
click at [285, 62] on li "Preview Ctrl+P" at bounding box center [316, 53] width 135 height 33
click at [282, 51] on h6 "Preview Ctrl+P" at bounding box center [328, 53] width 93 height 17
drag, startPoint x: 273, startPoint y: 33, endPoint x: 173, endPoint y: 0, distance: 105.8
click at [271, 33] on div "Preview Ctrl+P Open preview website Presentation mode Share presentation link" at bounding box center [316, 98] width 135 height 144
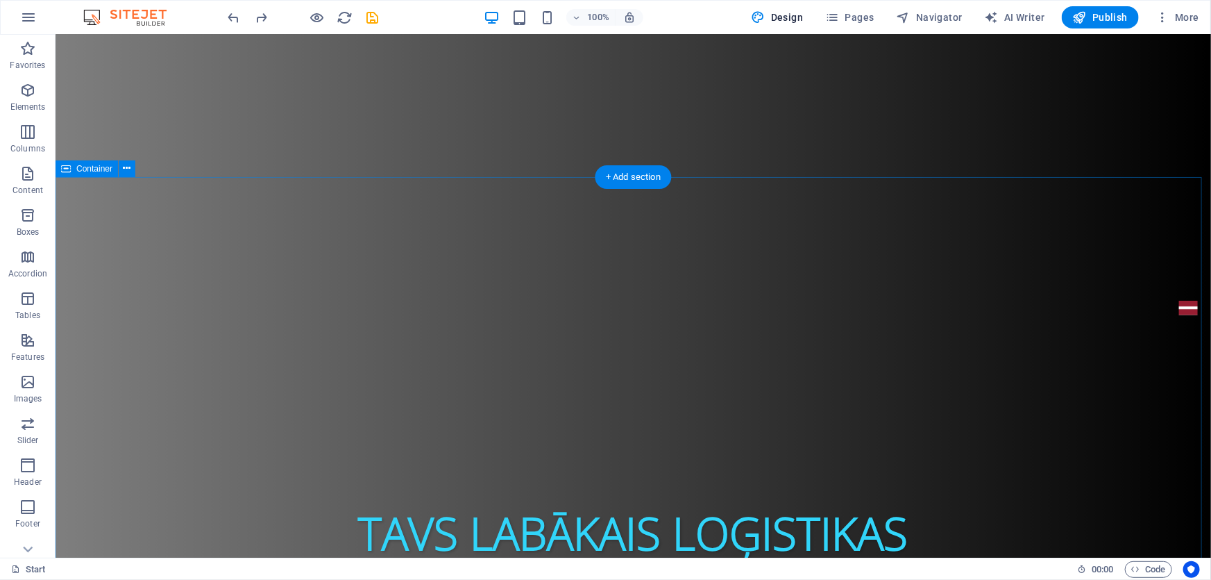
scroll to position [65, 0]
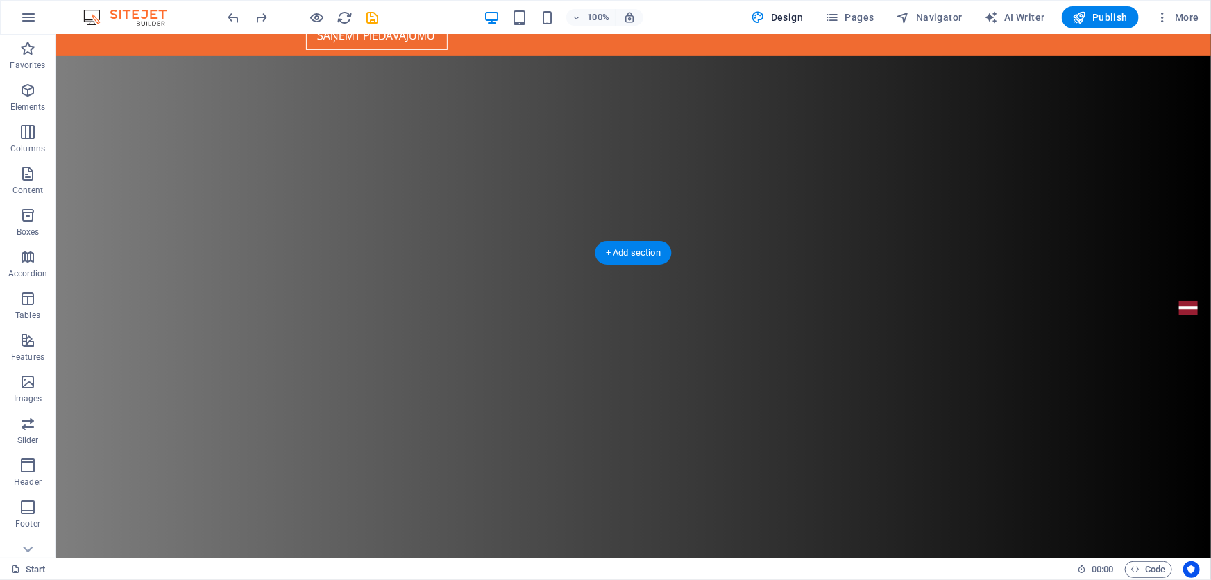
scroll to position [128, 0]
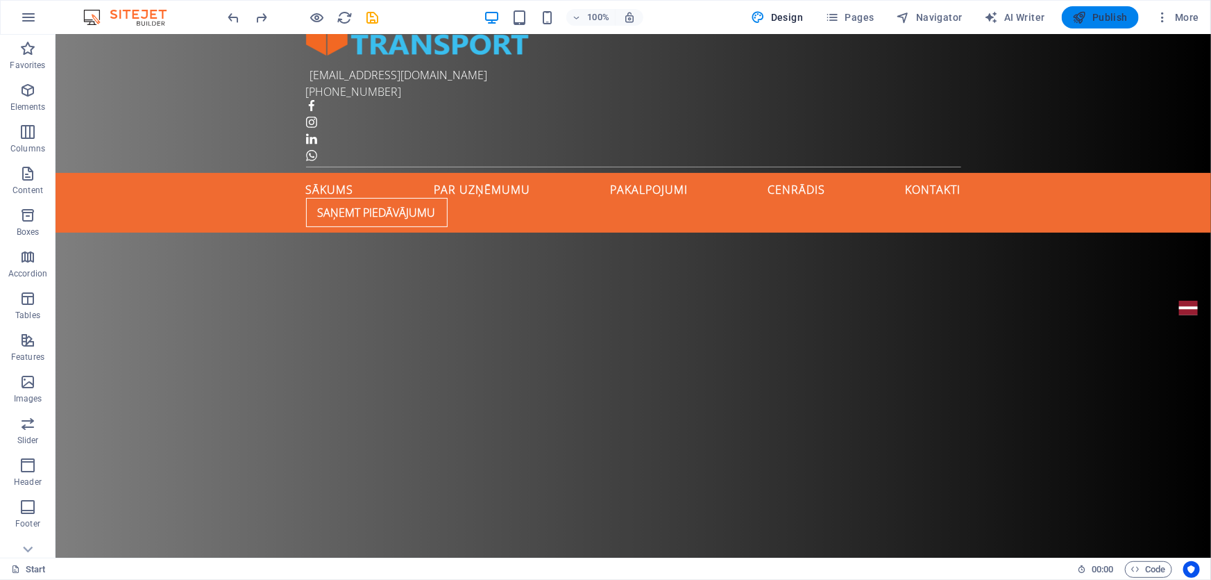
click at [1106, 26] on button "Publish" at bounding box center [1100, 17] width 77 height 22
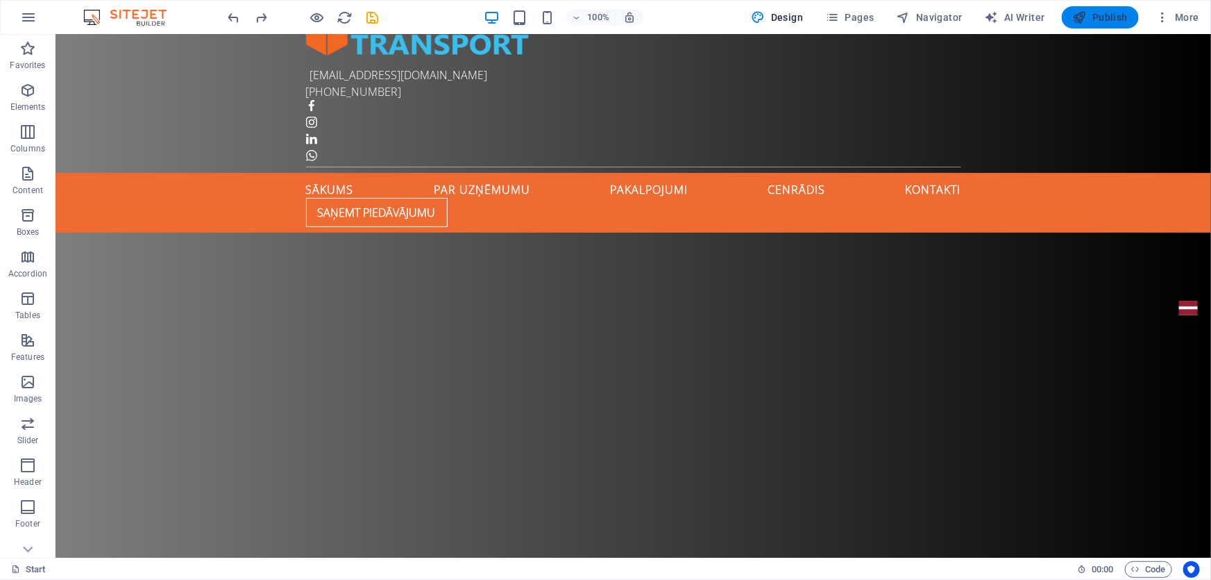
click at [1106, 26] on button "Publish" at bounding box center [1100, 17] width 77 height 22
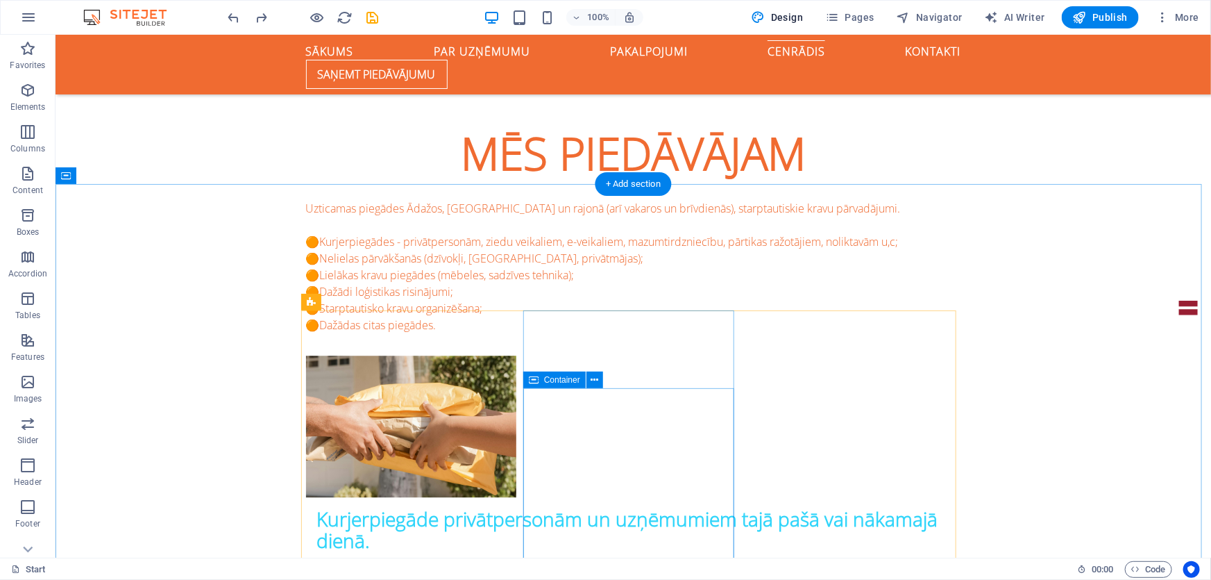
scroll to position [1517, 0]
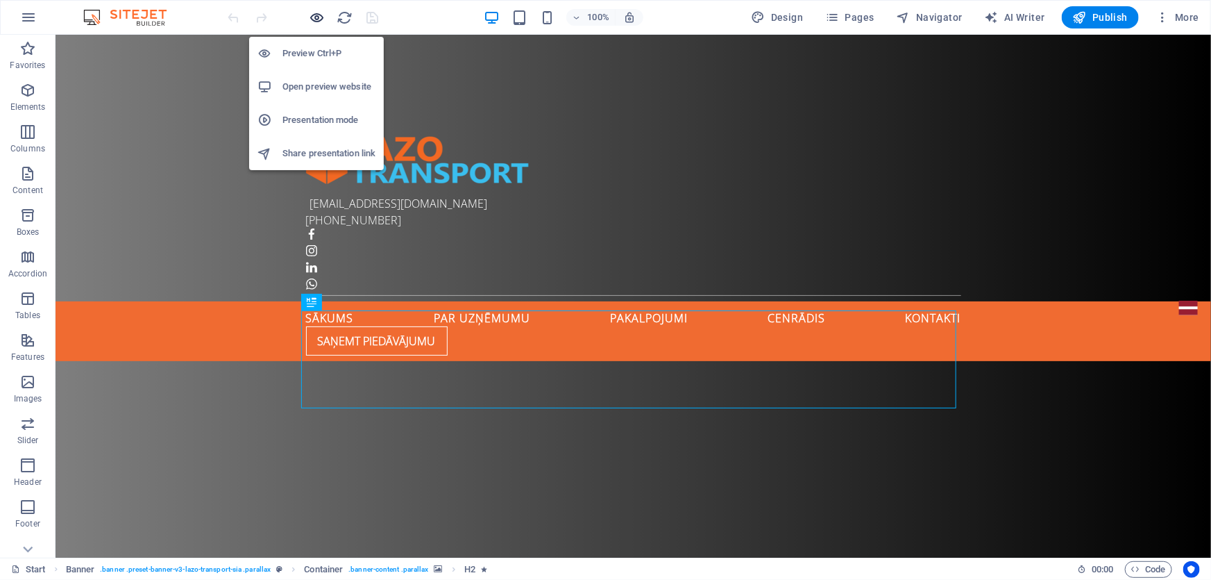
click at [316, 16] on icon "button" at bounding box center [318, 18] width 16 height 16
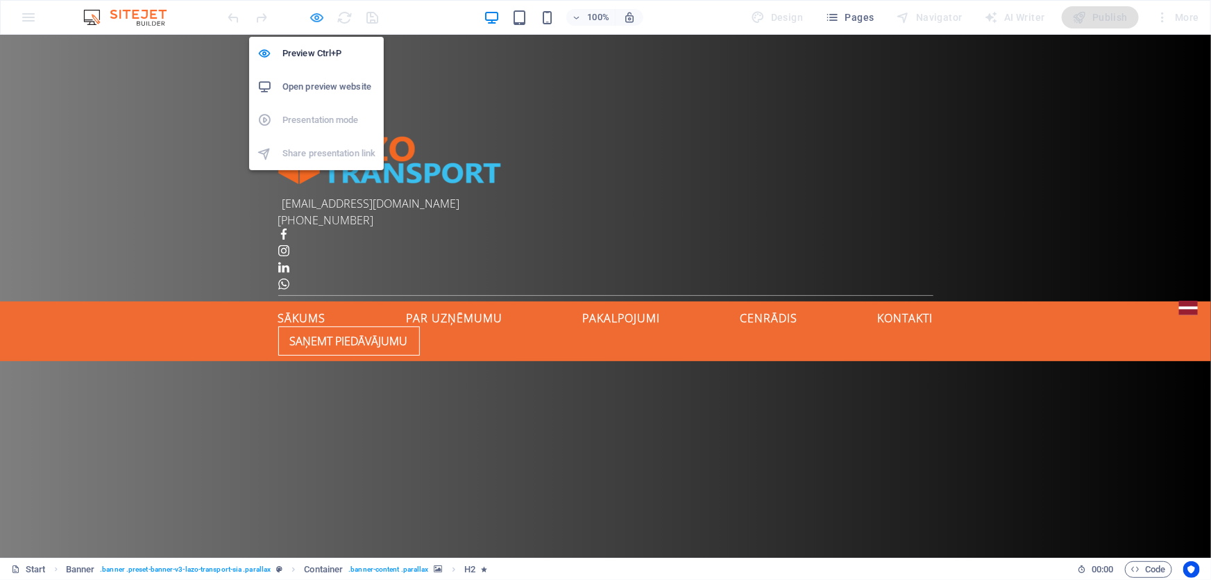
click at [316, 16] on icon "button" at bounding box center [318, 18] width 16 height 16
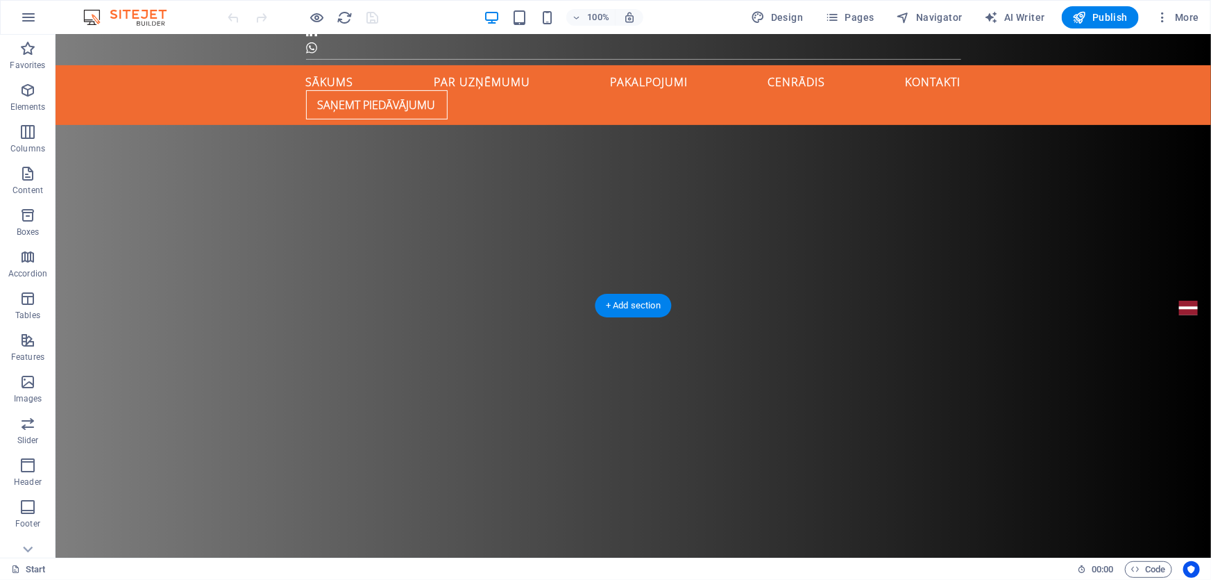
scroll to position [62, 0]
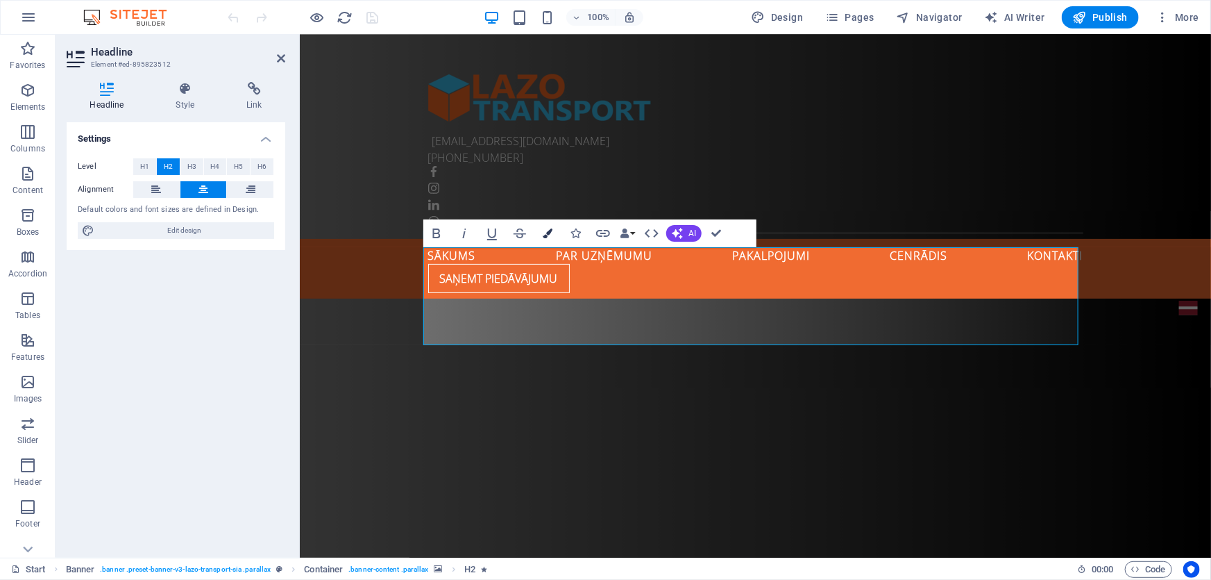
click at [544, 235] on icon "button" at bounding box center [548, 233] width 10 height 10
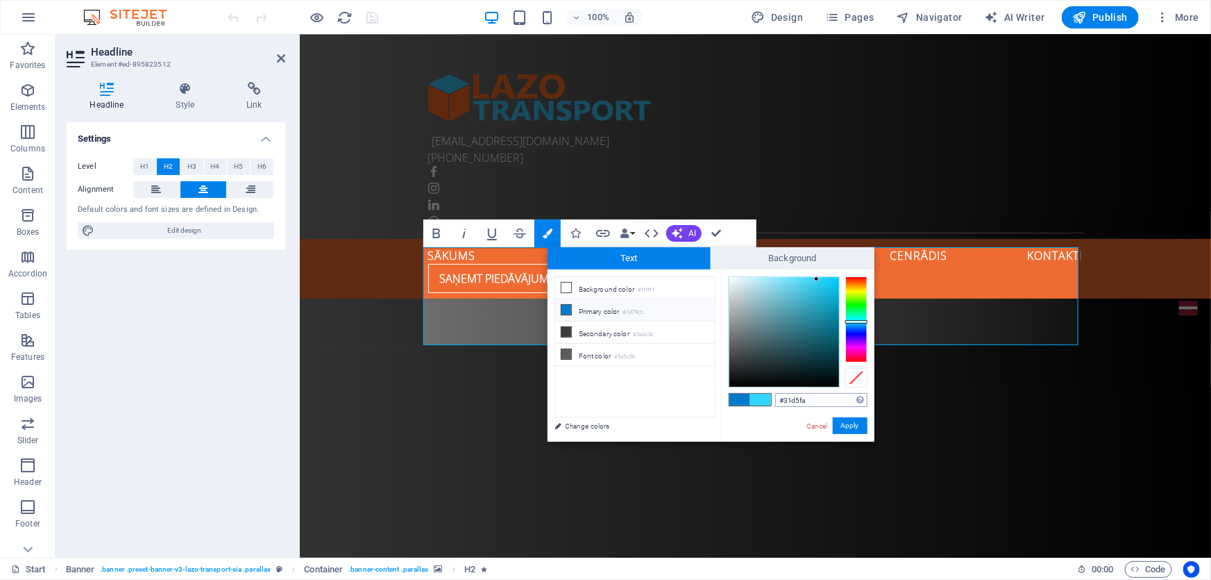
drag, startPoint x: 817, startPoint y: 405, endPoint x: 781, endPoint y: 406, distance: 36.1
click at [781, 406] on input "#31d5fa" at bounding box center [821, 400] width 92 height 14
click at [856, 425] on button "Apply" at bounding box center [850, 425] width 35 height 17
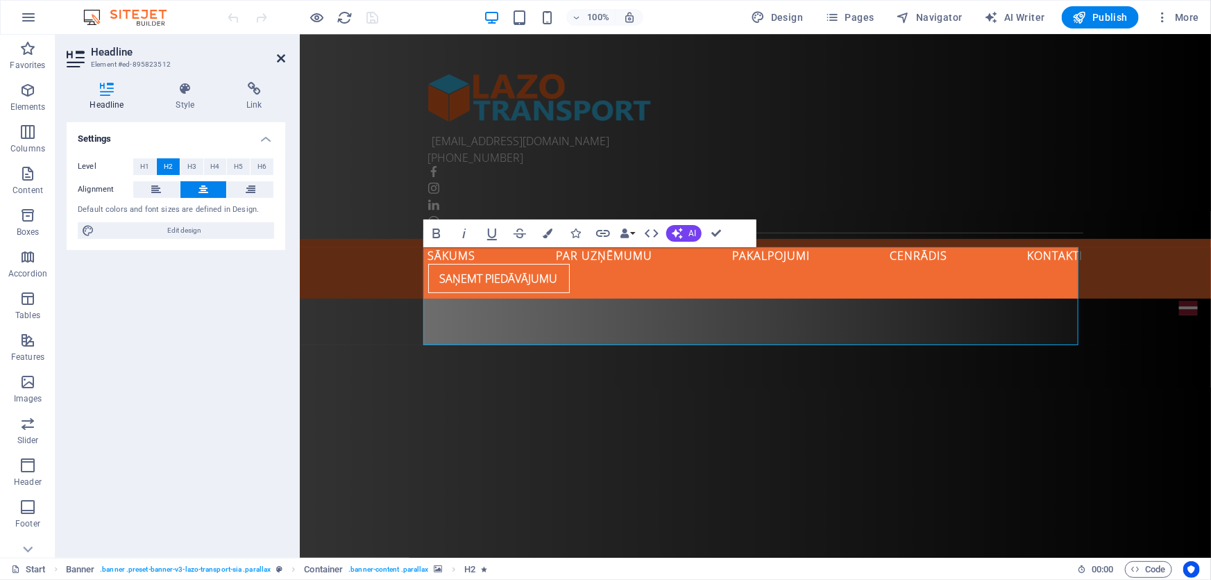
click at [282, 54] on icon at bounding box center [281, 58] width 8 height 11
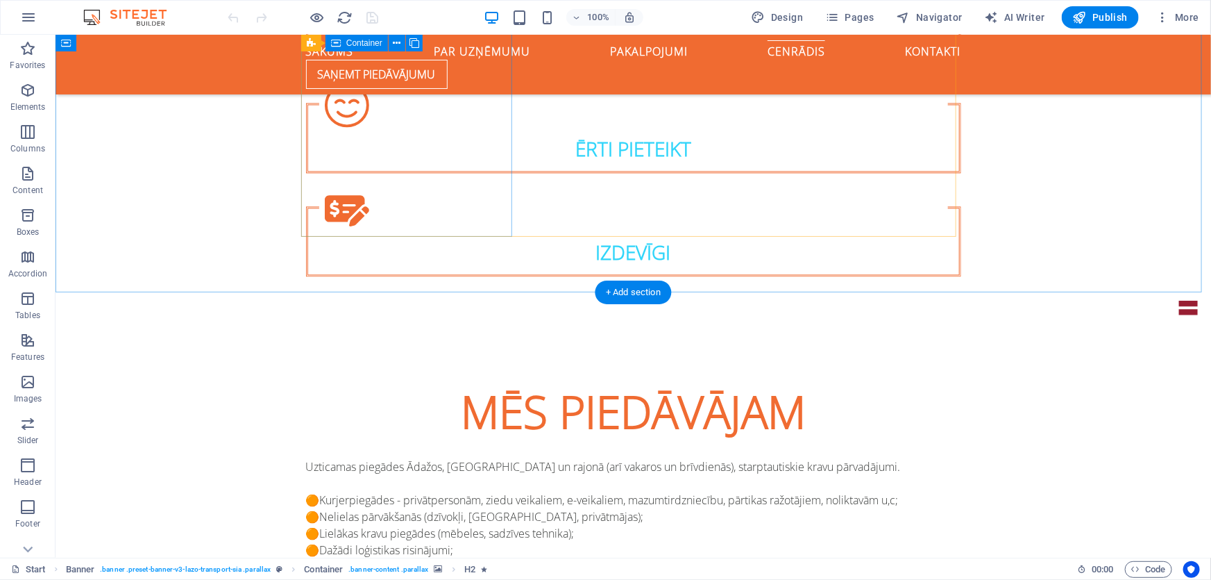
scroll to position [1577, 0]
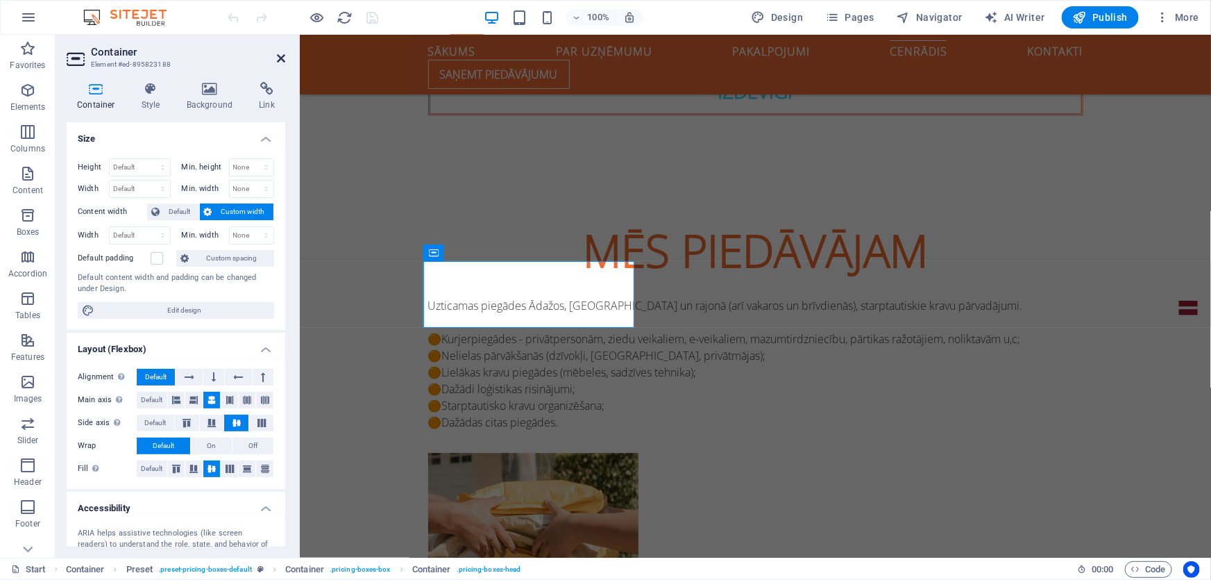
drag, startPoint x: 282, startPoint y: 57, endPoint x: 403, endPoint y: 156, distance: 156.3
click at [282, 57] on icon at bounding box center [281, 58] width 8 height 11
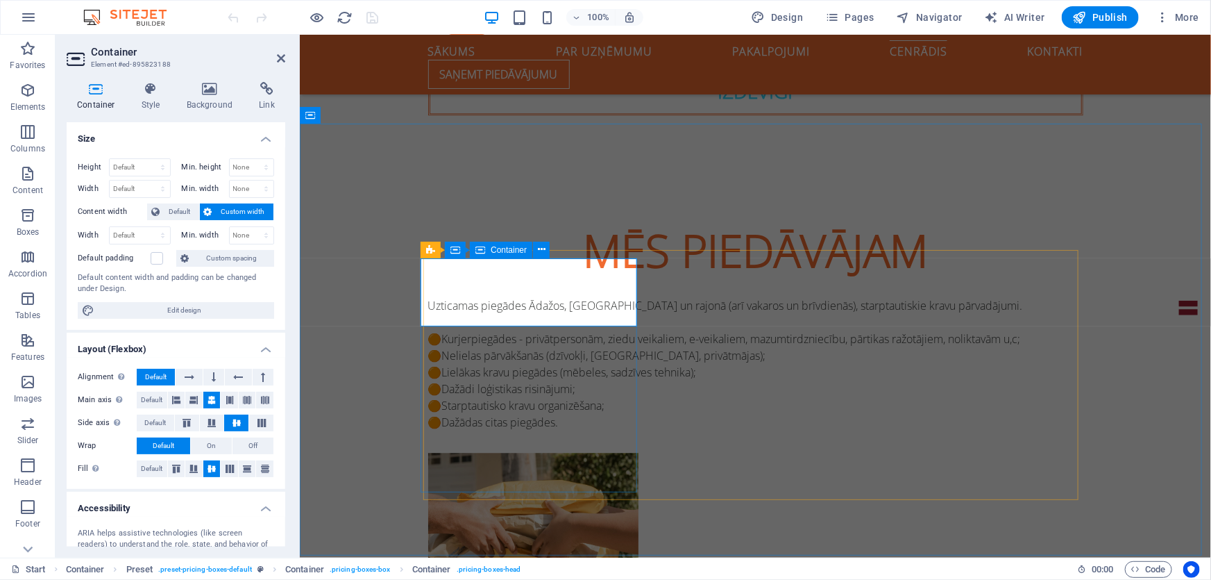
click at [173, 210] on span "Default" at bounding box center [179, 211] width 31 height 17
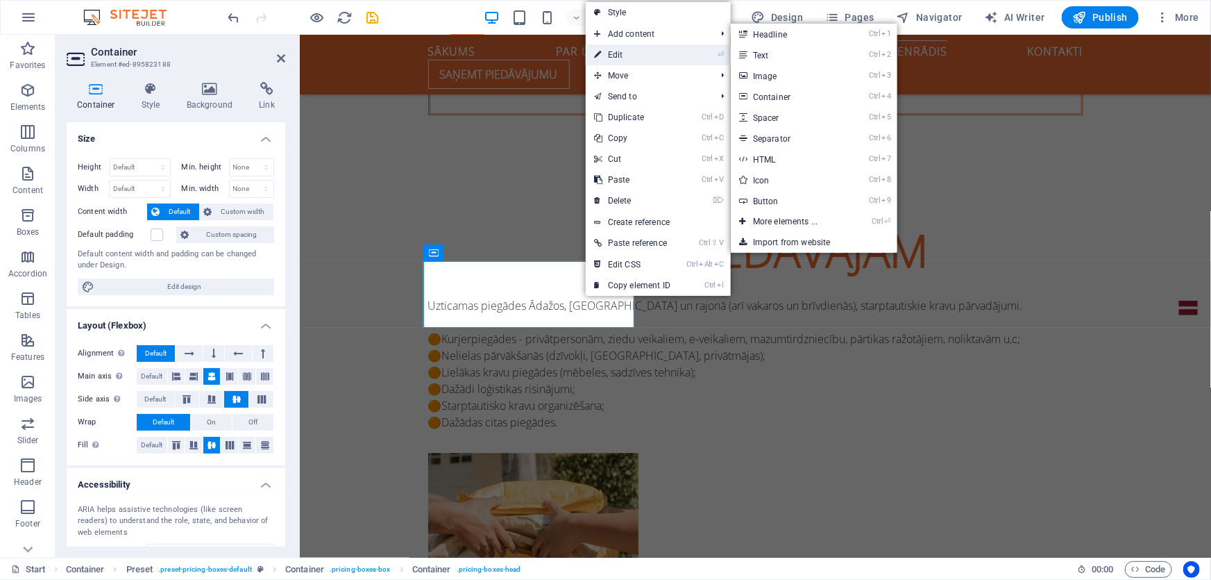
click at [625, 55] on link "⏎ Edit" at bounding box center [632, 54] width 93 height 21
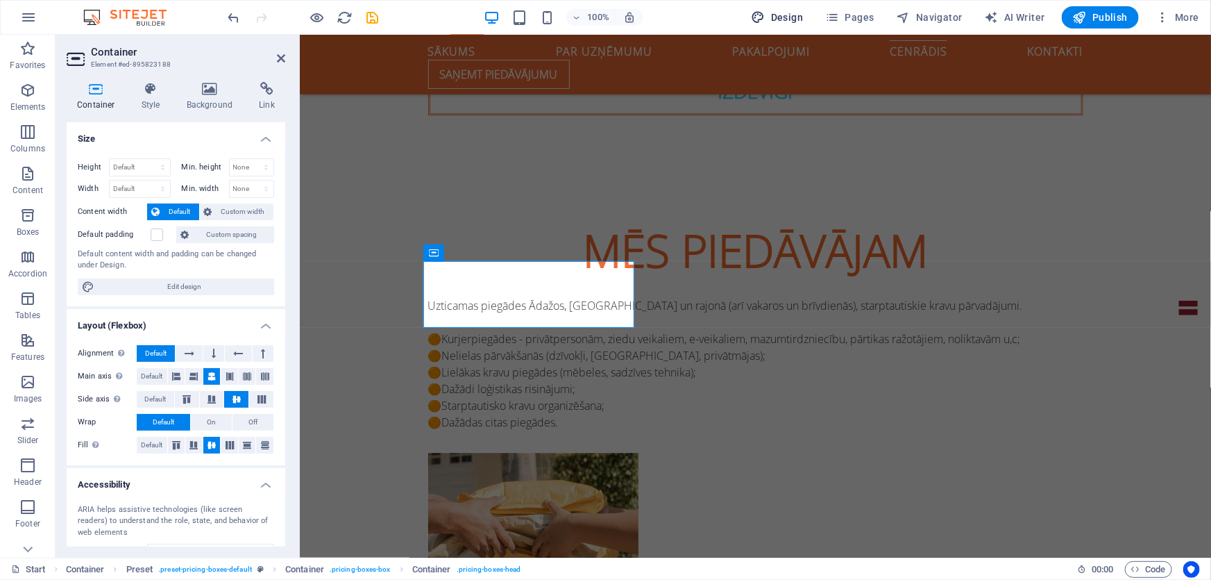
select select "px"
select select "400"
select select "px"
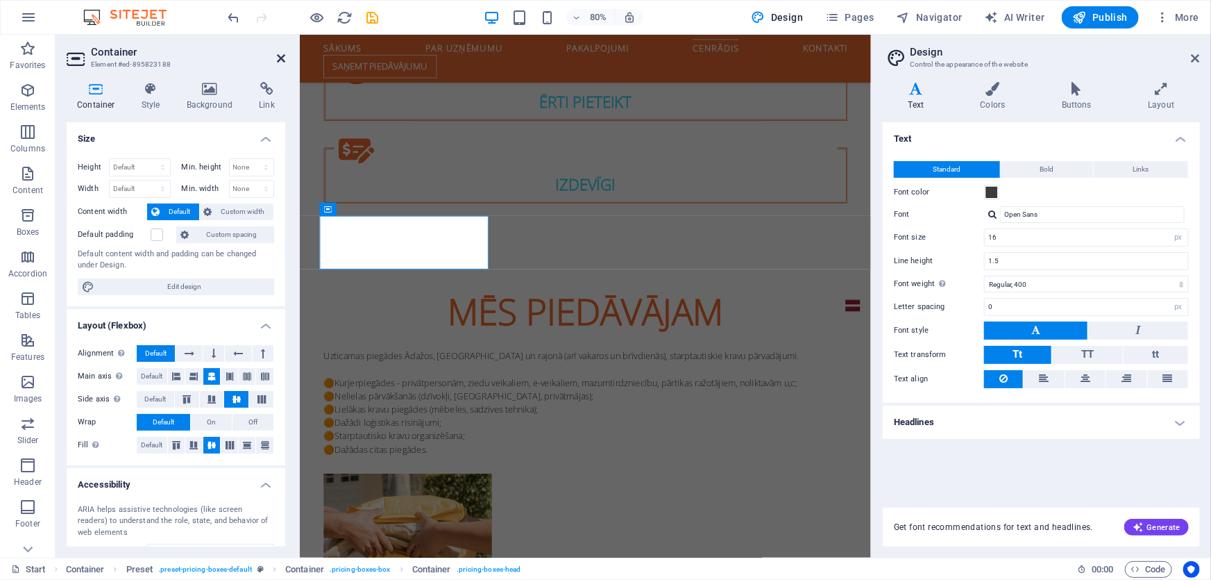
click at [282, 53] on icon at bounding box center [281, 58] width 8 height 11
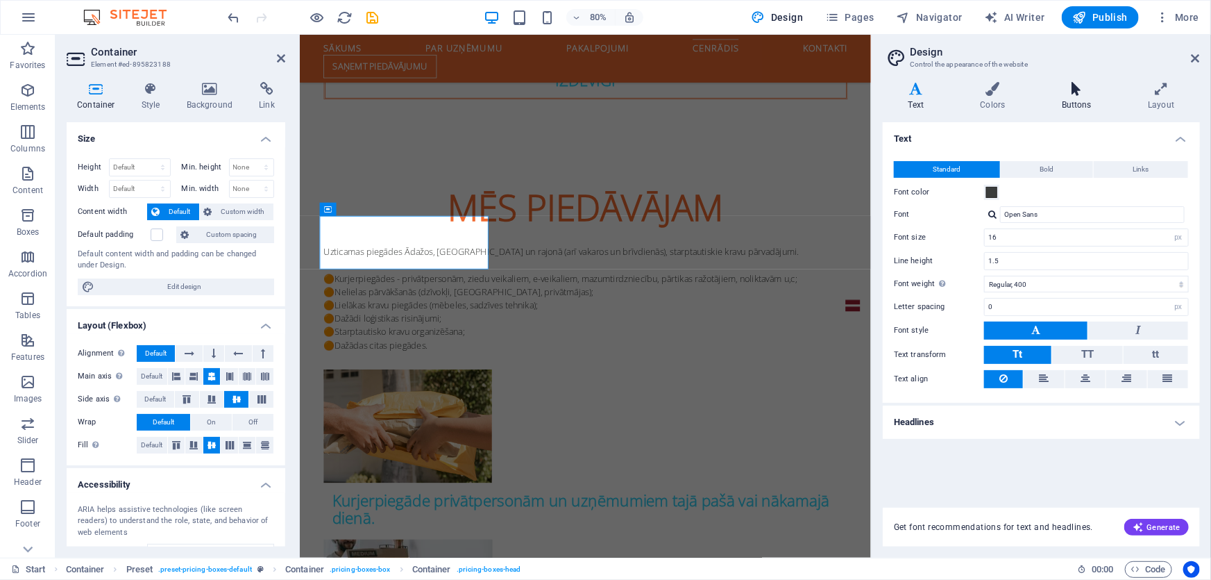
click at [1075, 90] on icon at bounding box center [1076, 89] width 81 height 14
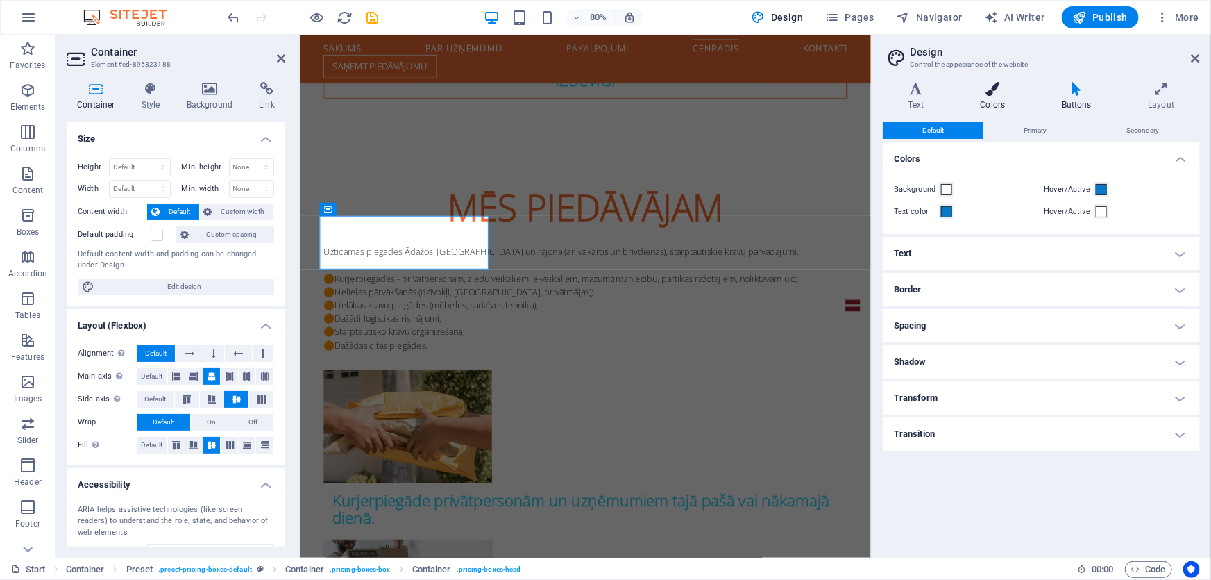
click at [996, 94] on icon at bounding box center [993, 89] width 76 height 14
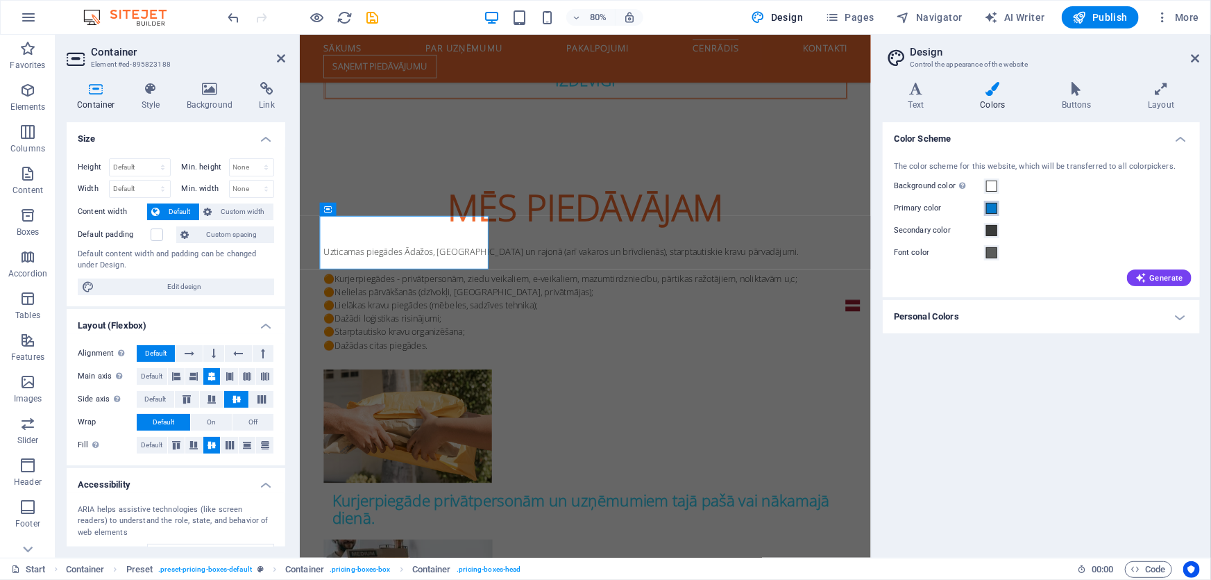
click at [990, 208] on span at bounding box center [991, 208] width 11 height 11
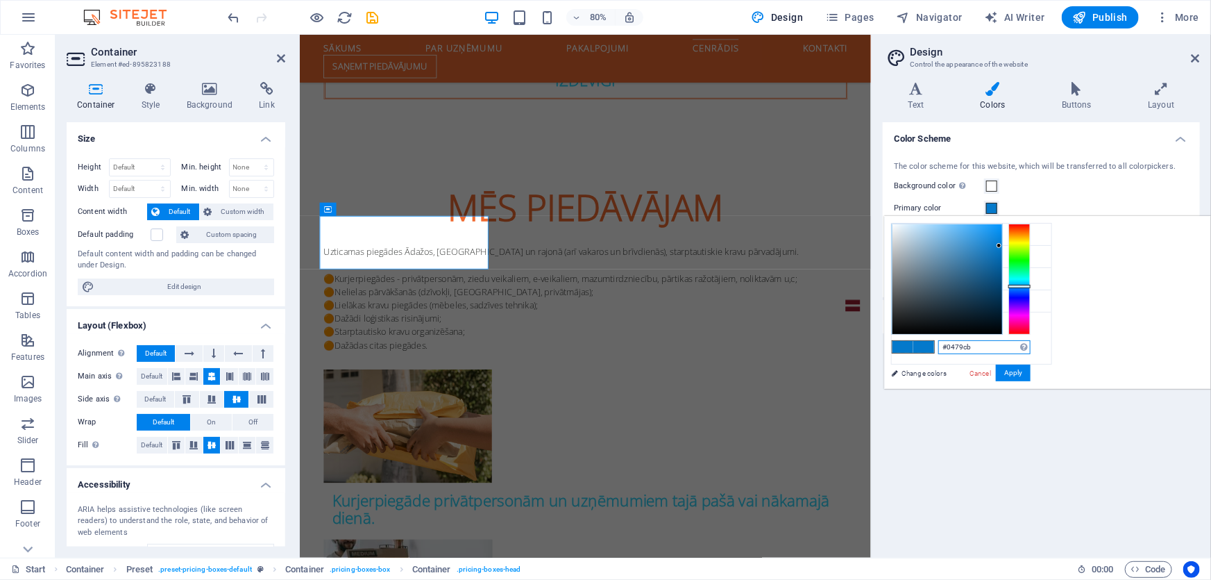
drag, startPoint x: 1151, startPoint y: 353, endPoint x: 1112, endPoint y: 353, distance: 38.9
click at [1031, 353] on div "#0479cb Supported formats #0852ed rgb(8, 82, 237) rgba(8, 82, 237, 90%) hsv(221…" at bounding box center [984, 347] width 92 height 15
paste input "31d5fa"
type input "#31d5fa"
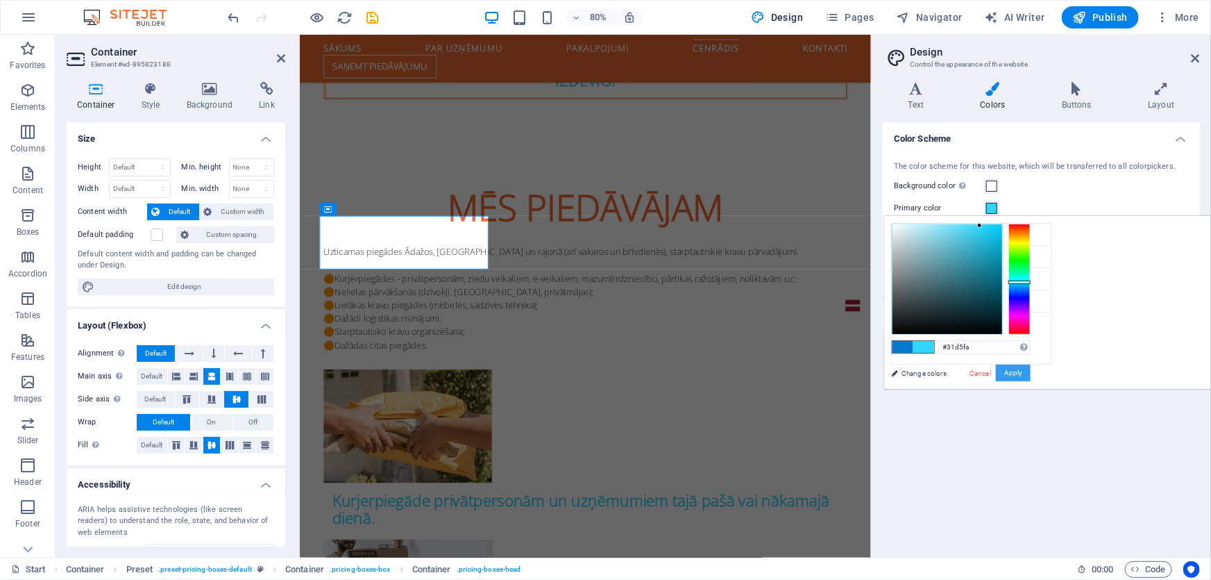
drag, startPoint x: 1196, startPoint y: 369, endPoint x: 1192, endPoint y: 392, distance: 23.2
click at [1031, 370] on button "Apply" at bounding box center [1013, 372] width 35 height 17
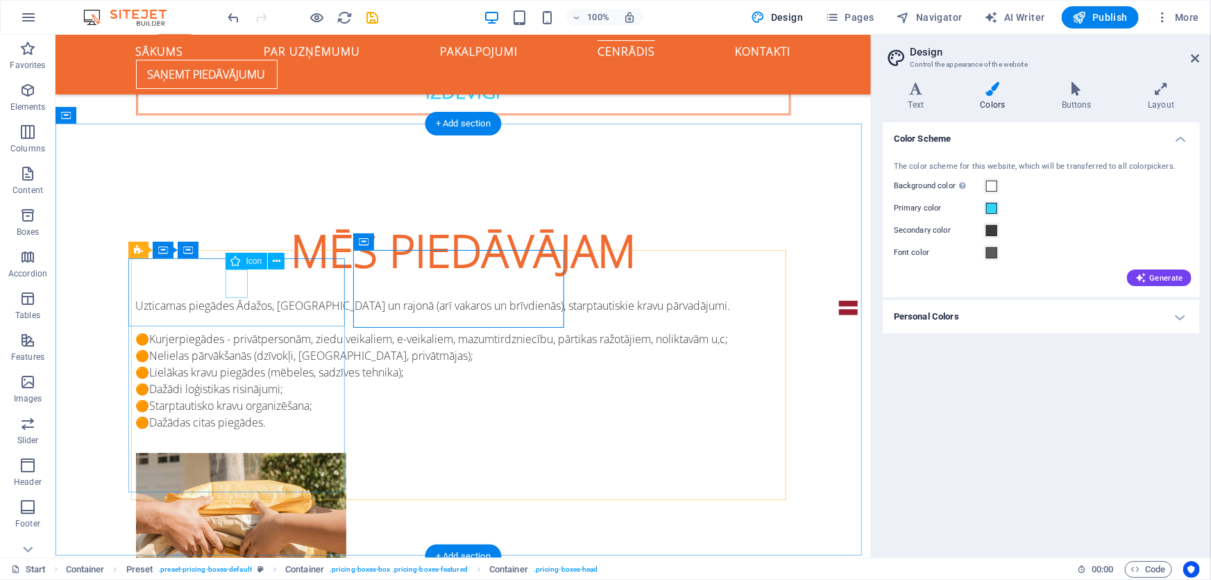
select select "xMidYMid"
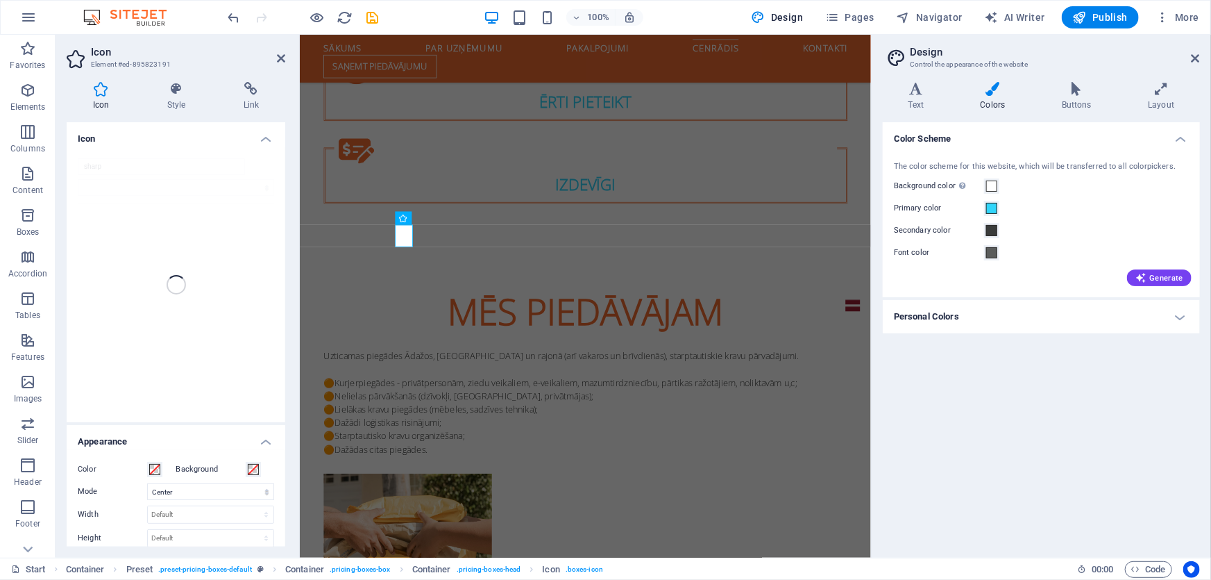
scroll to position [1707, 0]
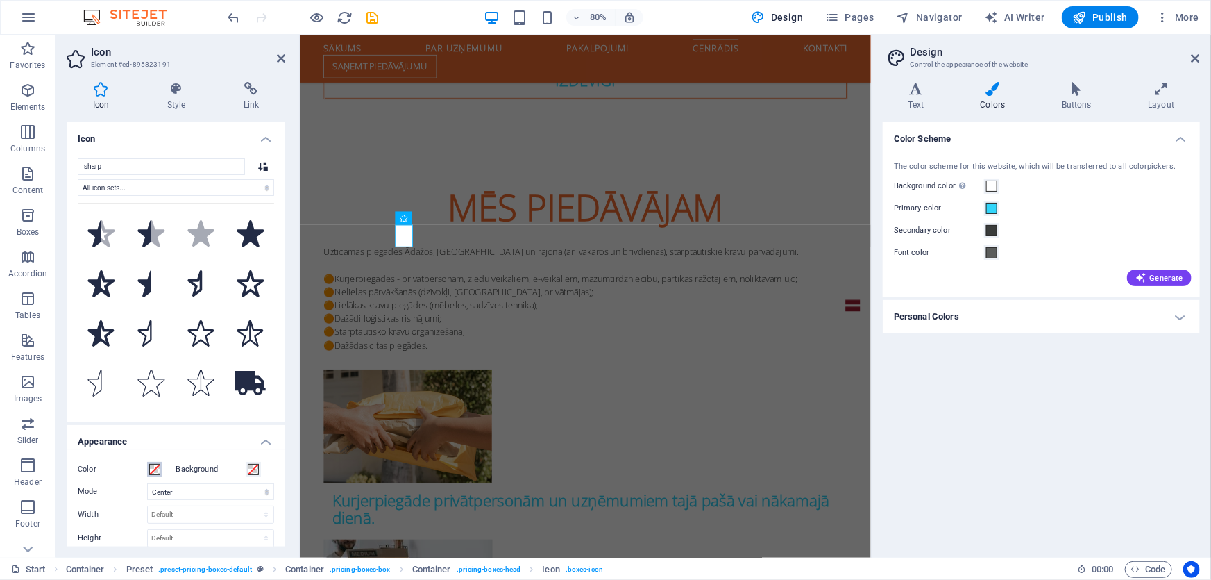
click at [154, 467] on span at bounding box center [154, 469] width 11 height 11
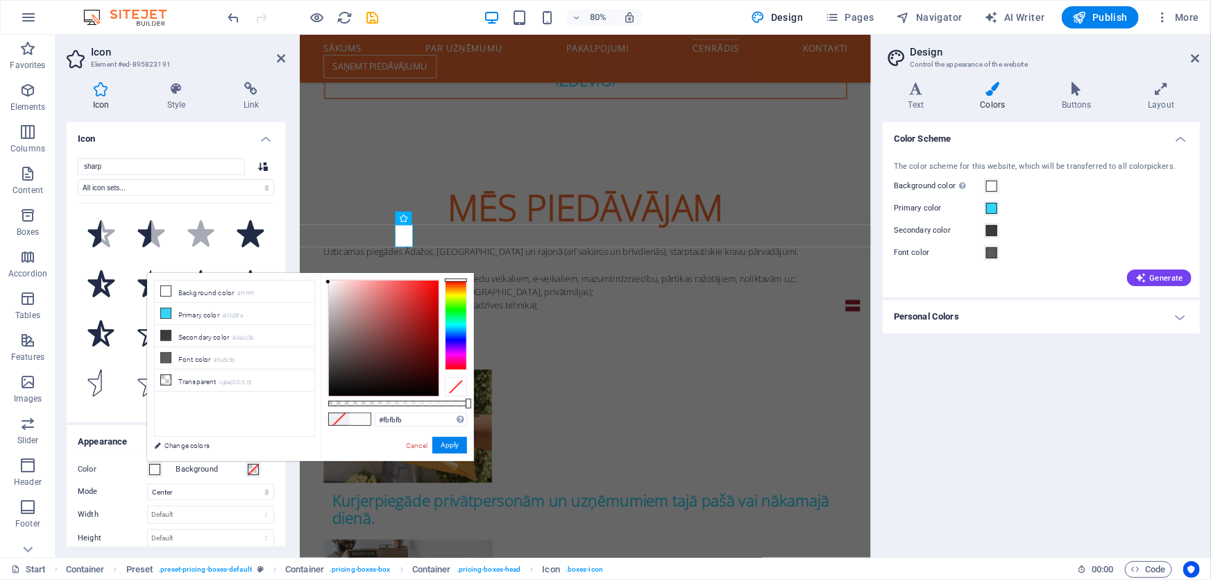
drag, startPoint x: 330, startPoint y: 280, endPoint x: 321, endPoint y: 282, distance: 8.4
click at [321, 282] on div "#fbfbfb Supported formats #0852ed rgb(8, 82, 237) rgba(8, 82, 237, 90%) hsv(221…" at bounding box center [397, 467] width 153 height 389
type input "#ffffff"
drag, startPoint x: 326, startPoint y: 282, endPoint x: 321, endPoint y: 267, distance: 15.8
click at [321, 267] on body "[DOMAIN_NAME] Start (lv) Favorites Elements Columns Content Boxes Accordion Tab…" at bounding box center [605, 290] width 1211 height 580
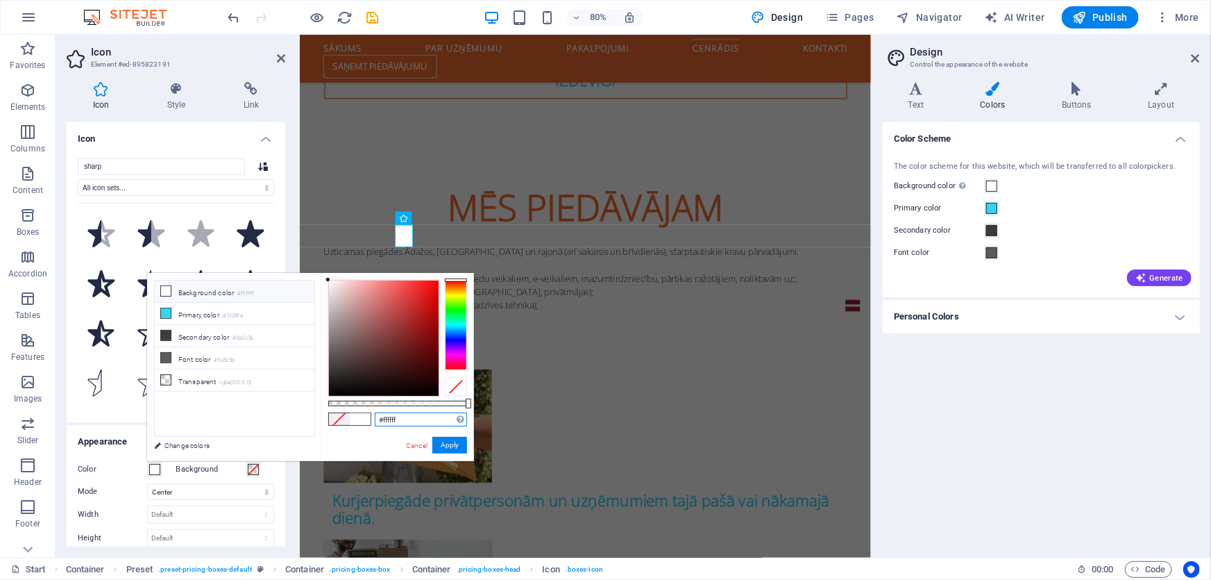
drag, startPoint x: 391, startPoint y: 416, endPoint x: 373, endPoint y: 417, distance: 17.4
click at [371, 416] on div "#ffffff Supported formats #0852ed rgb(8, 82, 237) rgba(8, 82, 237, 90%) hsv(221…" at bounding box center [397, 467] width 153 height 389
drag, startPoint x: 454, startPoint y: 440, endPoint x: 203, endPoint y: 527, distance: 265.8
click at [454, 440] on button "Apply" at bounding box center [449, 445] width 35 height 17
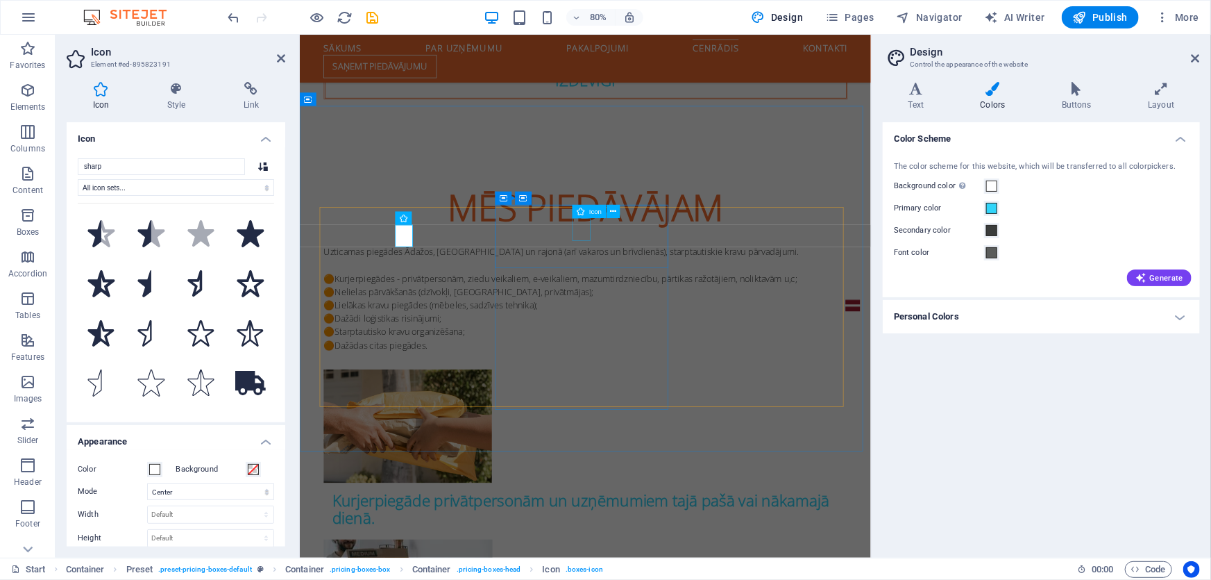
select select "xMidYMid"
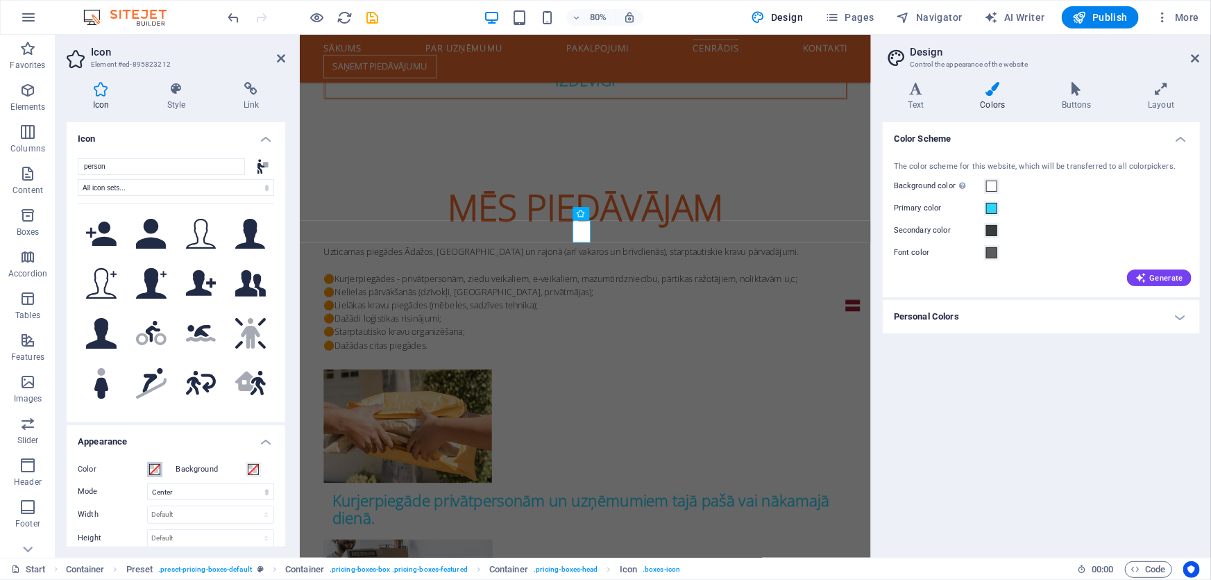
click at [158, 473] on span at bounding box center [154, 469] width 11 height 11
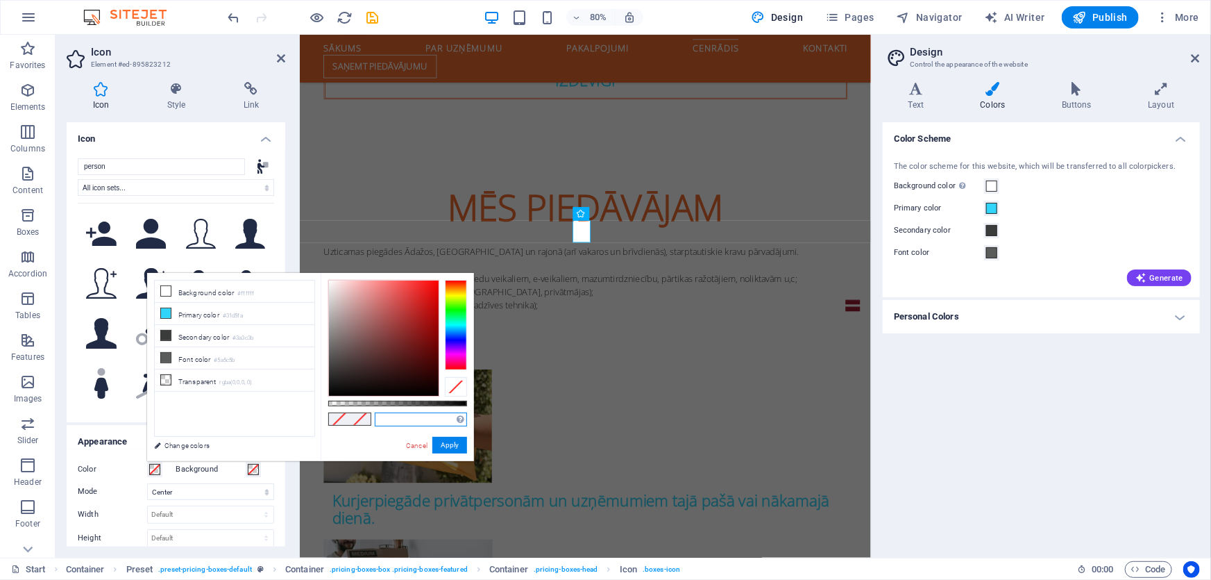
click at [421, 420] on input "text" at bounding box center [421, 419] width 92 height 14
paste input "#ffffff"
type input "#ffffff"
click at [456, 440] on button "Apply" at bounding box center [449, 445] width 35 height 17
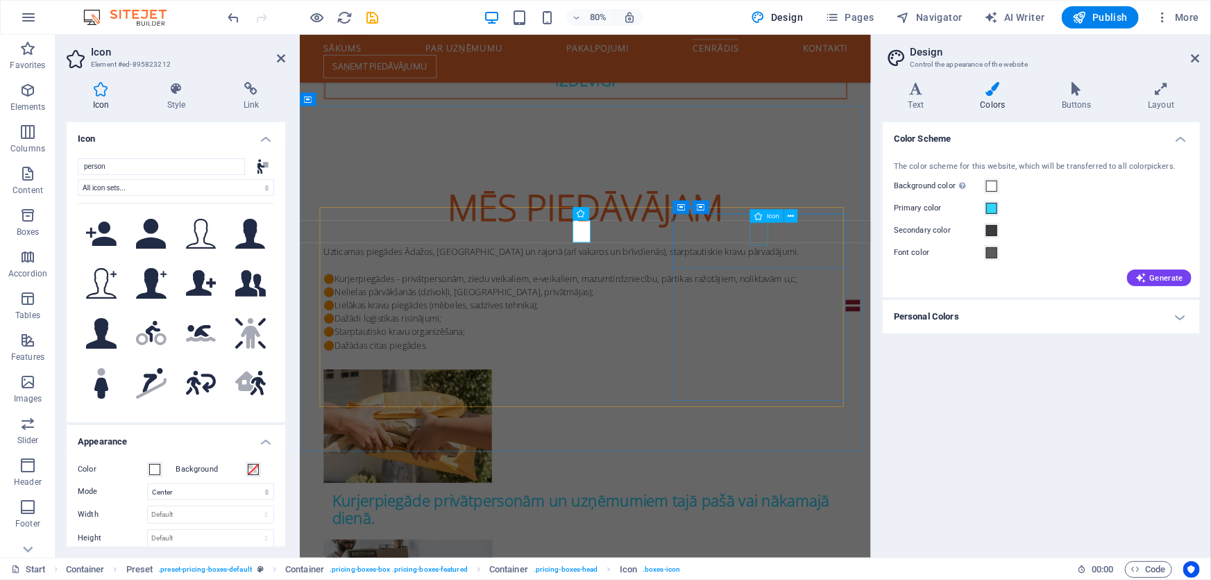
select select "xMidYMid"
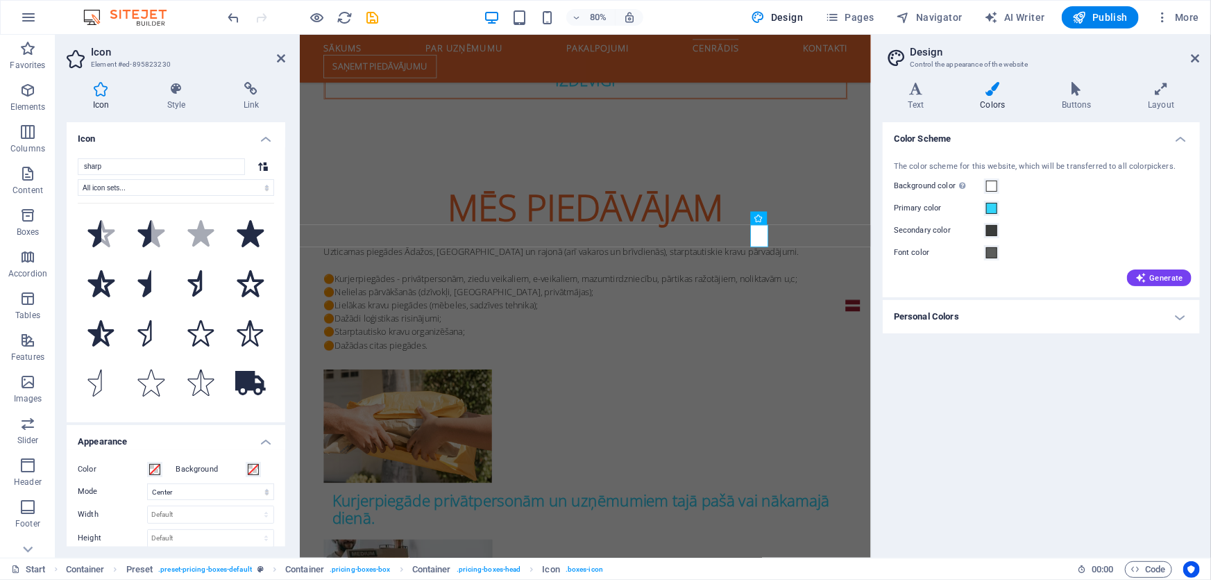
click at [166, 464] on div "Color" at bounding box center [124, 469] width 92 height 17
drag, startPoint x: 158, startPoint y: 467, endPoint x: 173, endPoint y: 475, distance: 17.4
click at [157, 467] on span at bounding box center [154, 469] width 11 height 11
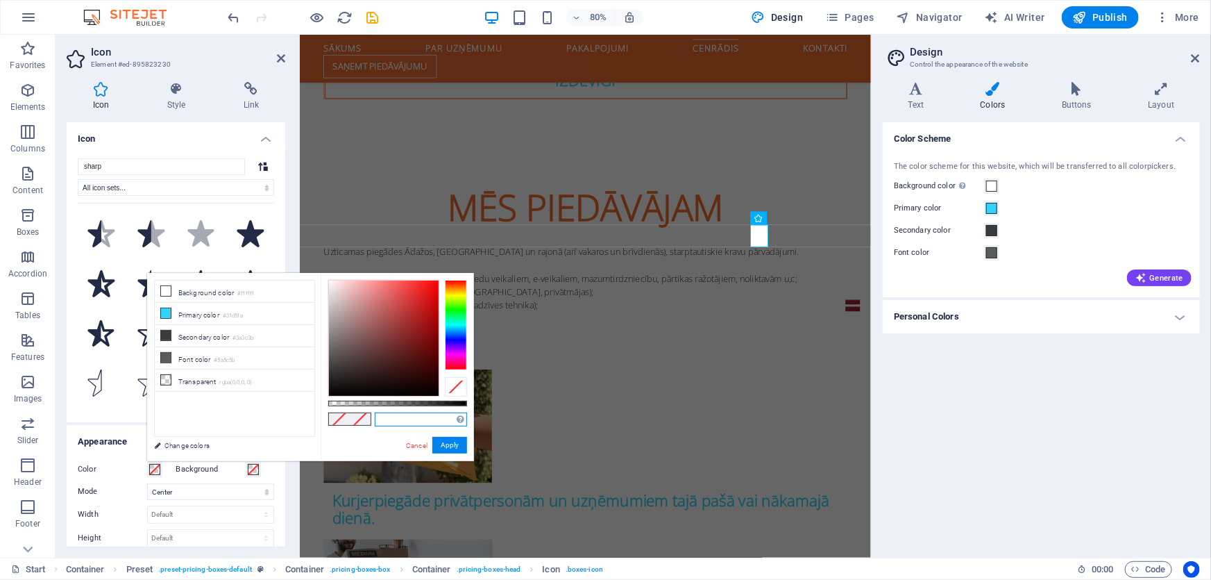
click at [418, 424] on input "text" at bounding box center [421, 419] width 92 height 14
paste input "#ffffff"
type input "#ffffff"
drag, startPoint x: 458, startPoint y: 451, endPoint x: 201, endPoint y: 523, distance: 266.6
click at [458, 451] on button "Apply" at bounding box center [449, 445] width 35 height 17
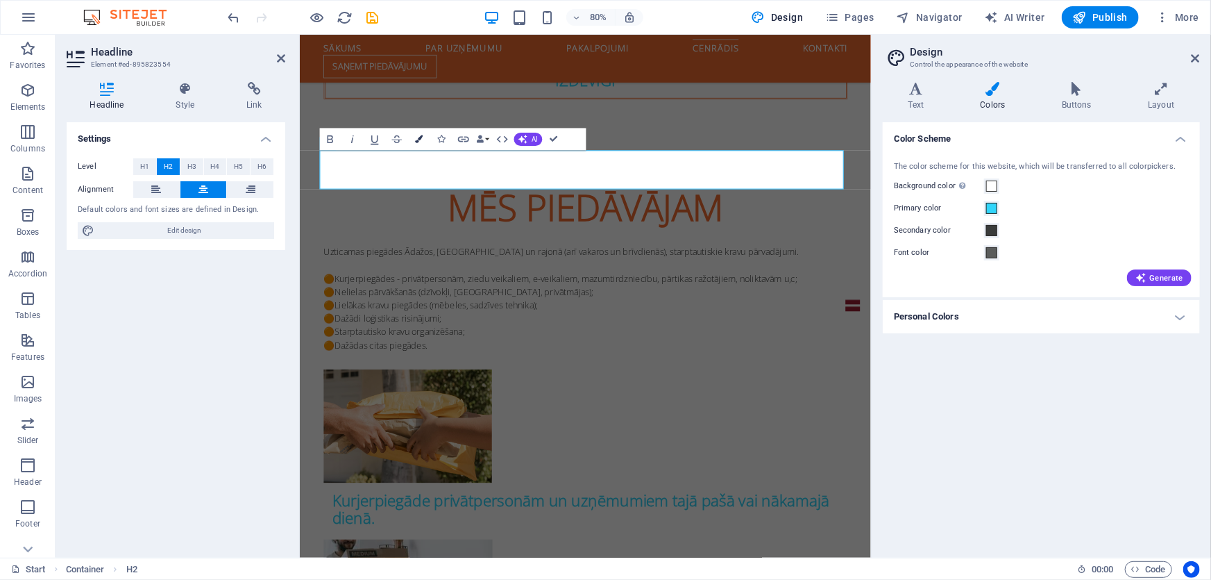
click at [417, 139] on icon "button" at bounding box center [419, 139] width 8 height 8
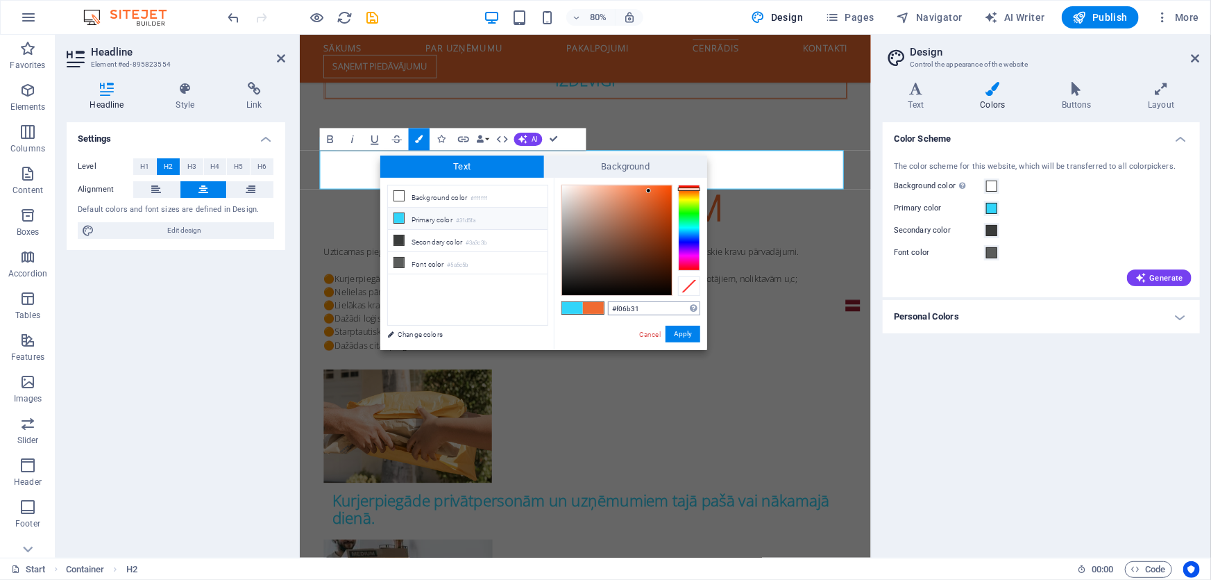
drag, startPoint x: 649, startPoint y: 309, endPoint x: 615, endPoint y: 308, distance: 34.0
click at [613, 309] on input "#f06b31" at bounding box center [654, 308] width 92 height 14
click at [676, 328] on button "Apply" at bounding box center [683, 334] width 35 height 17
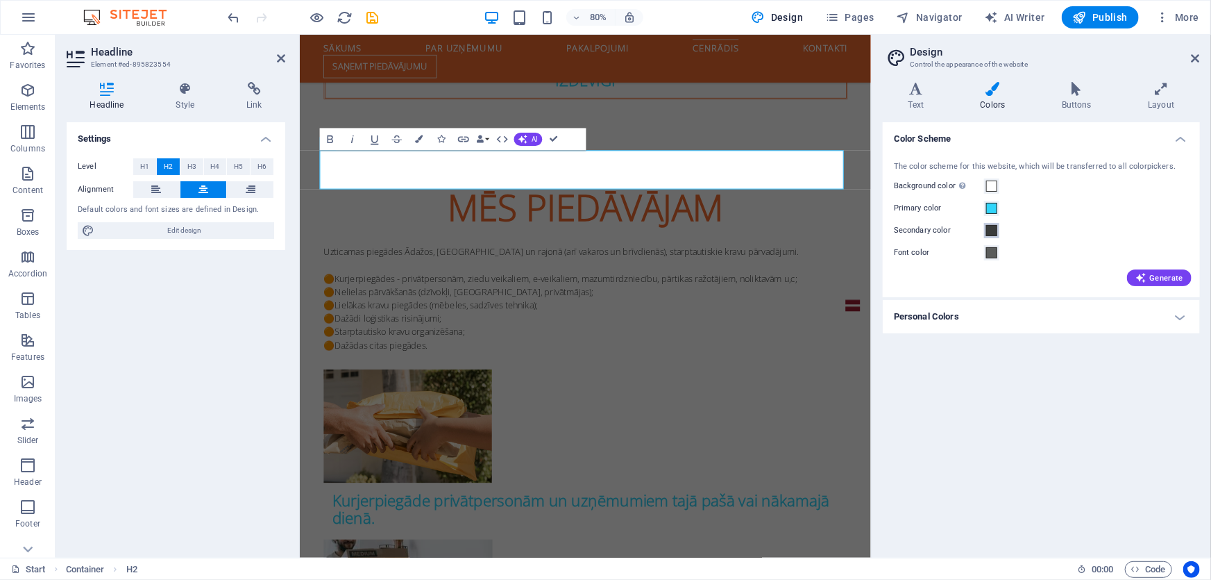
click at [993, 226] on span at bounding box center [991, 230] width 11 height 11
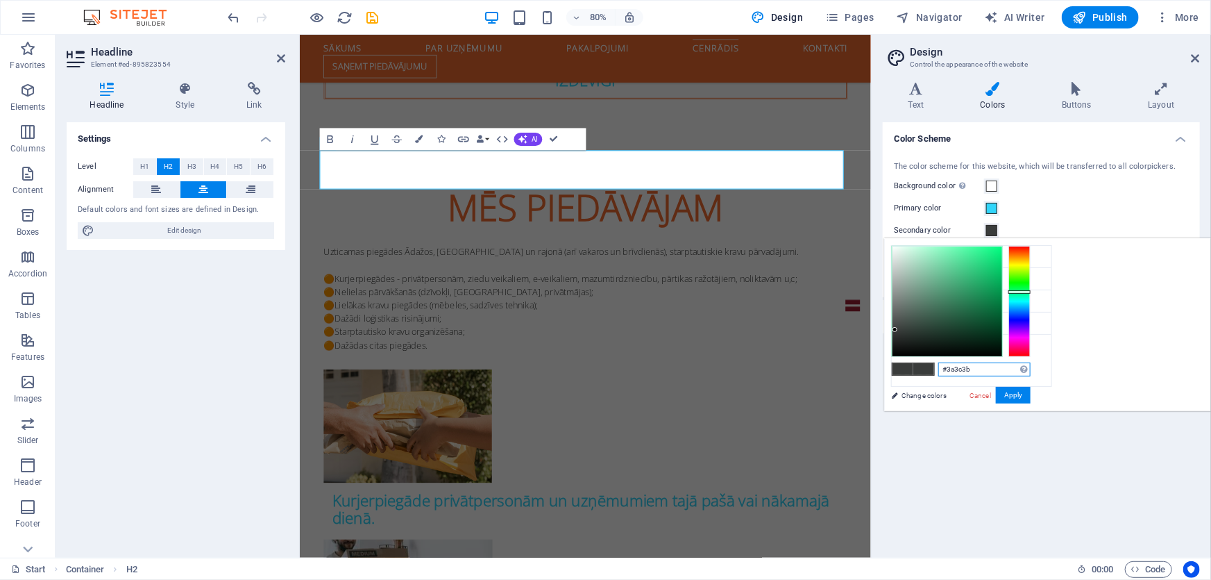
drag, startPoint x: 1160, startPoint y: 370, endPoint x: 1114, endPoint y: 373, distance: 46.6
click at [1038, 373] on div "#3a3c3b Supported formats #0852ed rgb(8, 82, 237) rgba(8, 82, 237, 90%) hsv(221…" at bounding box center [960, 425] width 153 height 373
paste input "f06b31"
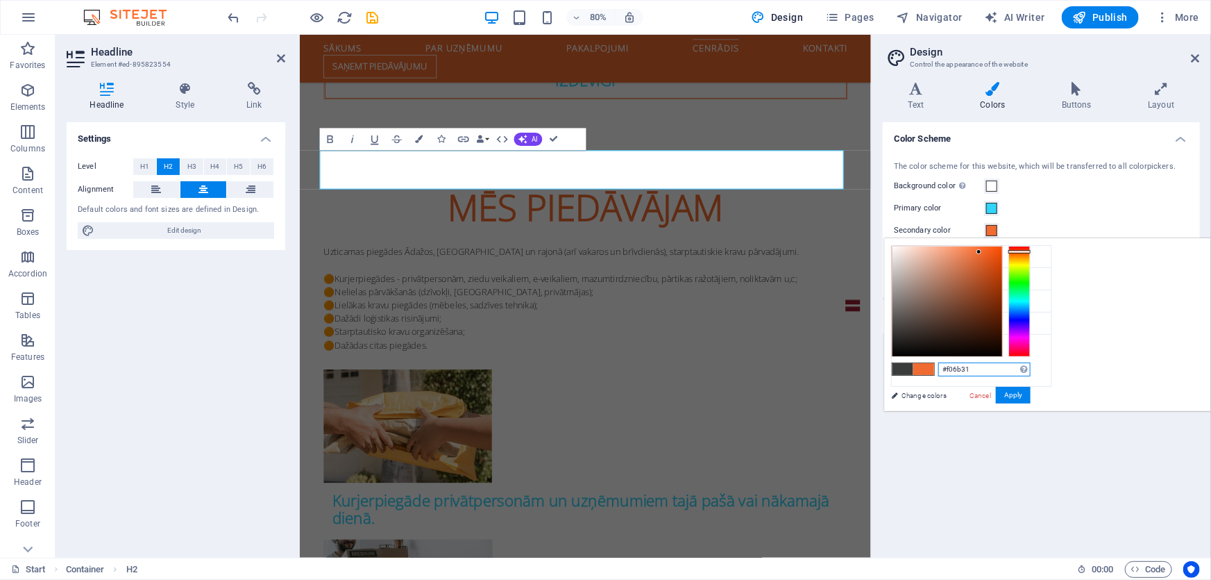
type input "#f06b31"
click at [1031, 399] on button "Apply" at bounding box center [1013, 395] width 35 height 17
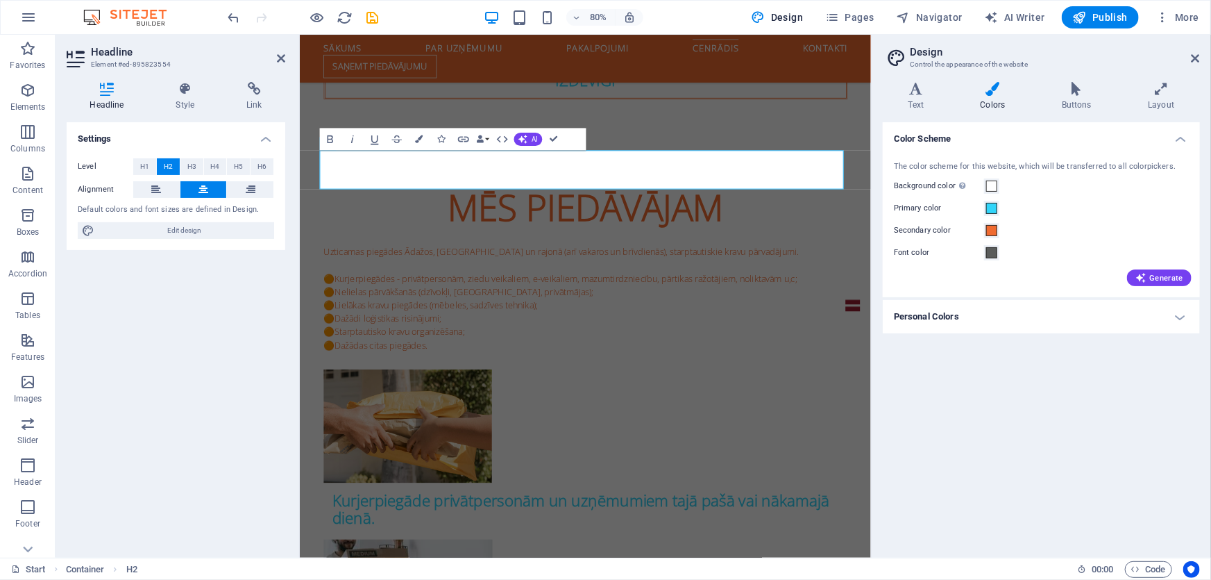
click at [1085, 459] on div "Color Scheme The color scheme for this website, which will be transferred to al…" at bounding box center [1041, 334] width 317 height 424
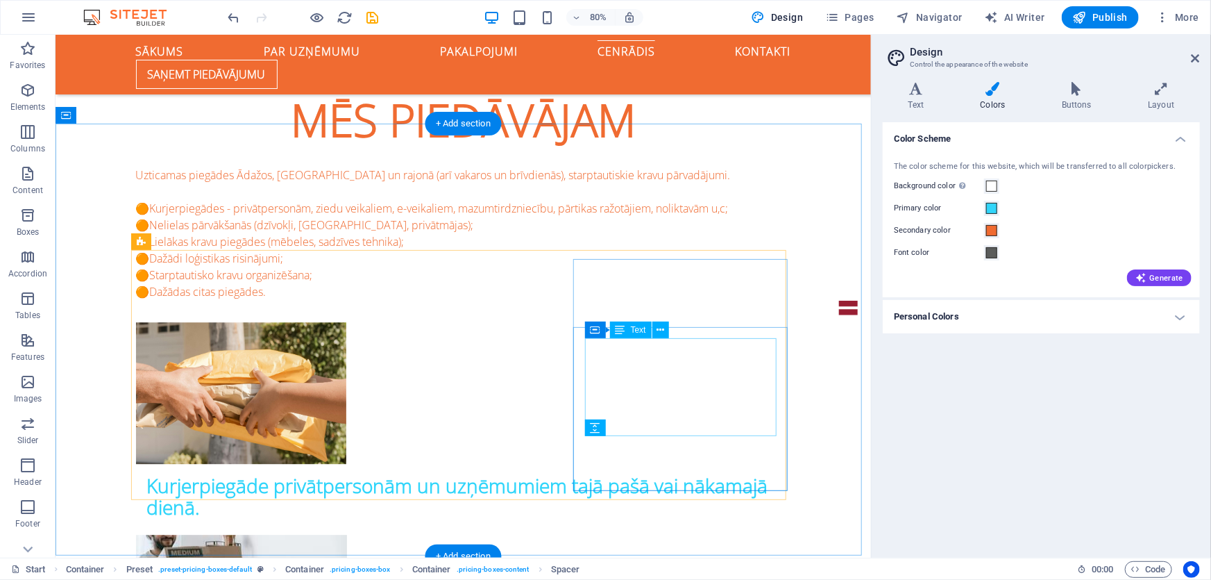
scroll to position [1577, 0]
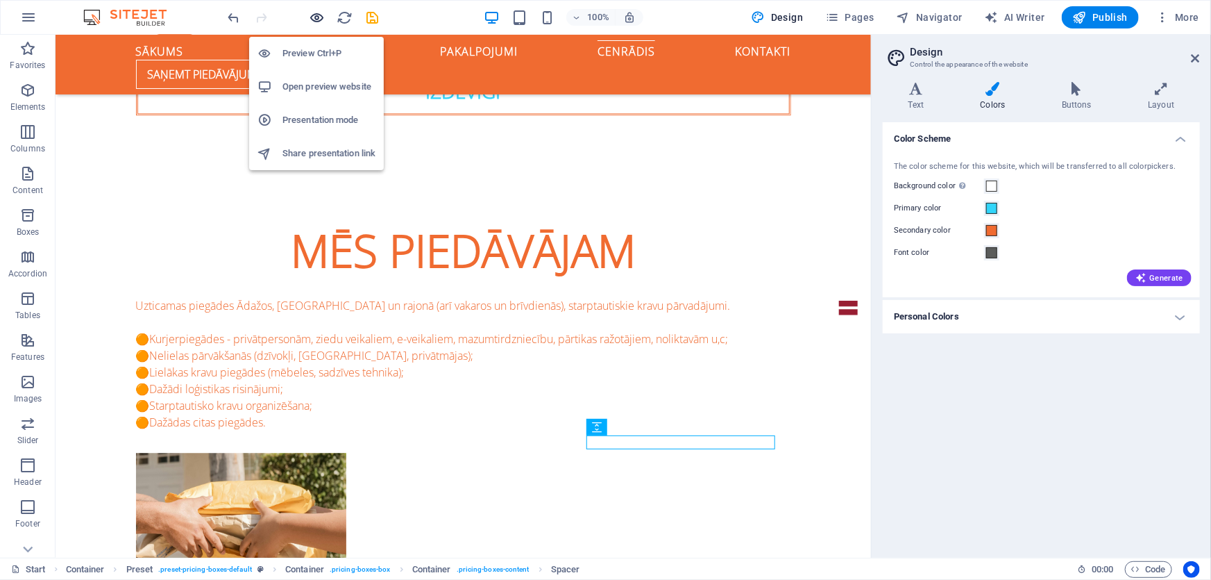
click at [312, 15] on icon "button" at bounding box center [318, 18] width 16 height 16
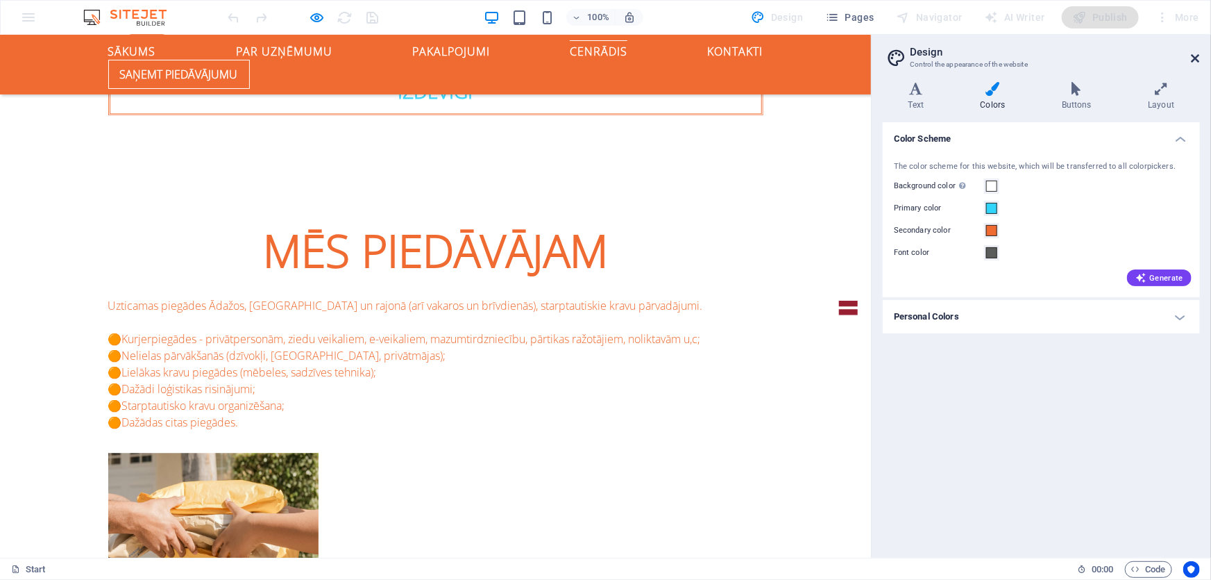
click at [1192, 56] on icon at bounding box center [1196, 58] width 8 height 11
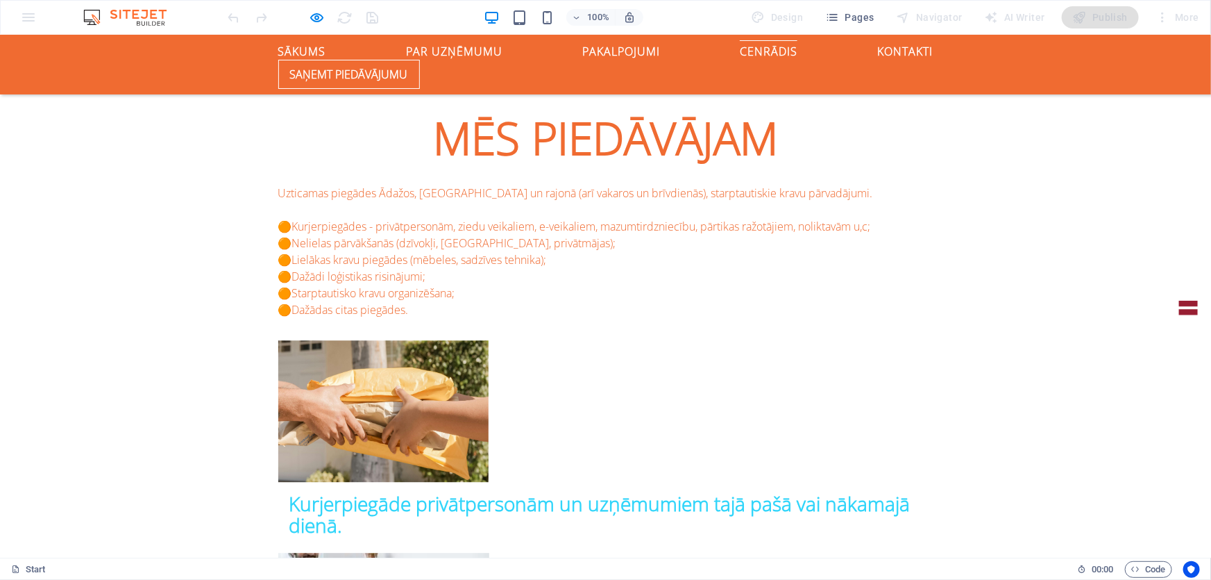
scroll to position [1703, 0]
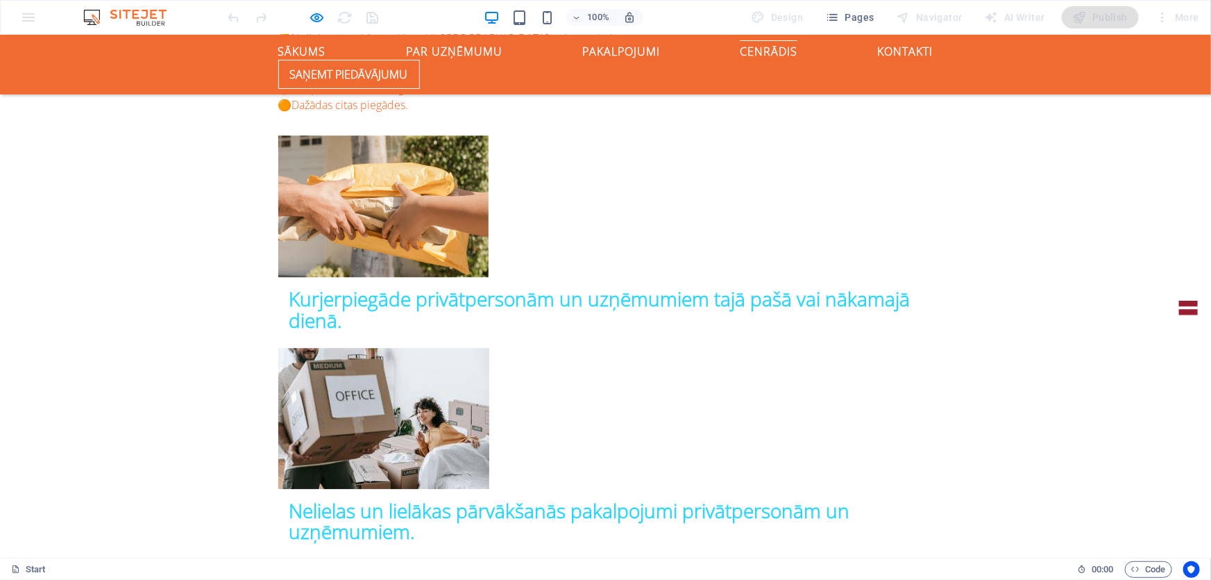
scroll to position [1680, 0]
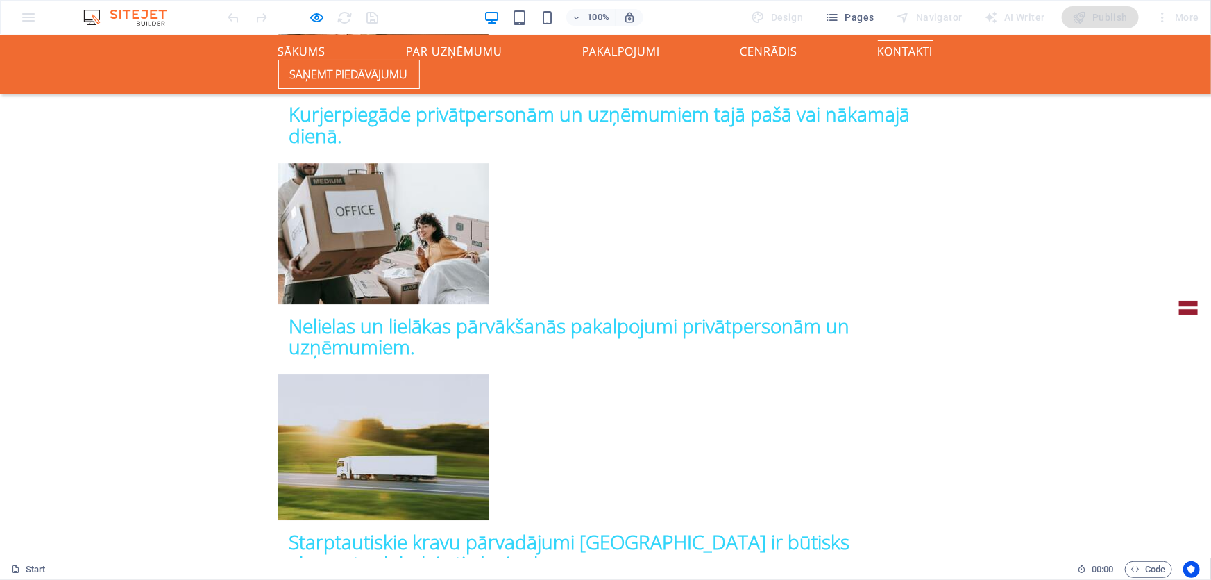
scroll to position [2121, 0]
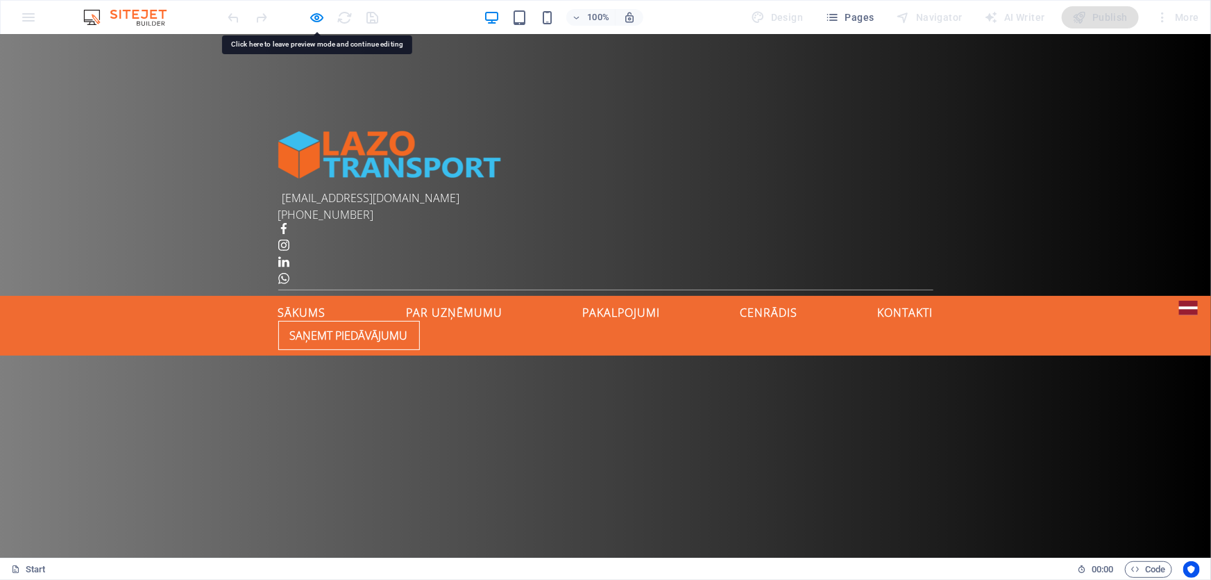
scroll to position [0, 0]
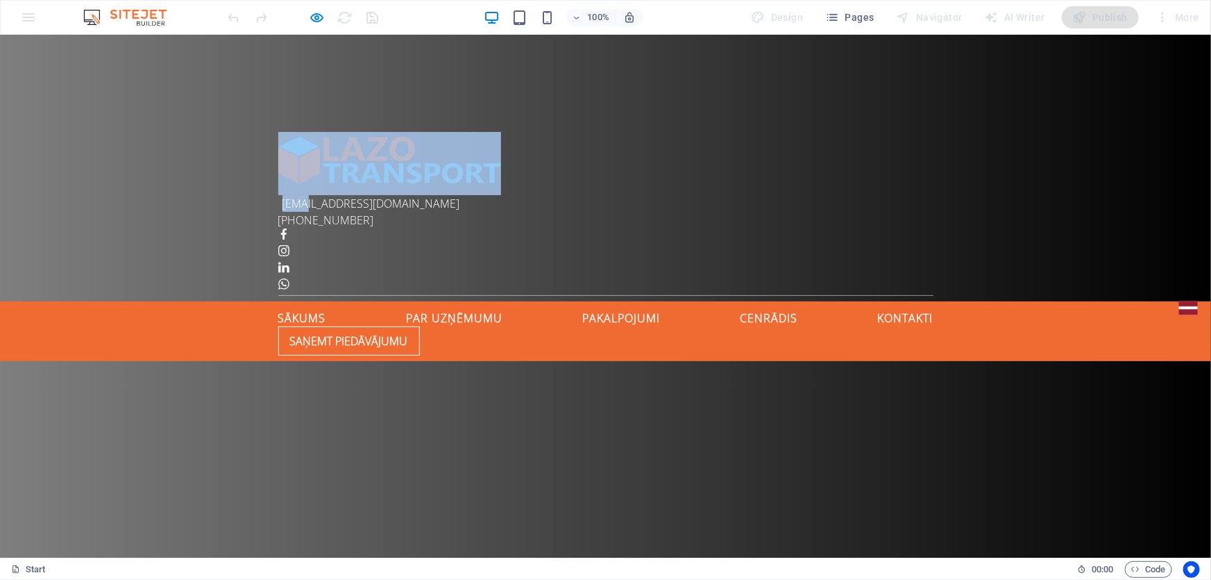
drag, startPoint x: 691, startPoint y: 81, endPoint x: 573, endPoint y: 77, distance: 118.8
click at [574, 75] on div "[EMAIL_ADDRESS][DOMAIN_NAME] [PHONE_NUMBER]" at bounding box center [605, 167] width 1211 height 267
click at [575, 194] on p "[EMAIL_ADDRESS][DOMAIN_NAME]" at bounding box center [602, 202] width 640 height 17
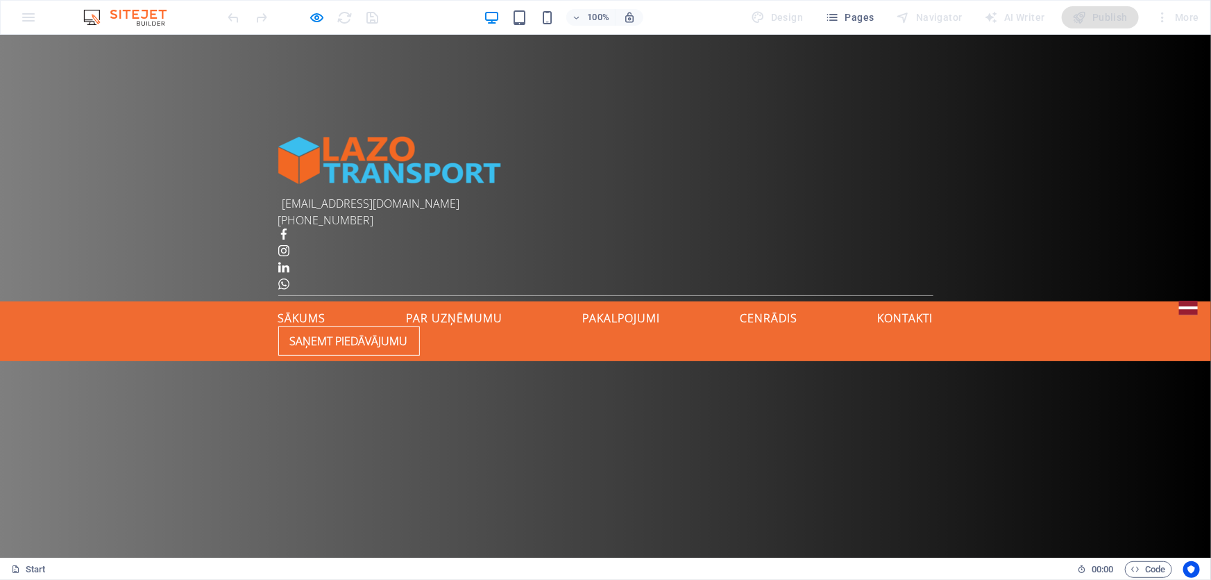
click at [337, 131] on img at bounding box center [389, 162] width 223 height 63
